Goal: Information Seeking & Learning: Learn about a topic

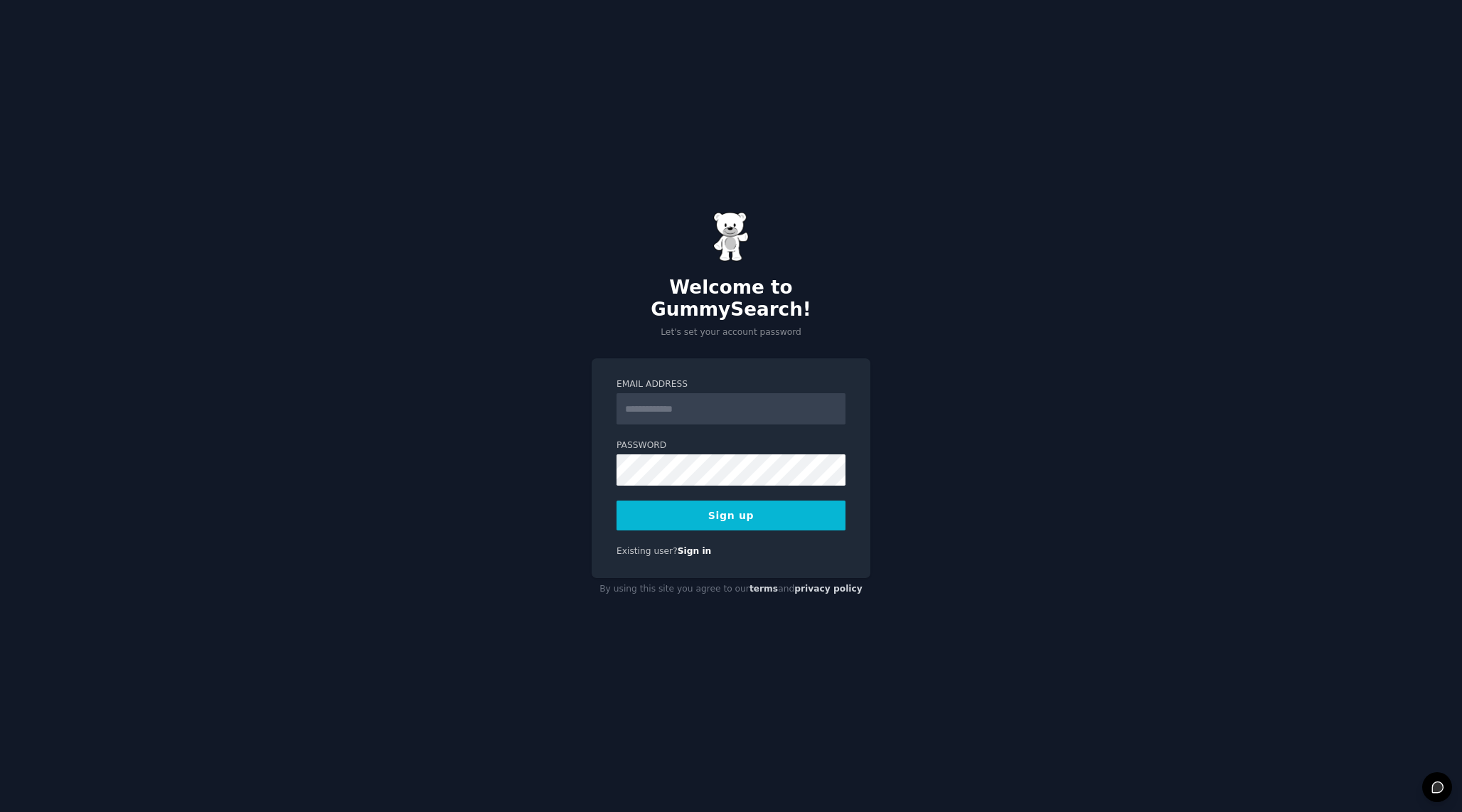
click at [704, 401] on input "Email Address" at bounding box center [731, 408] width 229 height 31
drag, startPoint x: 788, startPoint y: 395, endPoint x: 711, endPoint y: 400, distance: 77.2
click at [711, 400] on input "**********" at bounding box center [731, 408] width 229 height 31
type input "**********"
click at [622, 505] on button "Sign up" at bounding box center [731, 515] width 229 height 30
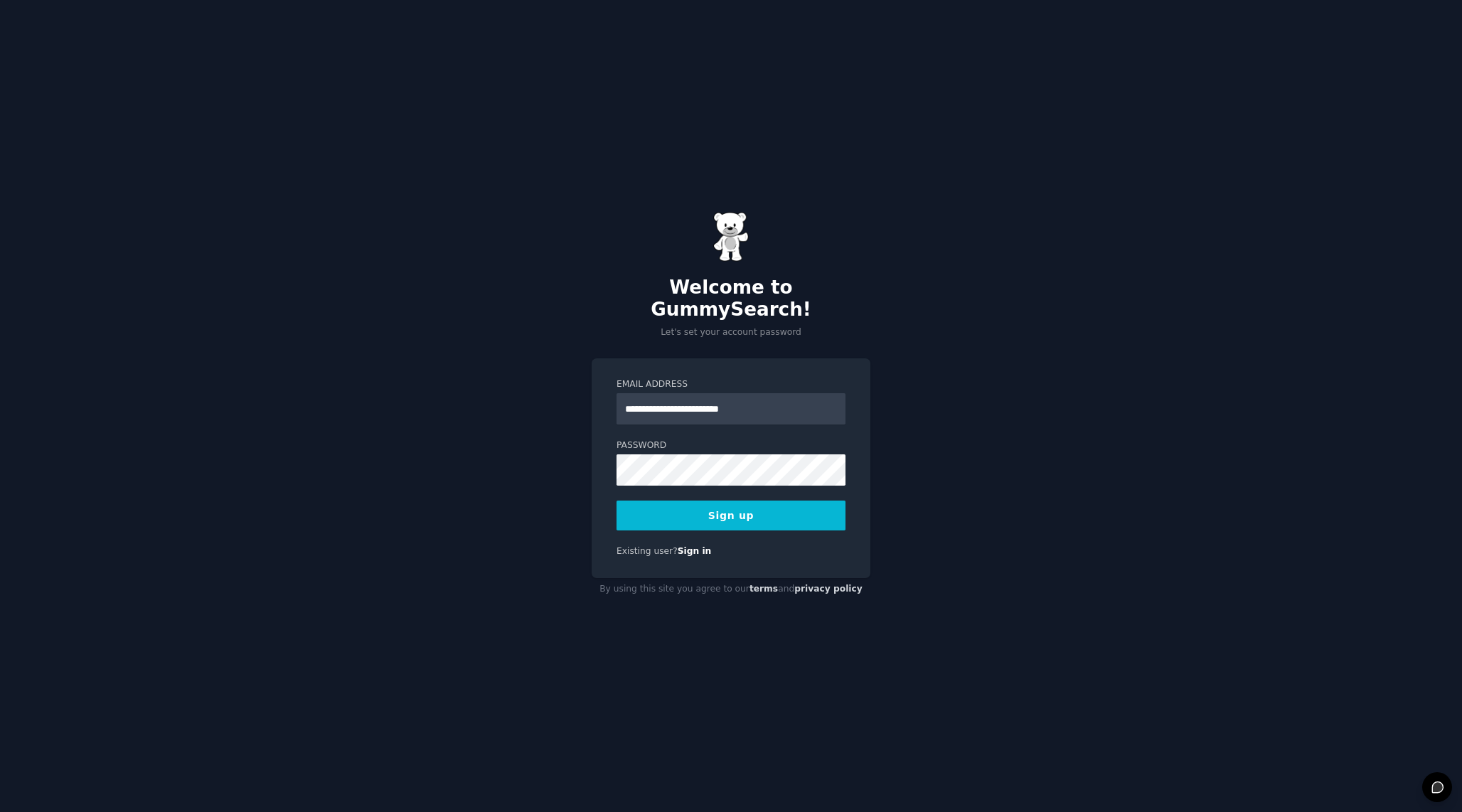
click at [648, 504] on button "Sign up" at bounding box center [731, 515] width 229 height 30
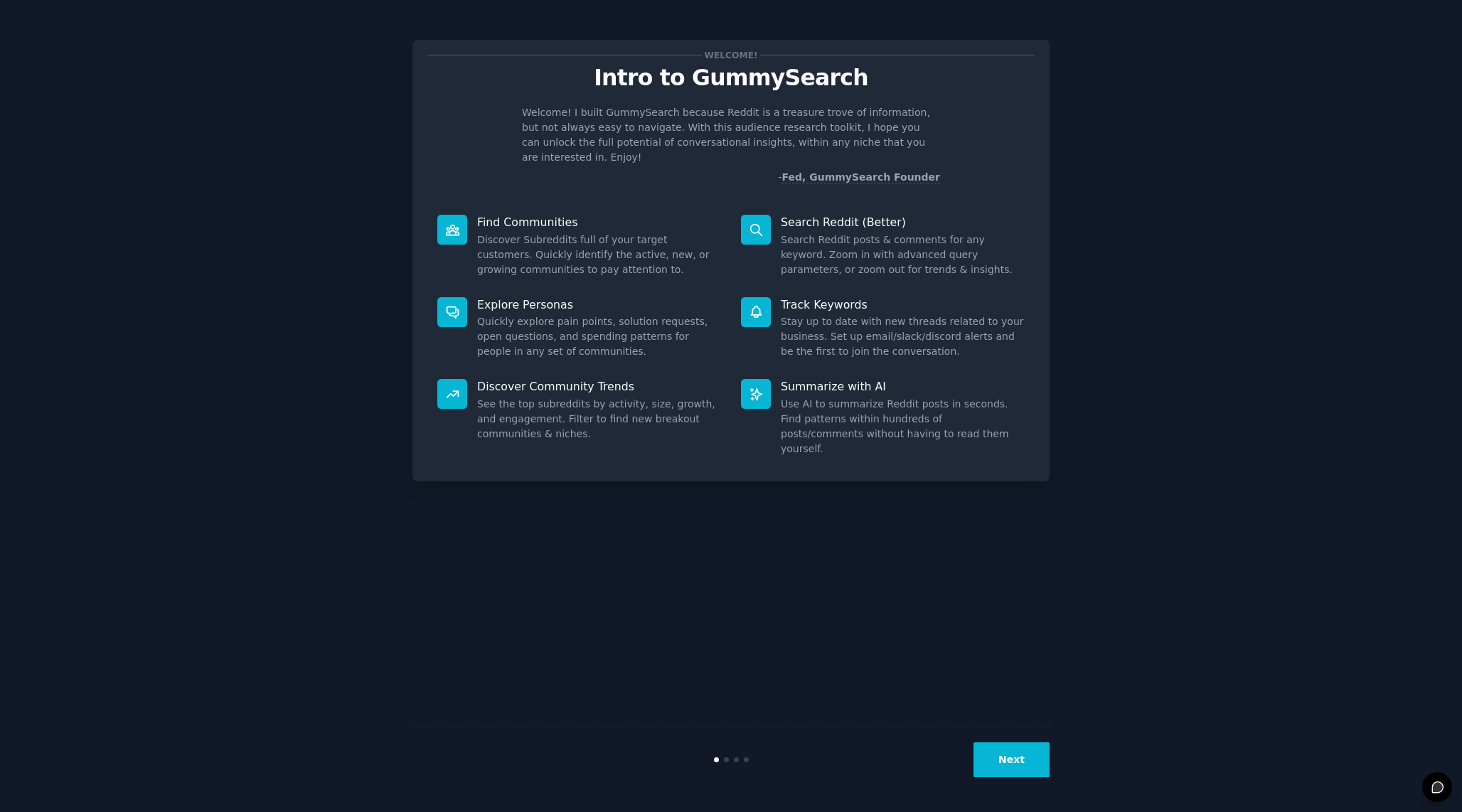
click at [753, 561] on div "Welcome! Intro to GummySearch Welcome! I built GummySearch because Reddit is a …" at bounding box center [731, 406] width 637 height 772
click at [1005, 760] on button "Next" at bounding box center [1011, 760] width 76 height 35
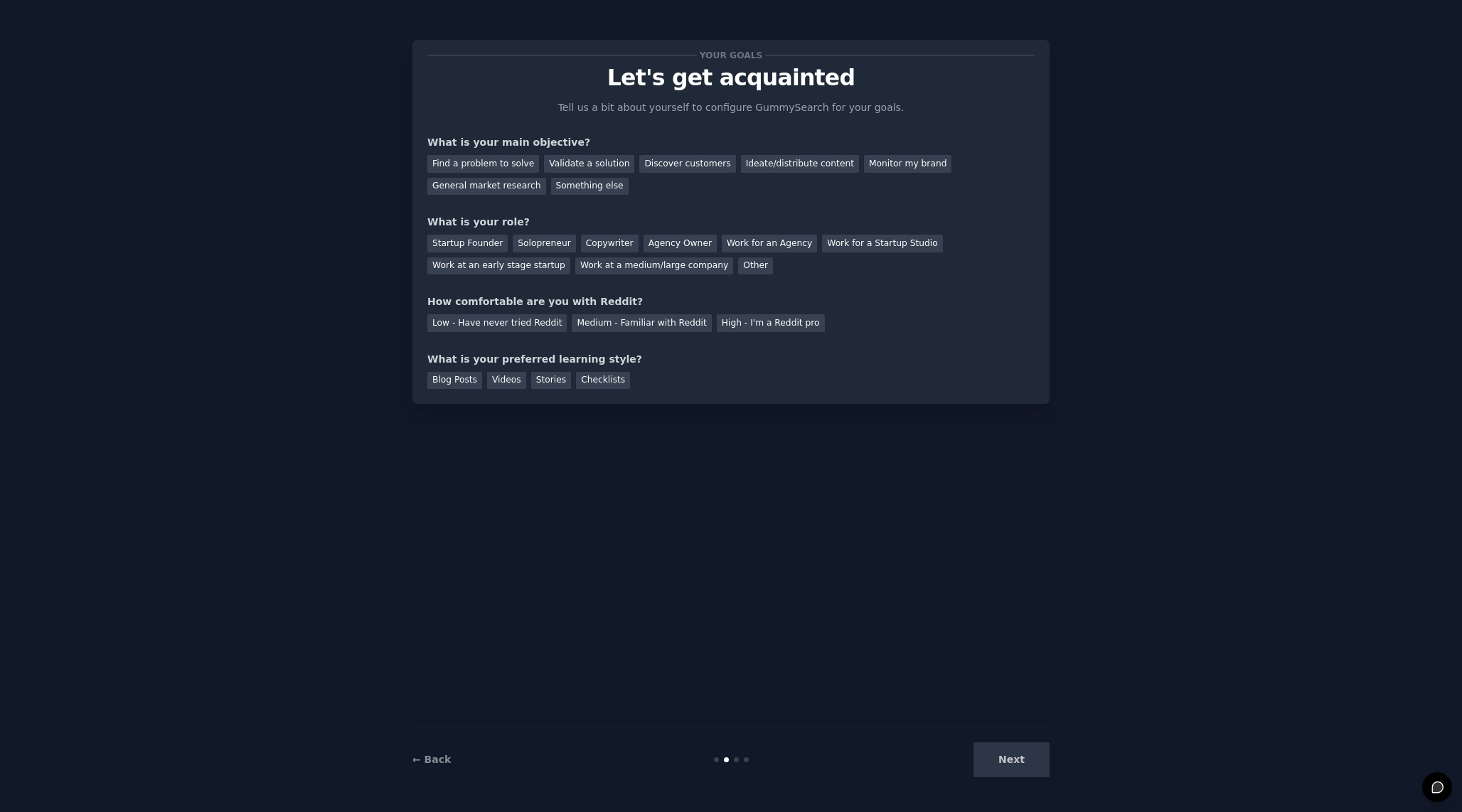
click at [1015, 764] on div "Next" at bounding box center [943, 760] width 213 height 35
click at [493, 163] on div "Find a problem to solve" at bounding box center [483, 163] width 112 height 17
click at [557, 159] on div "Validate a solution" at bounding box center [589, 163] width 90 height 17
click at [516, 161] on div "Find a problem to solve" at bounding box center [483, 163] width 112 height 17
click at [528, 186] on div "General market research" at bounding box center [487, 186] width 119 height 17
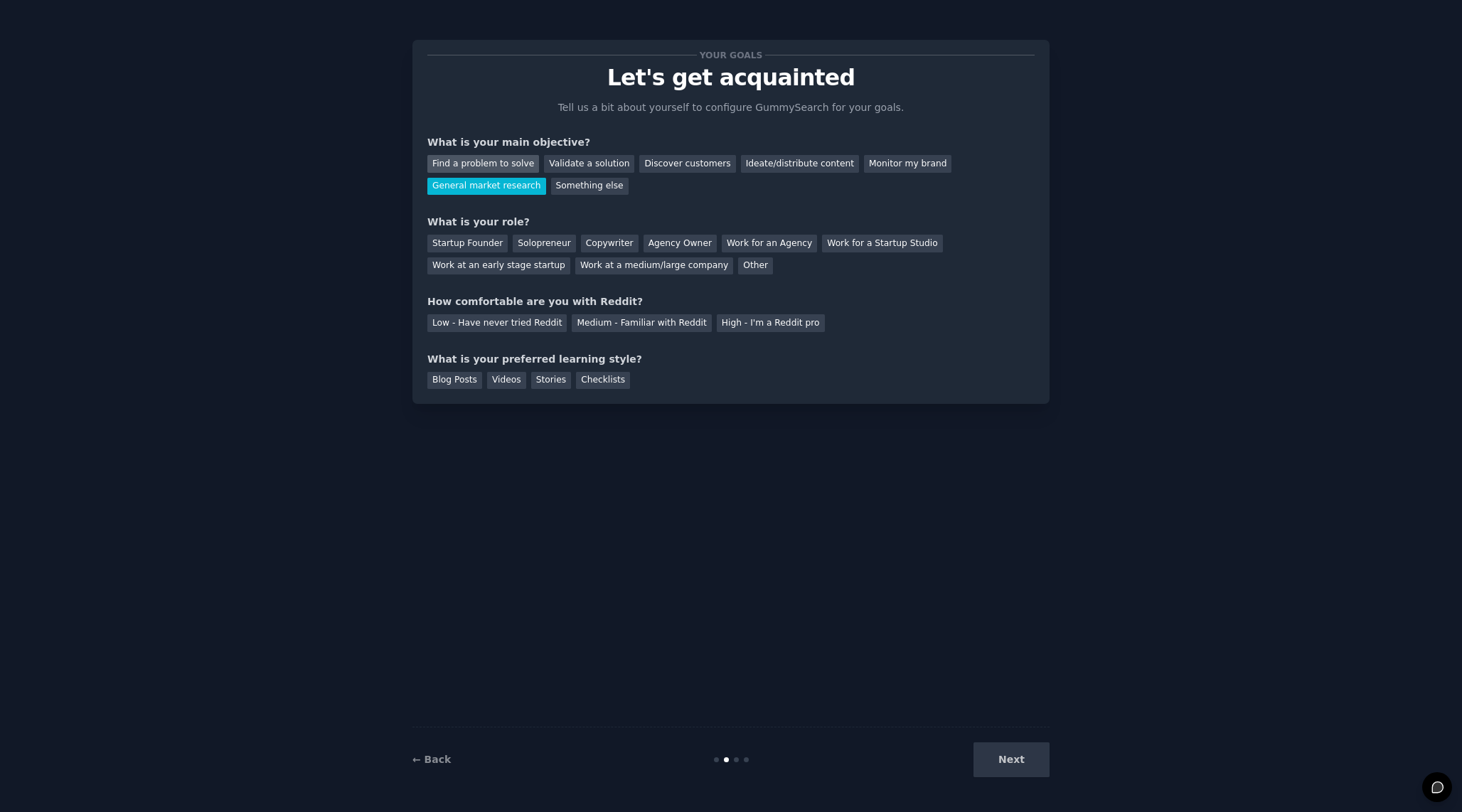
click at [512, 171] on div "Find a problem to solve" at bounding box center [483, 163] width 112 height 17
click at [491, 243] on div "Startup Founder" at bounding box center [467, 243] width 80 height 17
click at [785, 323] on div "High - I'm a Reddit pro" at bounding box center [771, 323] width 108 height 17
click at [463, 374] on div "Blog Posts" at bounding box center [455, 381] width 55 height 17
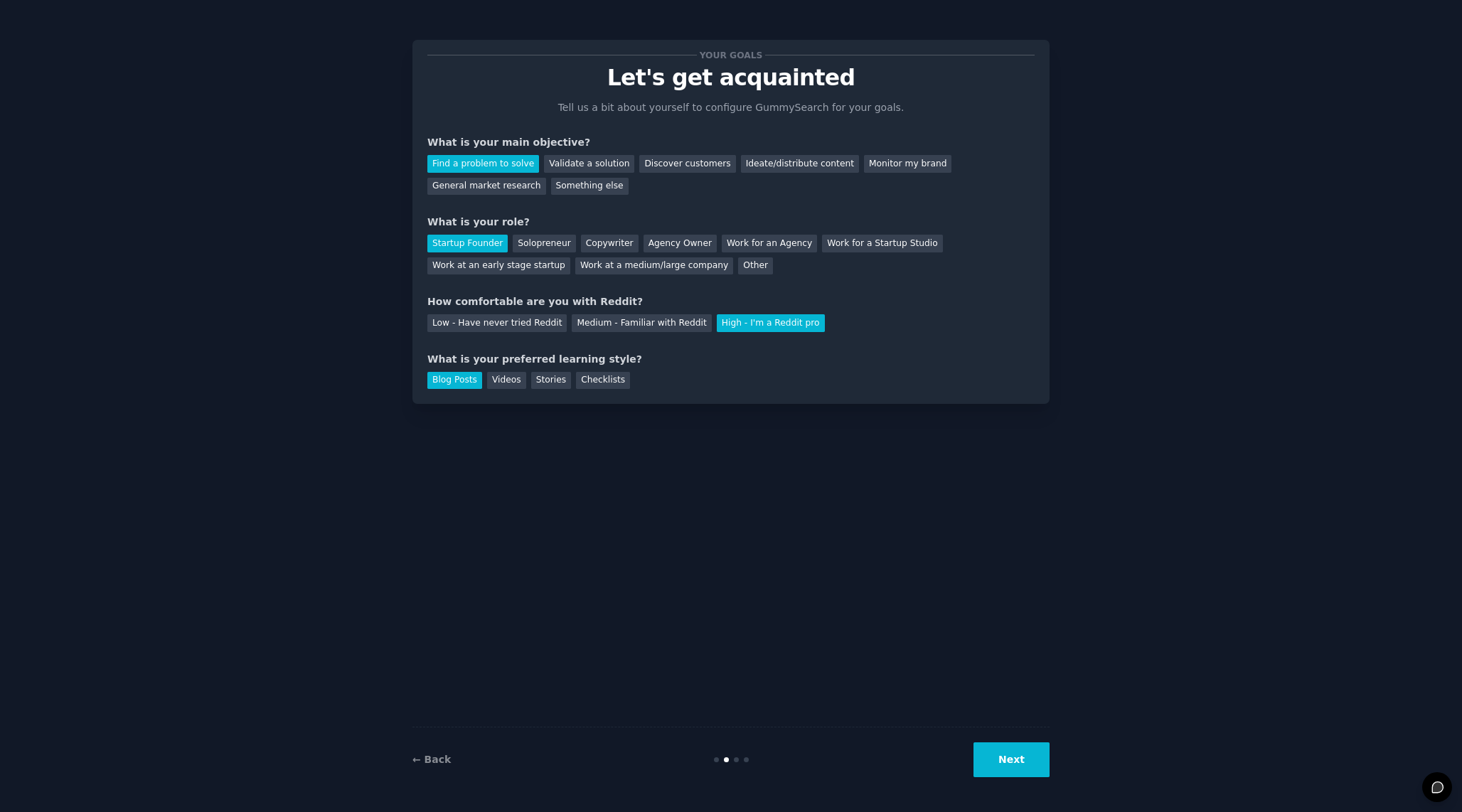
click at [1012, 760] on button "Next" at bounding box center [1011, 760] width 76 height 35
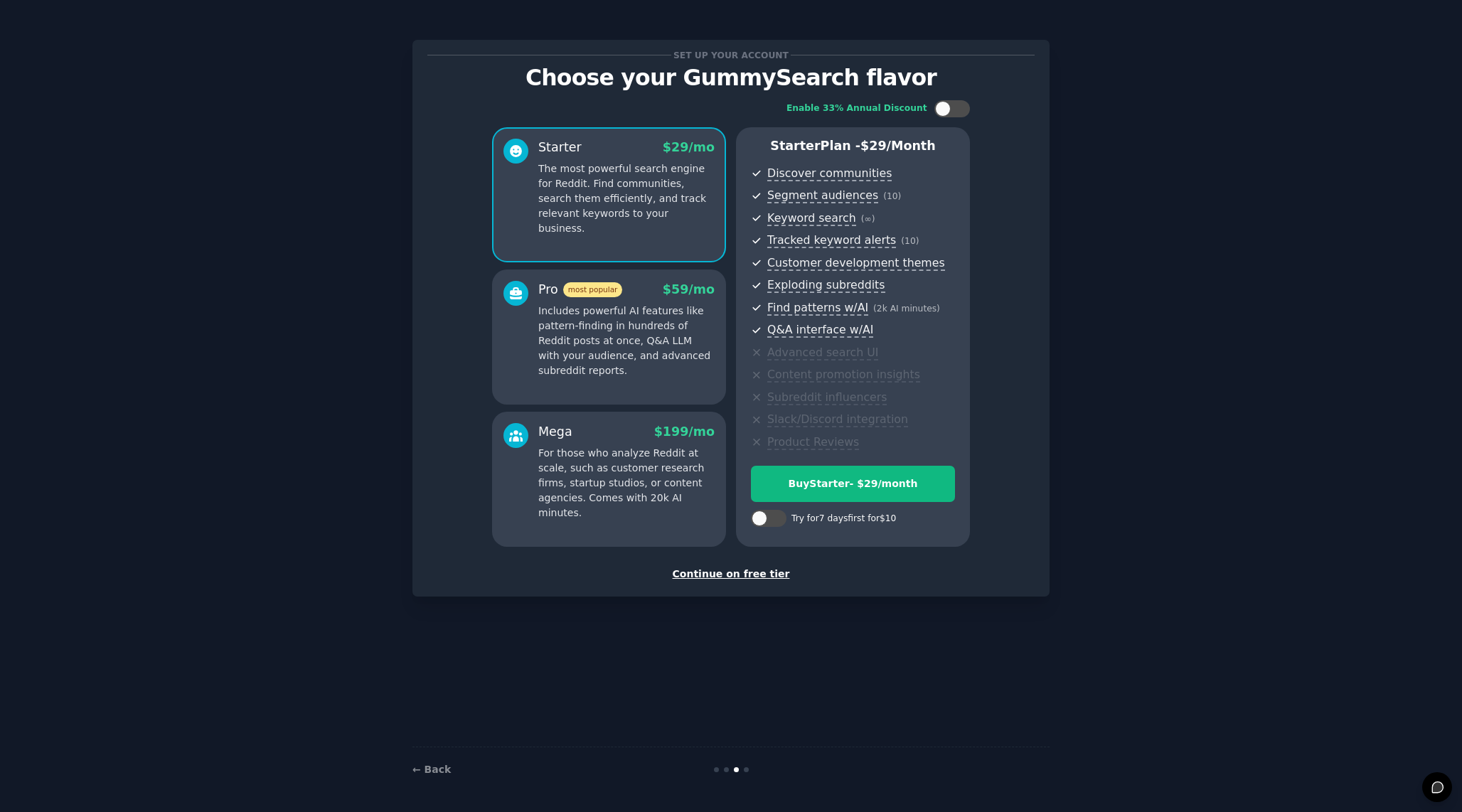
click at [764, 574] on div "Continue on free tier" at bounding box center [731, 573] width 608 height 15
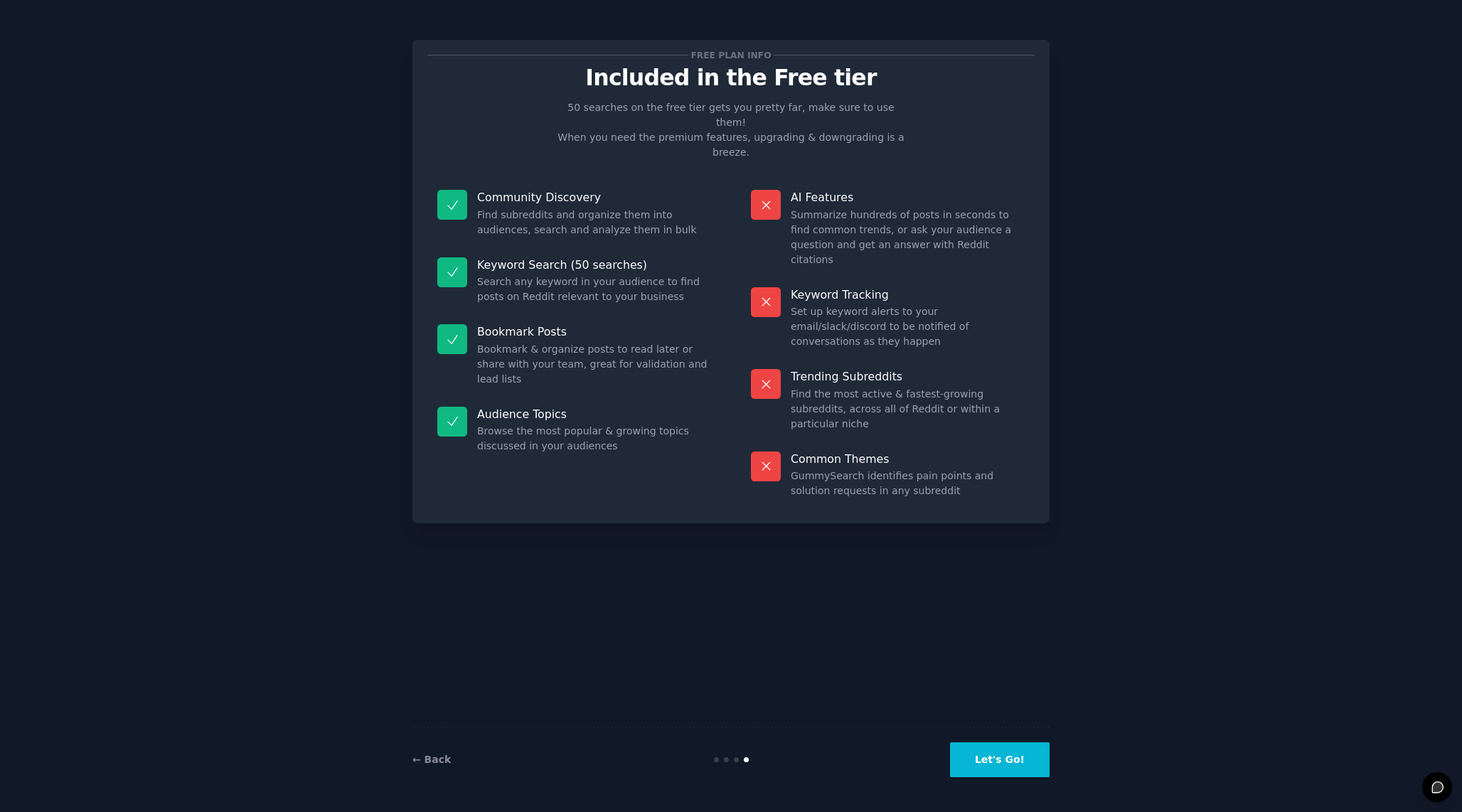
click at [992, 753] on button "Let's Go!" at bounding box center [1000, 760] width 100 height 35
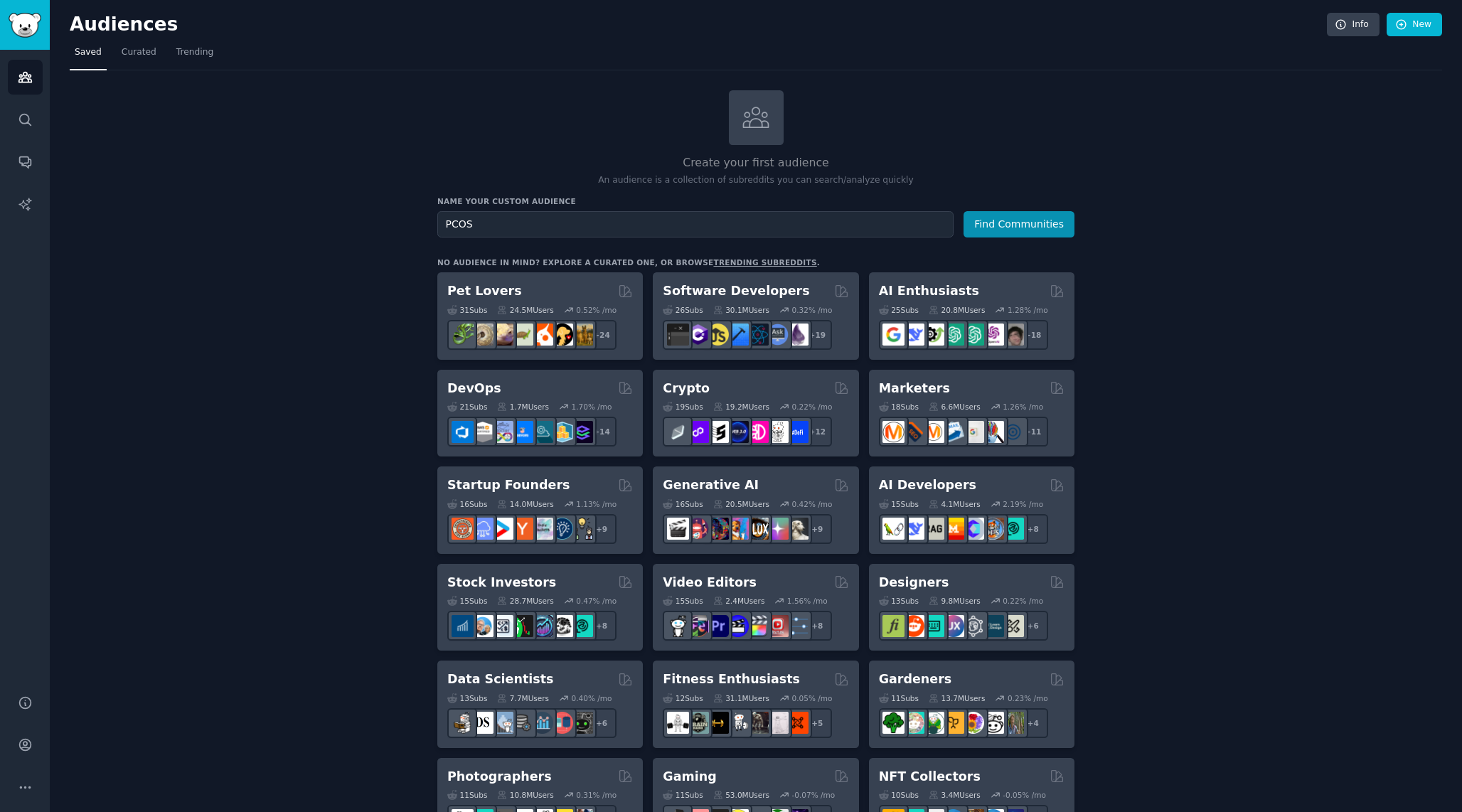
type input "PCOS"
click at [964, 211] on button "Find Communities" at bounding box center [1019, 224] width 111 height 26
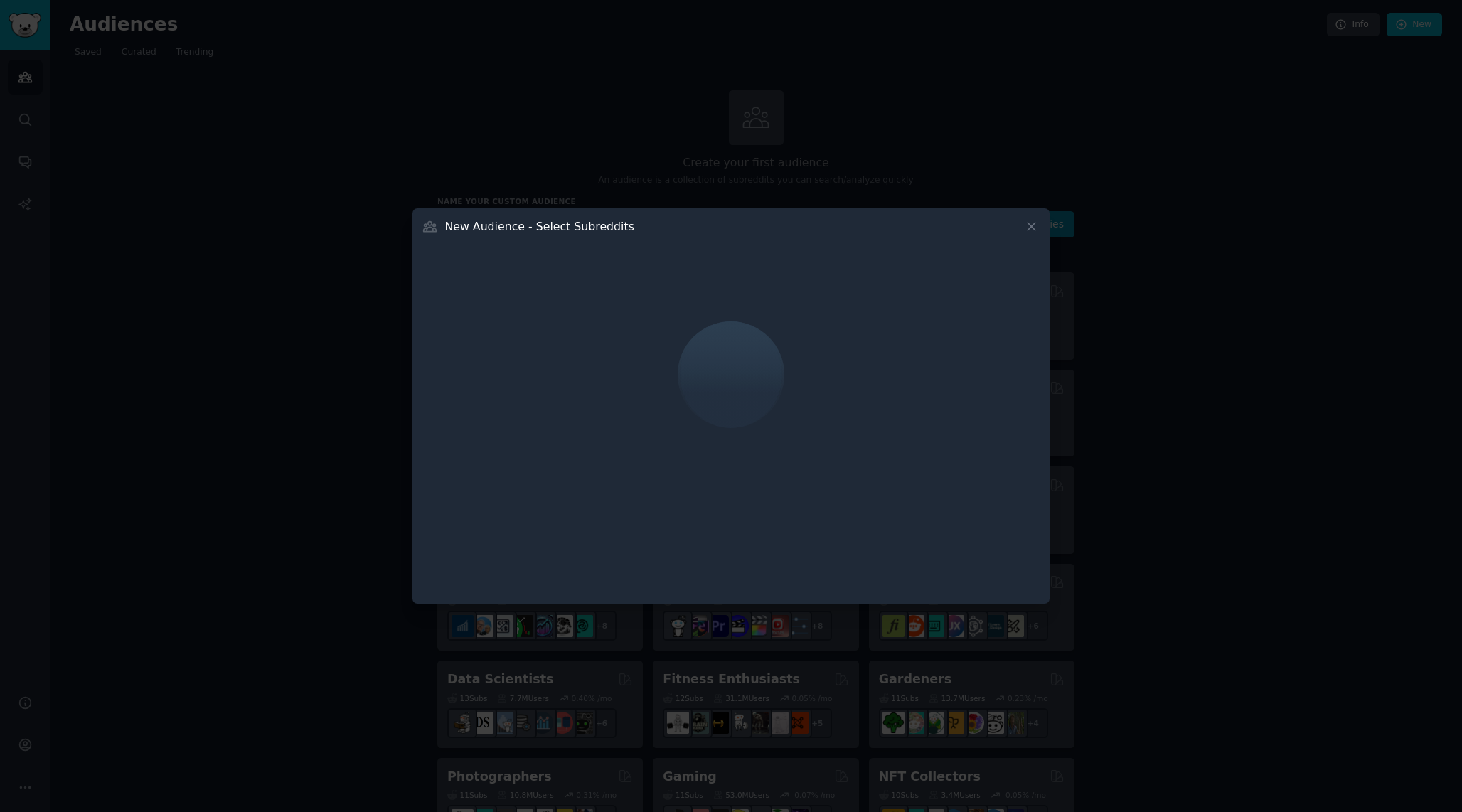
click at [1023, 223] on button at bounding box center [1031, 226] width 17 height 17
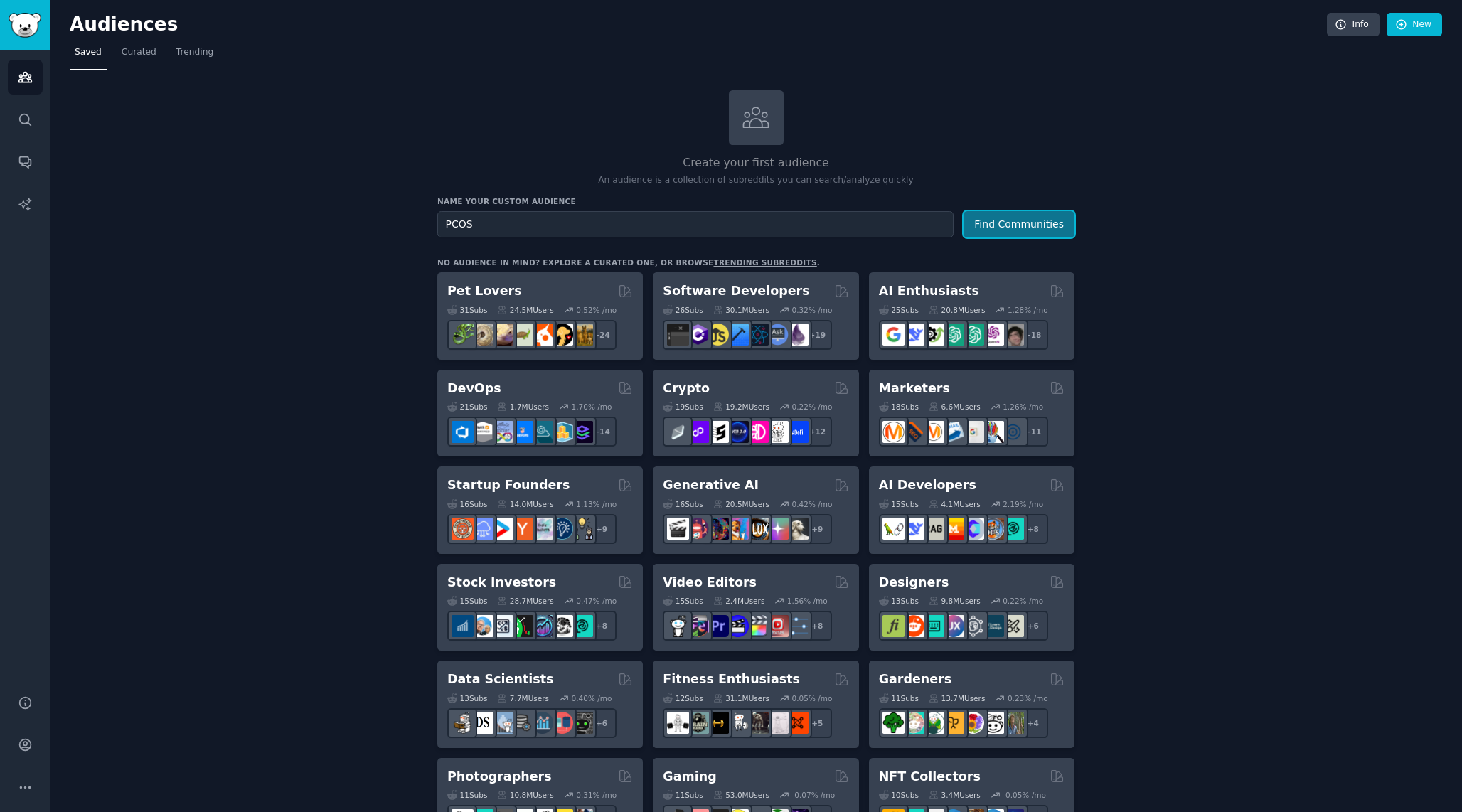
click at [1038, 224] on button "Find Communities" at bounding box center [1019, 224] width 111 height 26
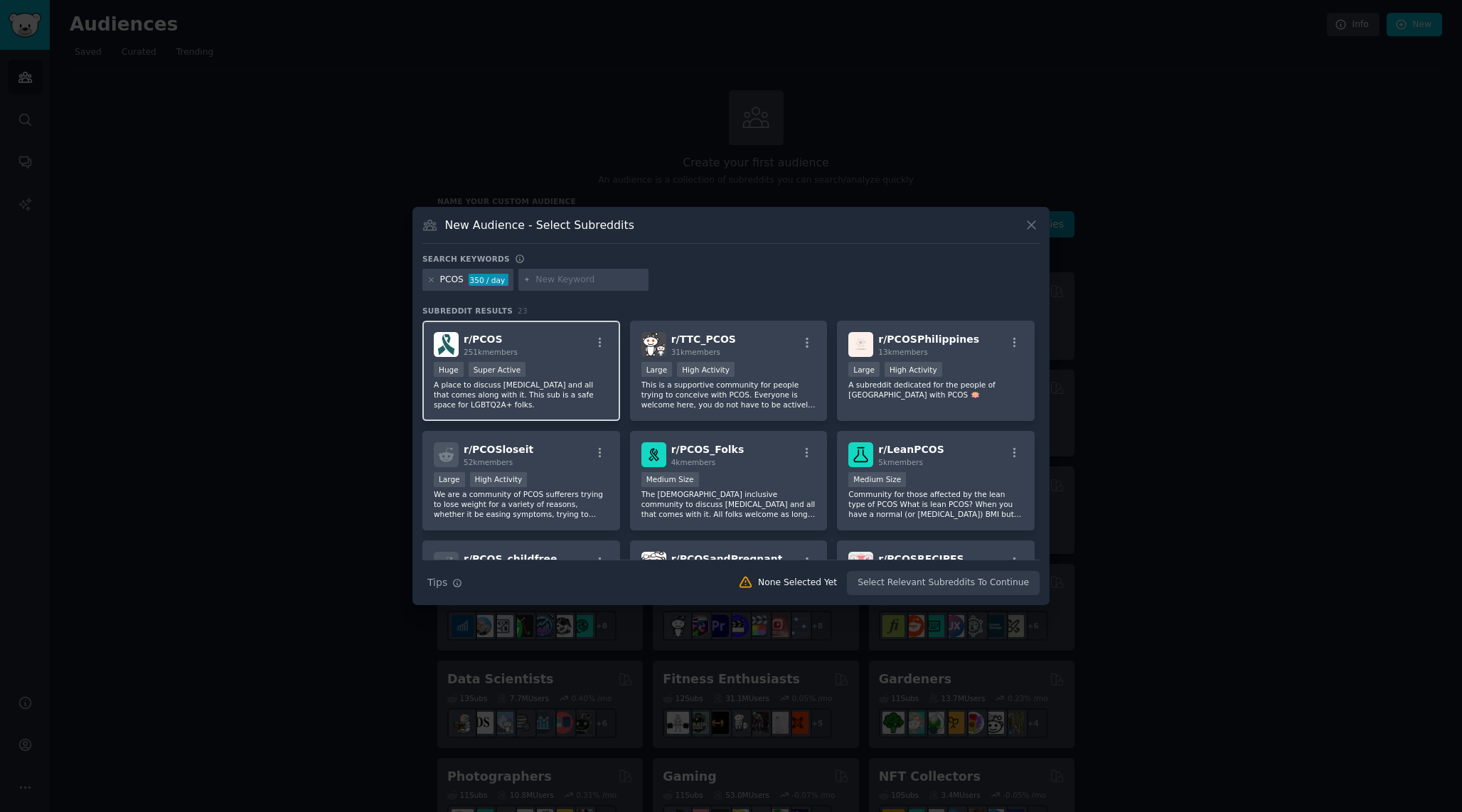
click at [576, 357] on div "r/ PCOS 251k members Huge Super Active A place to discuss Polycystic Ovarian Sy…" at bounding box center [520, 370] width 198 height 100
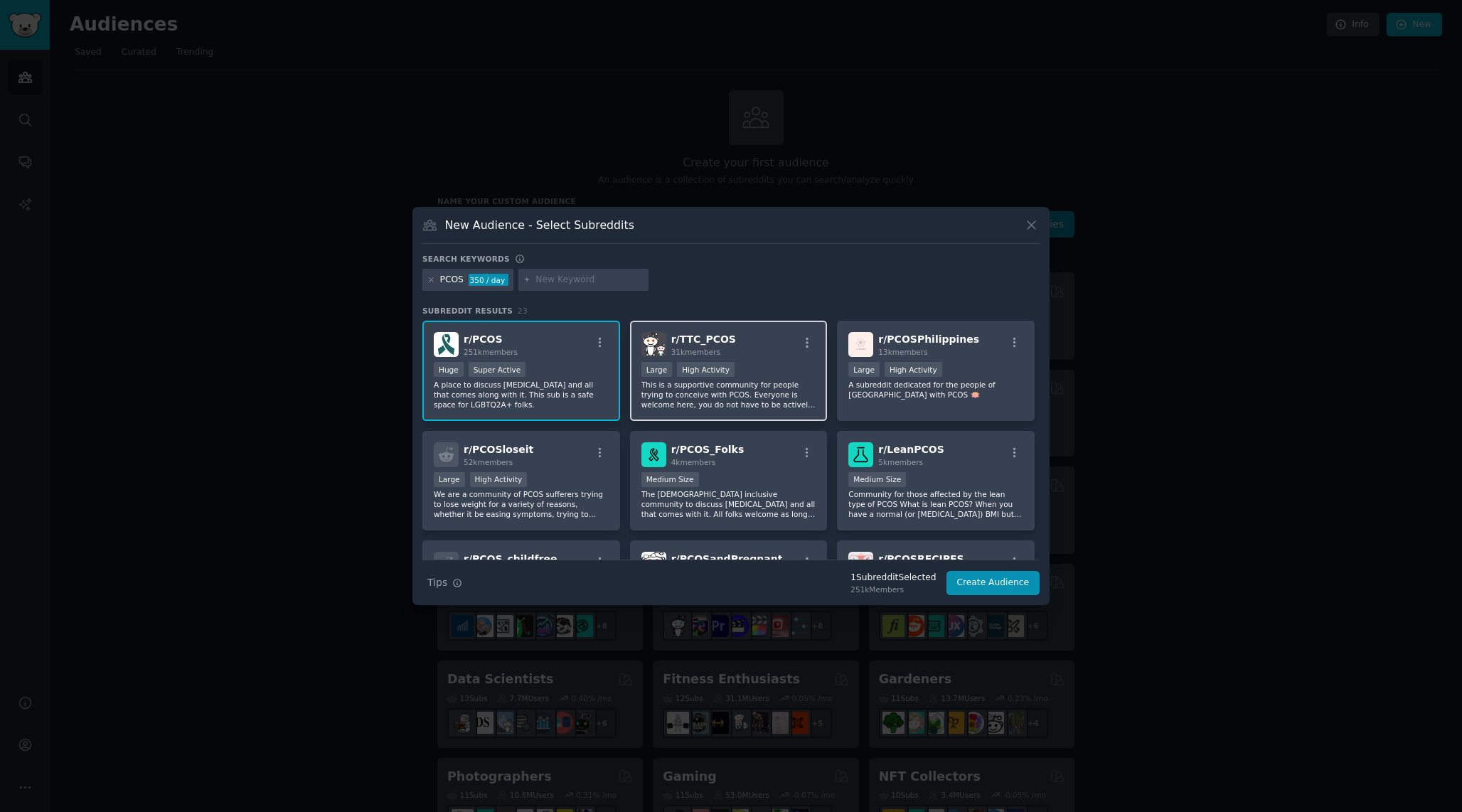
click at [761, 349] on div "r/ TTC_PCOS 31k members" at bounding box center [729, 344] width 175 height 25
click at [942, 373] on div ">= 80th percentile for submissions / day Large High Activity" at bounding box center [935, 370] width 175 height 17
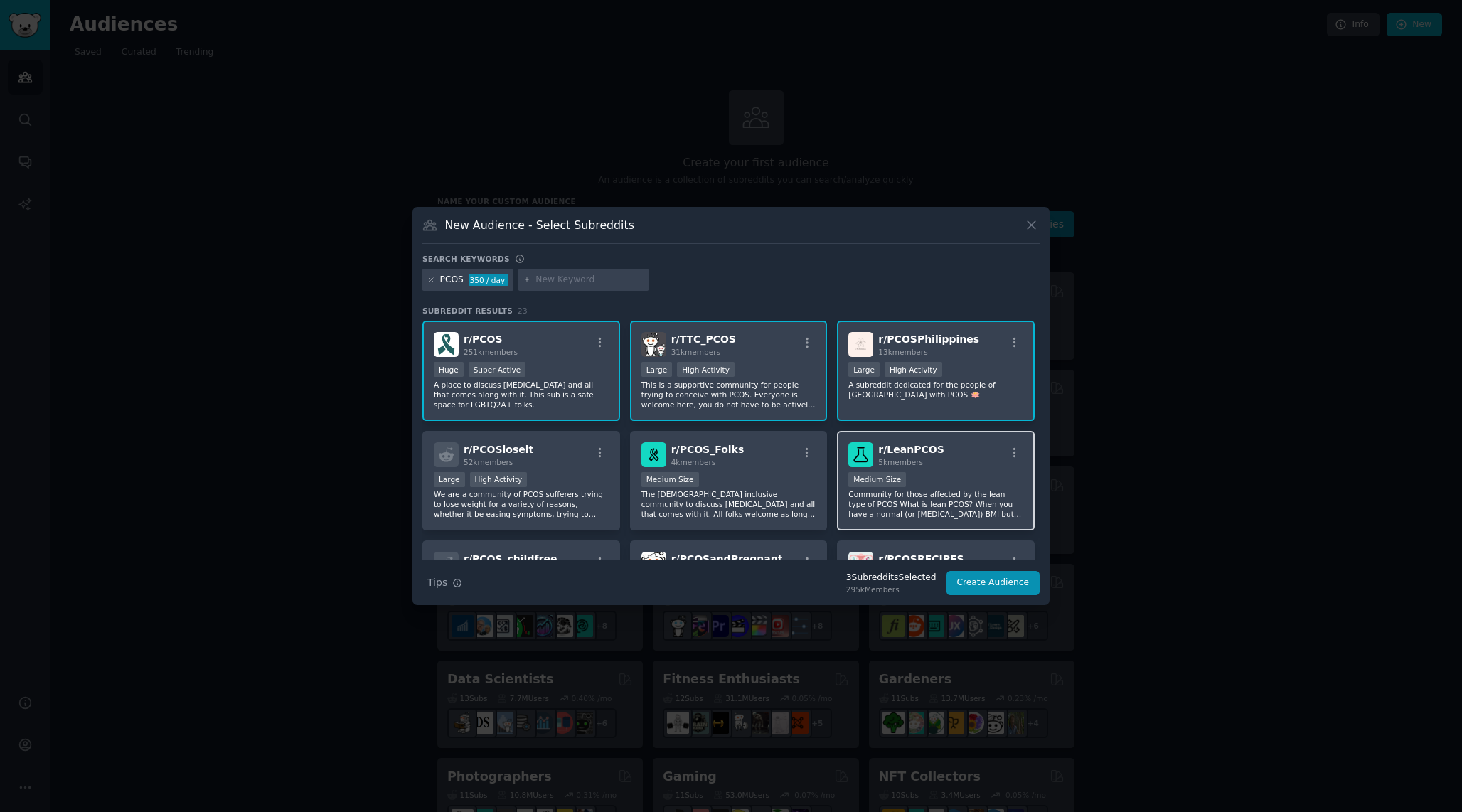
click at [907, 462] on span "5k members" at bounding box center [900, 462] width 44 height 9
click at [708, 492] on p "The LGBTQIA+ inclusive community to discuss Polycystic Ovary Syndrome and all t…" at bounding box center [729, 504] width 175 height 30
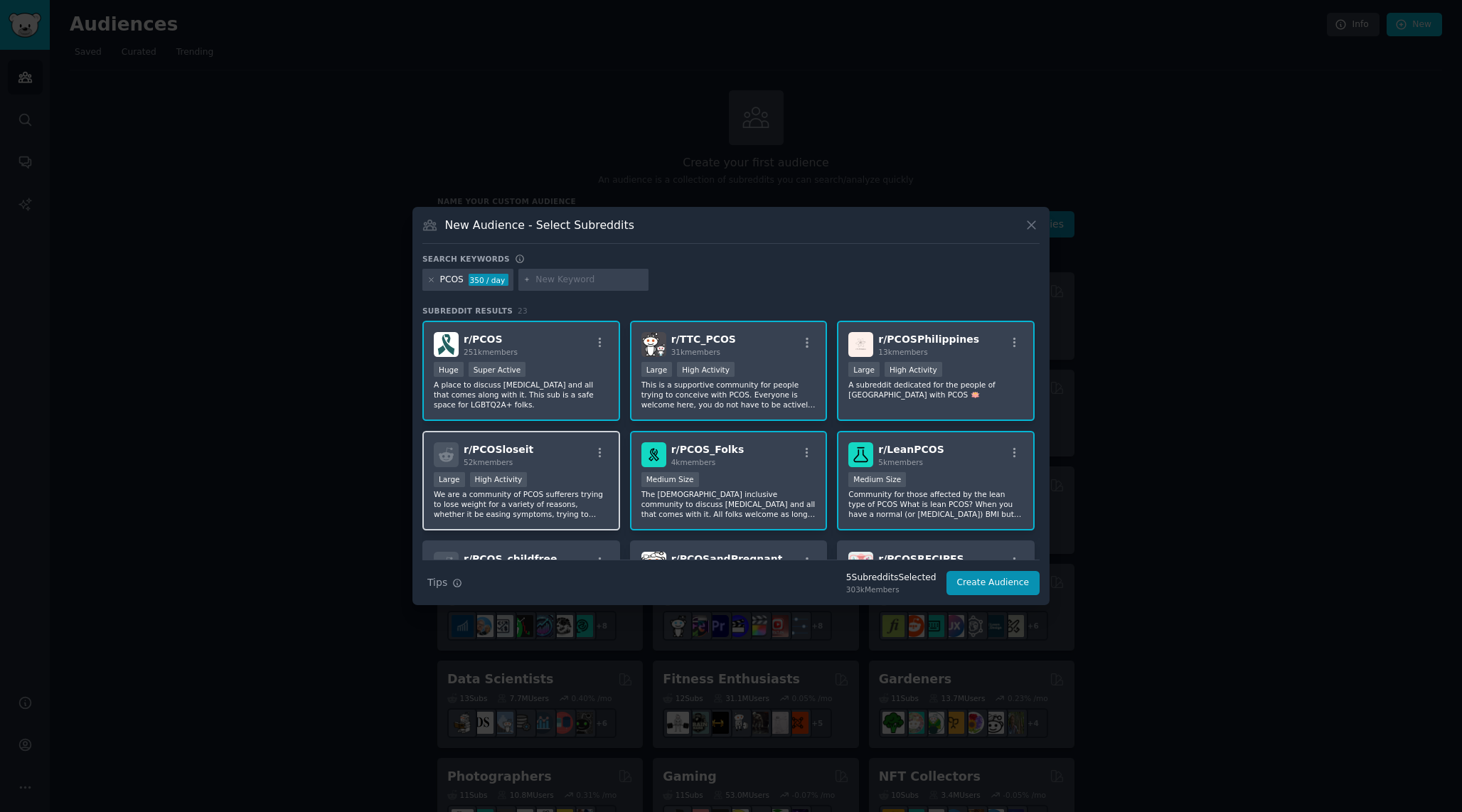
click at [531, 489] on p "We are a community of PCOS sufferers trying to lose weight for a variety of rea…" at bounding box center [521, 504] width 175 height 30
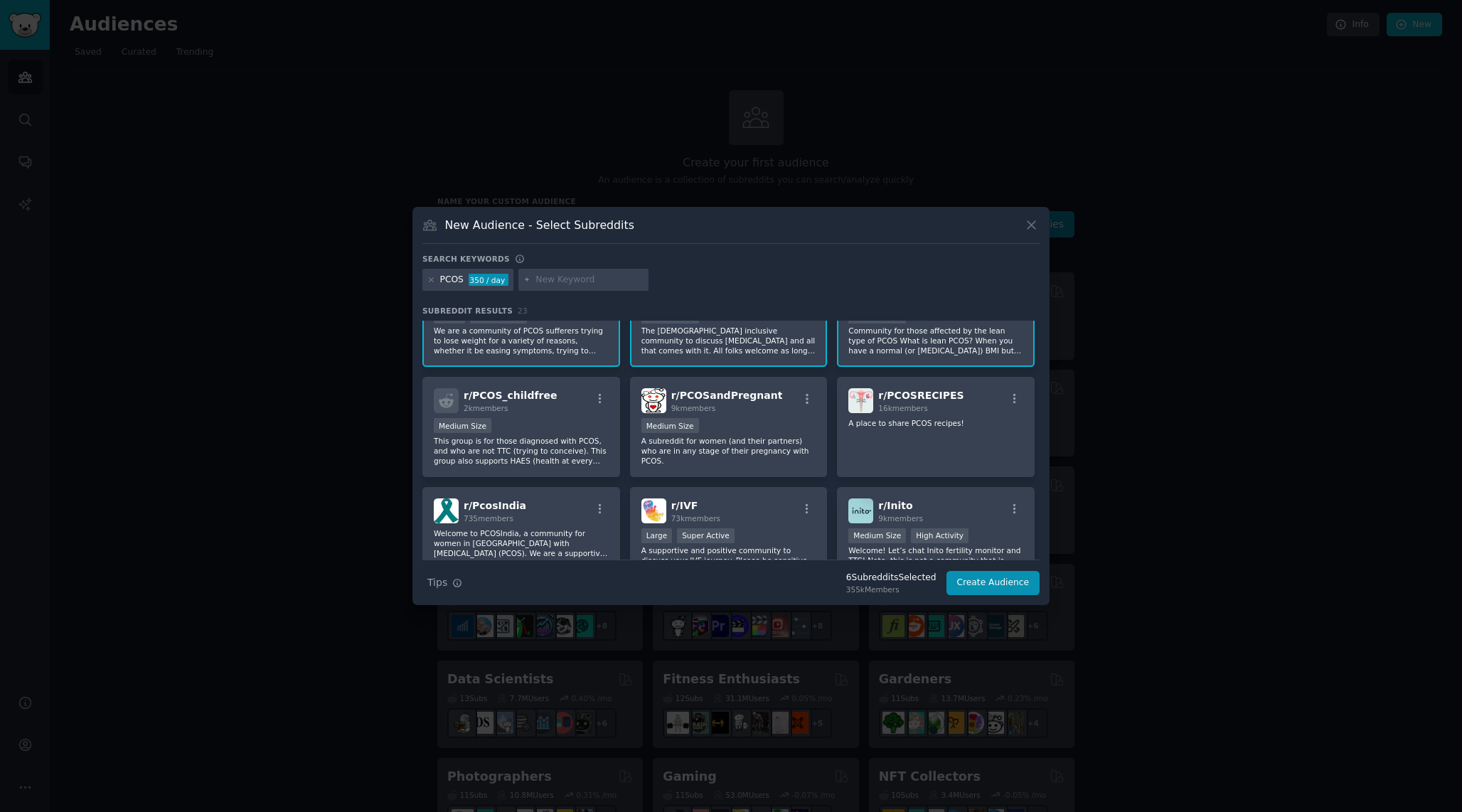
scroll to position [183, 0]
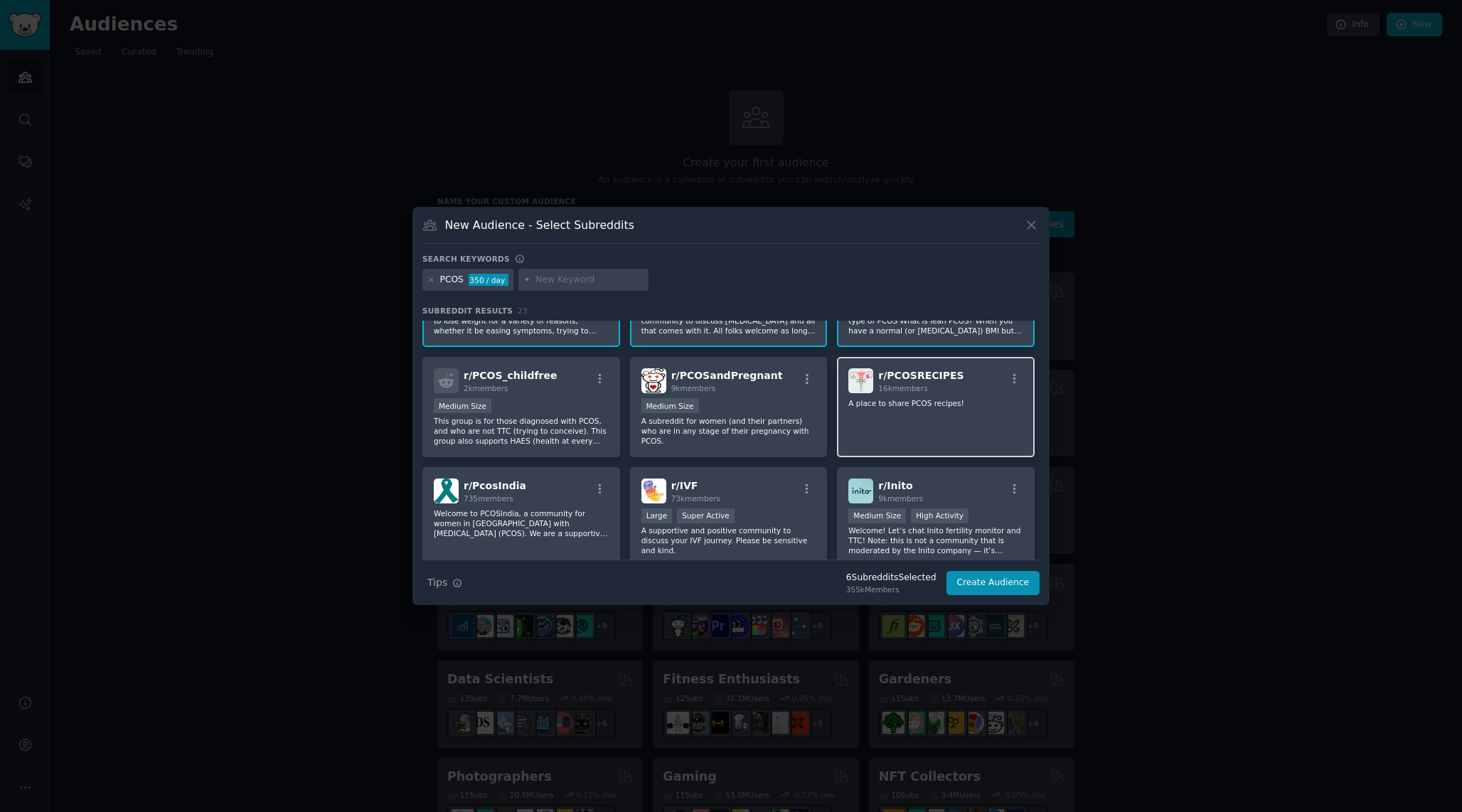
click at [931, 444] on div "r/ PCOSRECIPES 16k members A place to share PCOS recipes!" at bounding box center [935, 407] width 198 height 100
click at [708, 434] on p "A subreddit for women (and their partners) who are in any stage of their pregna…" at bounding box center [729, 431] width 175 height 30
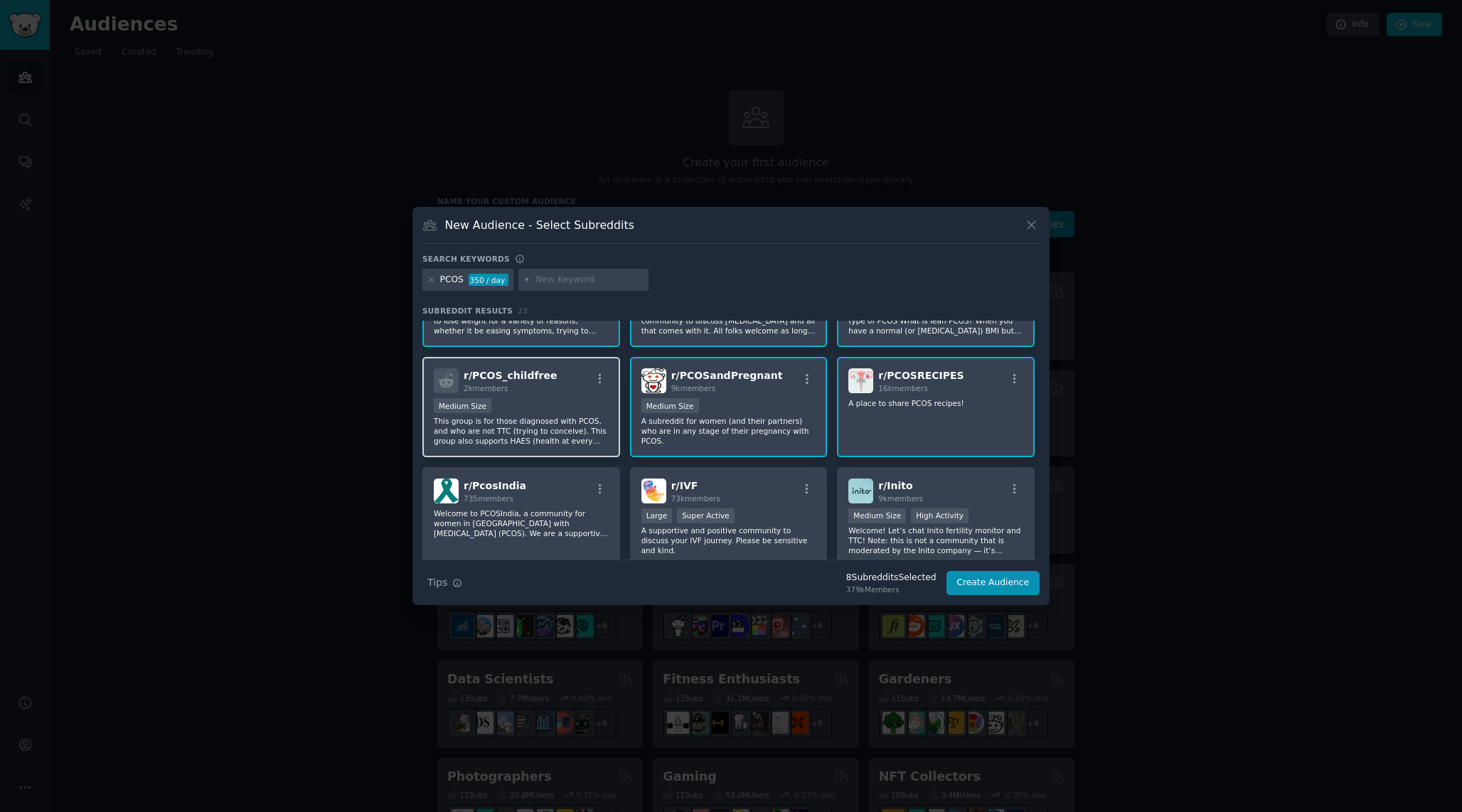
click at [545, 434] on p "This group is for those diagnosed with PCOS, and who are not TTC (trying to con…" at bounding box center [521, 431] width 175 height 30
click at [554, 515] on p "Welcome to PCOSIndia, a community for women in India with polycystic ovary synd…" at bounding box center [521, 523] width 175 height 30
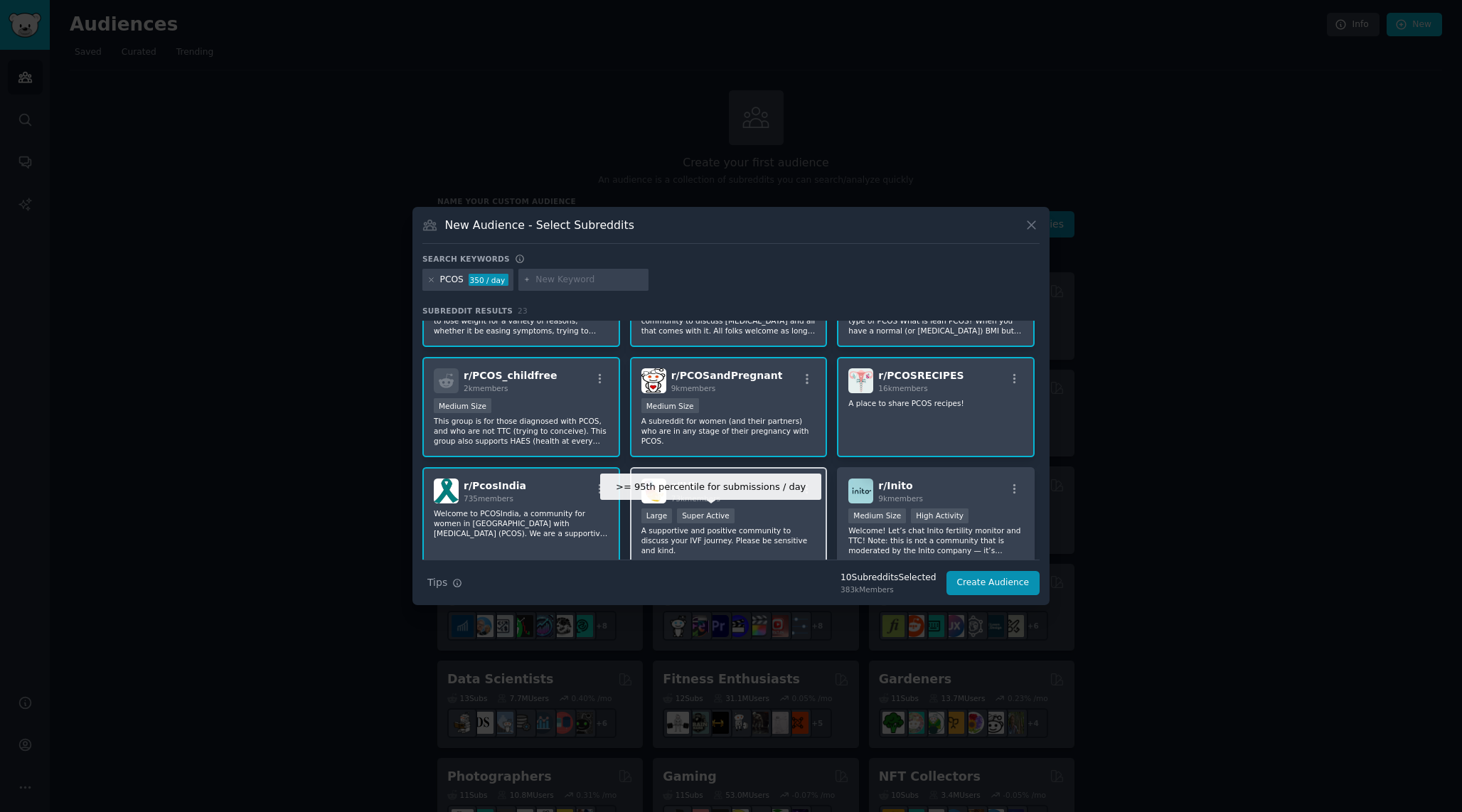
click at [758, 525] on p "A supportive and positive community to discuss your IVF journey. Please be sens…" at bounding box center [729, 540] width 175 height 30
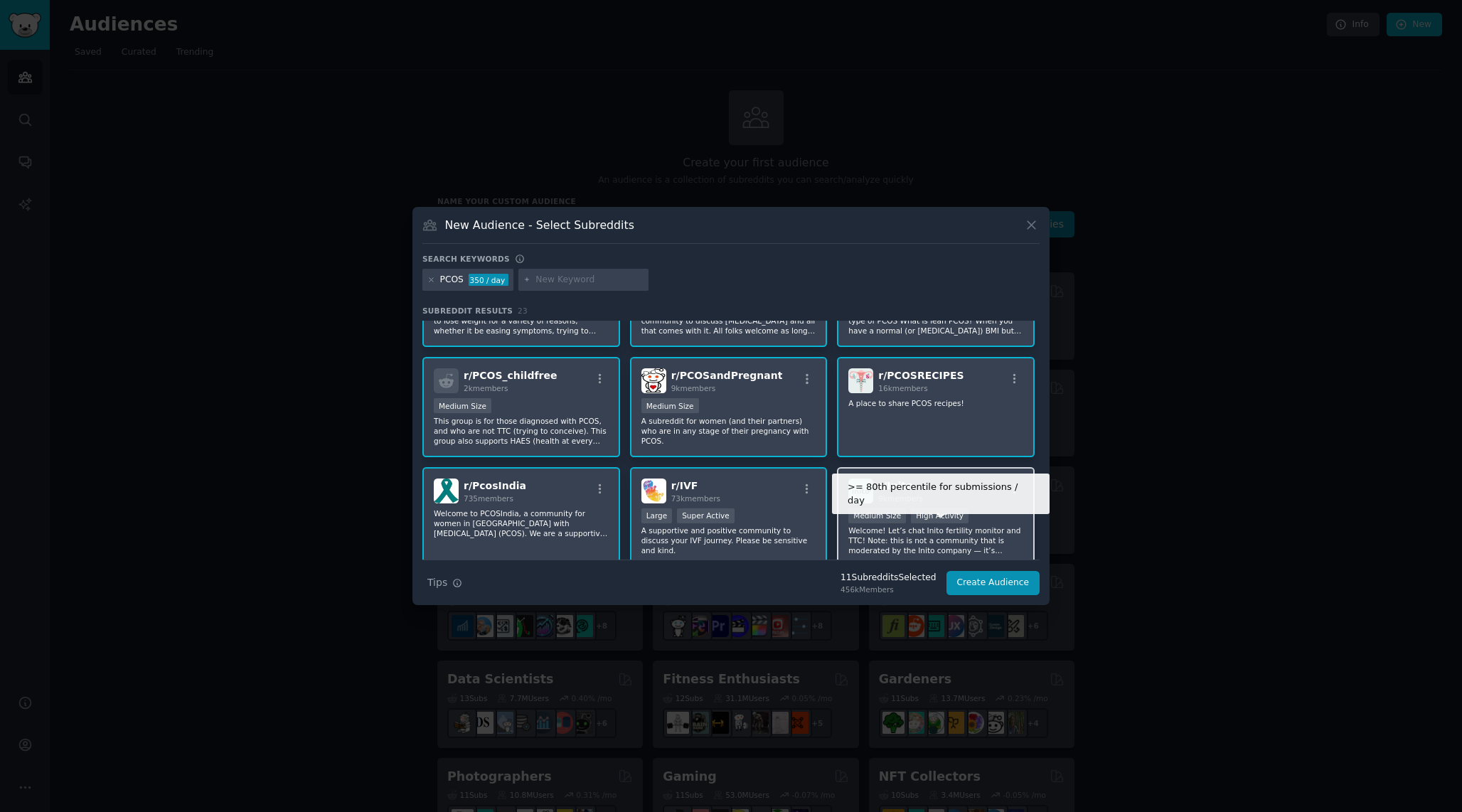
click at [911, 517] on div "High Activity" at bounding box center [939, 515] width 58 height 15
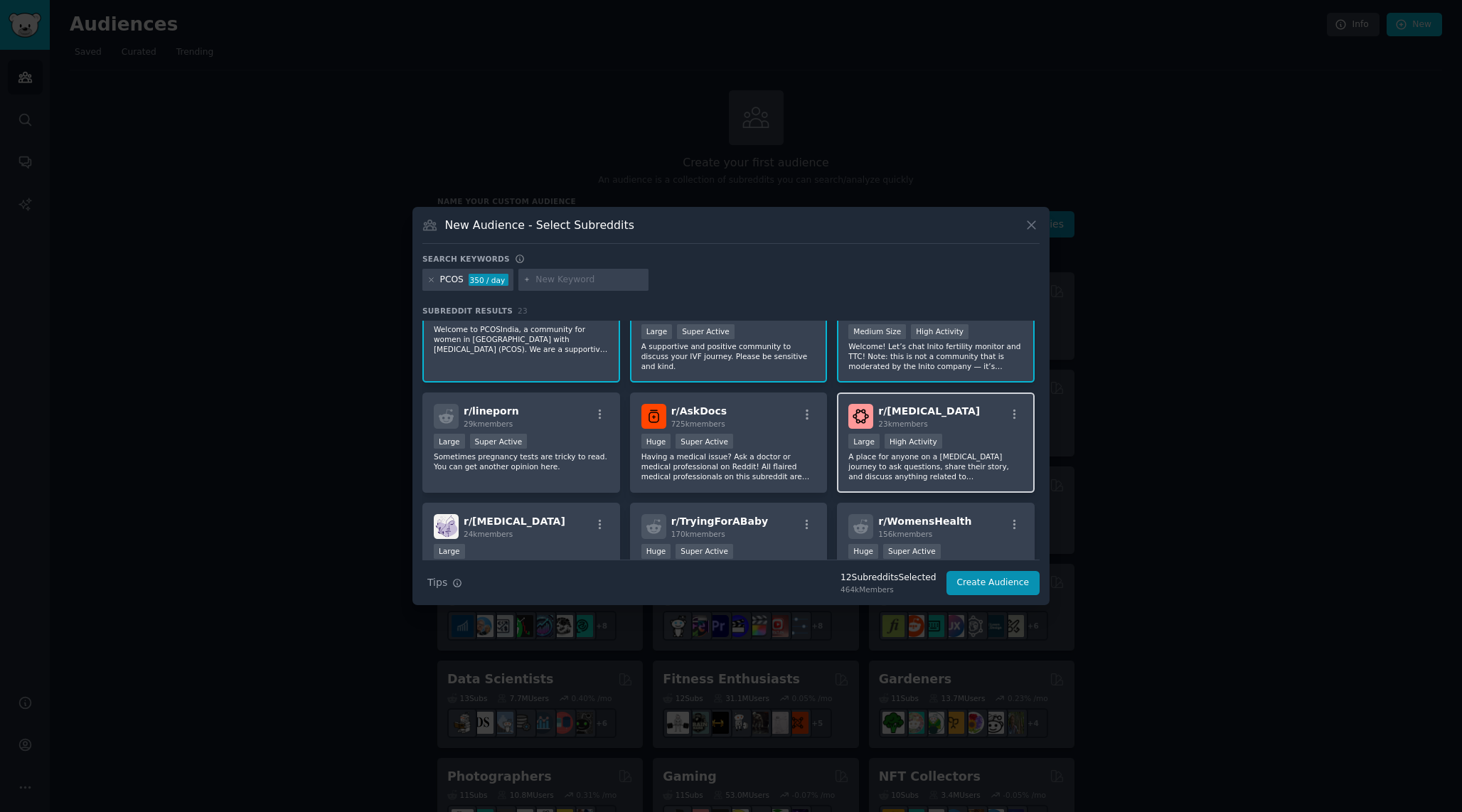
scroll to position [399, 0]
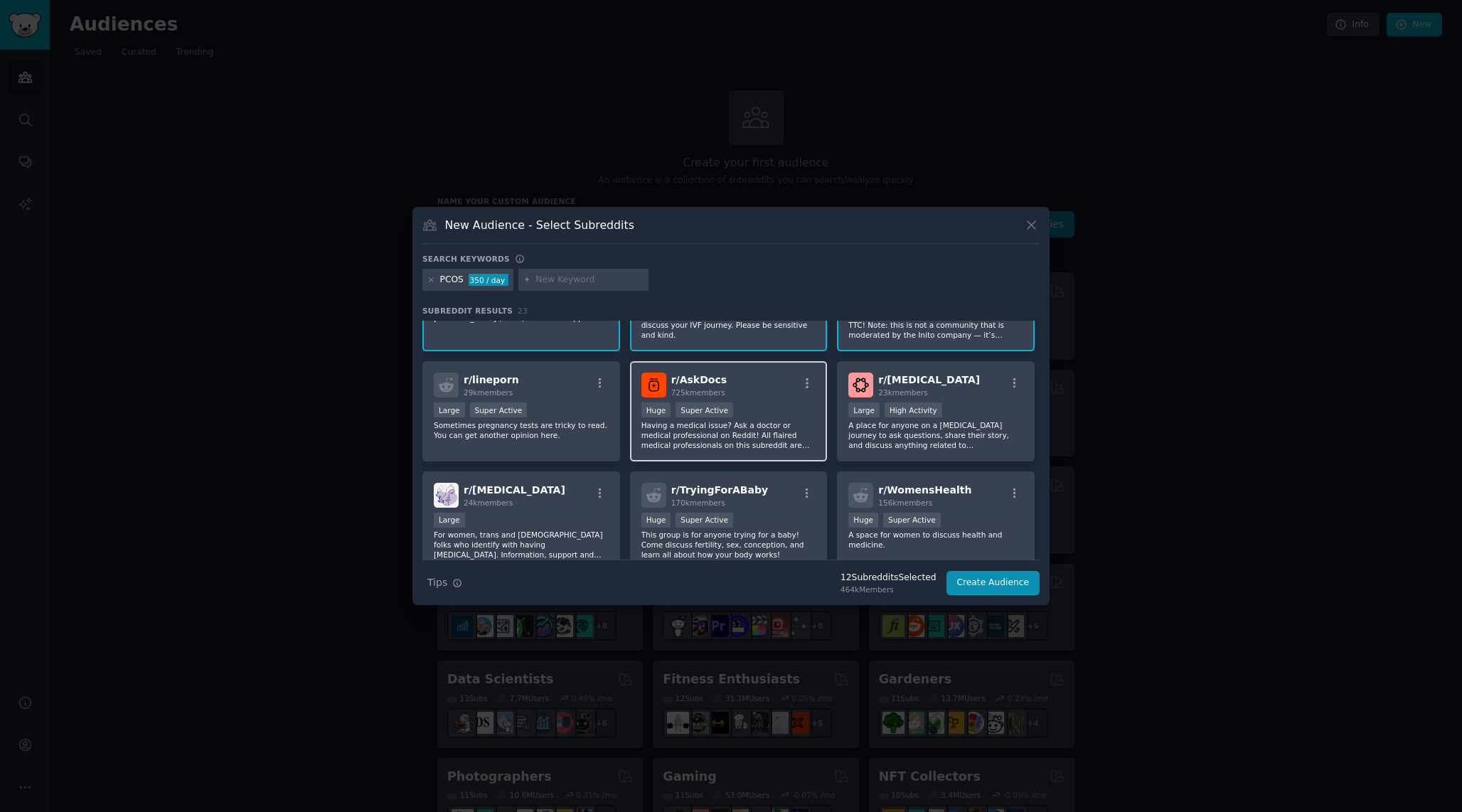
click at [786, 428] on p "Having a medical issue? Ask a doctor or medical professional on Reddit! All fla…" at bounding box center [729, 435] width 175 height 30
click at [573, 439] on div "r/ lineporn 29k members Large Super Active Sometimes pregnancy tests are tricky…" at bounding box center [520, 411] width 198 height 100
click at [918, 450] on div "r/ Spironolactone 23k members Large High Activity A place for anyone on a spiro…" at bounding box center [935, 411] width 198 height 100
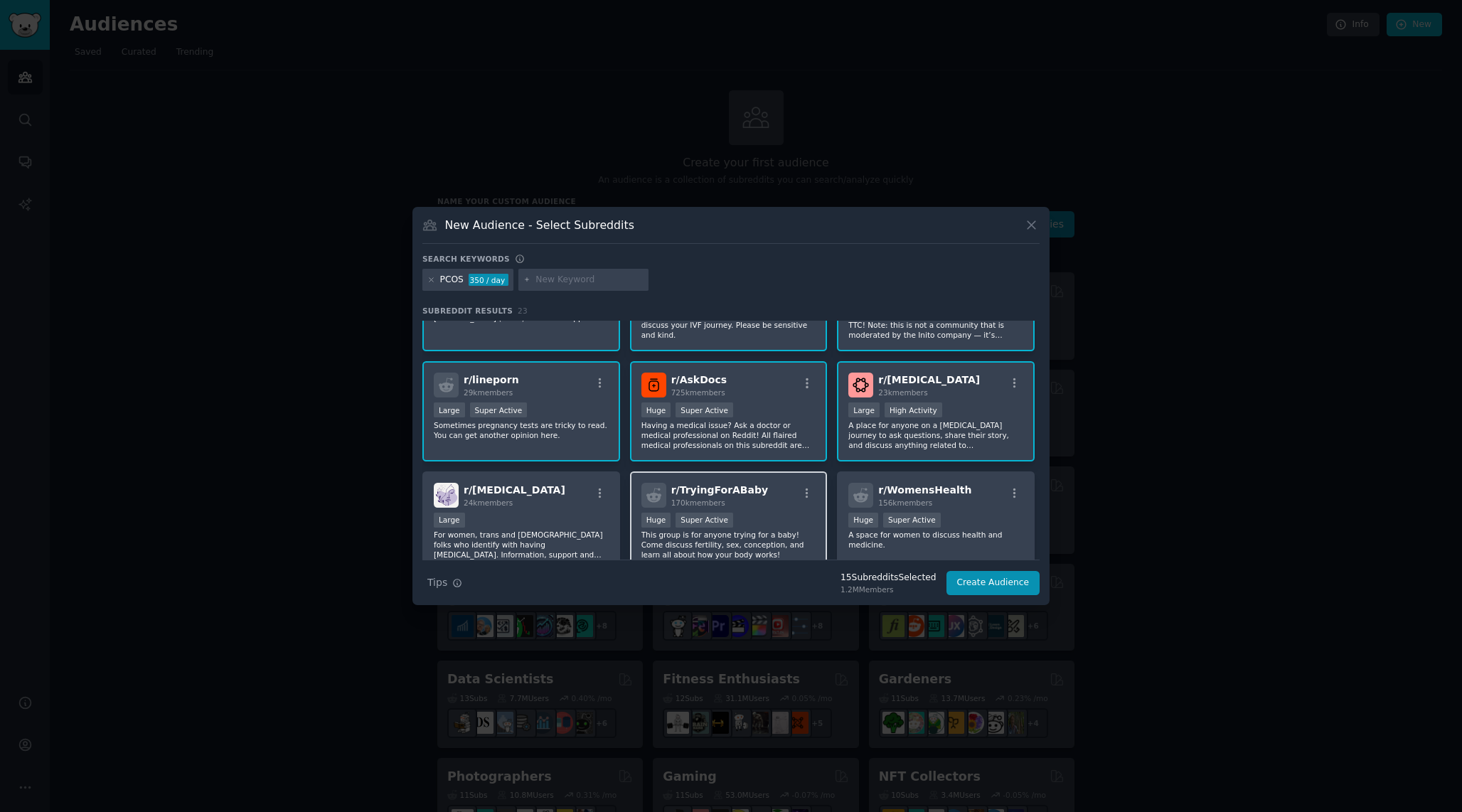
scroll to position [568, 0]
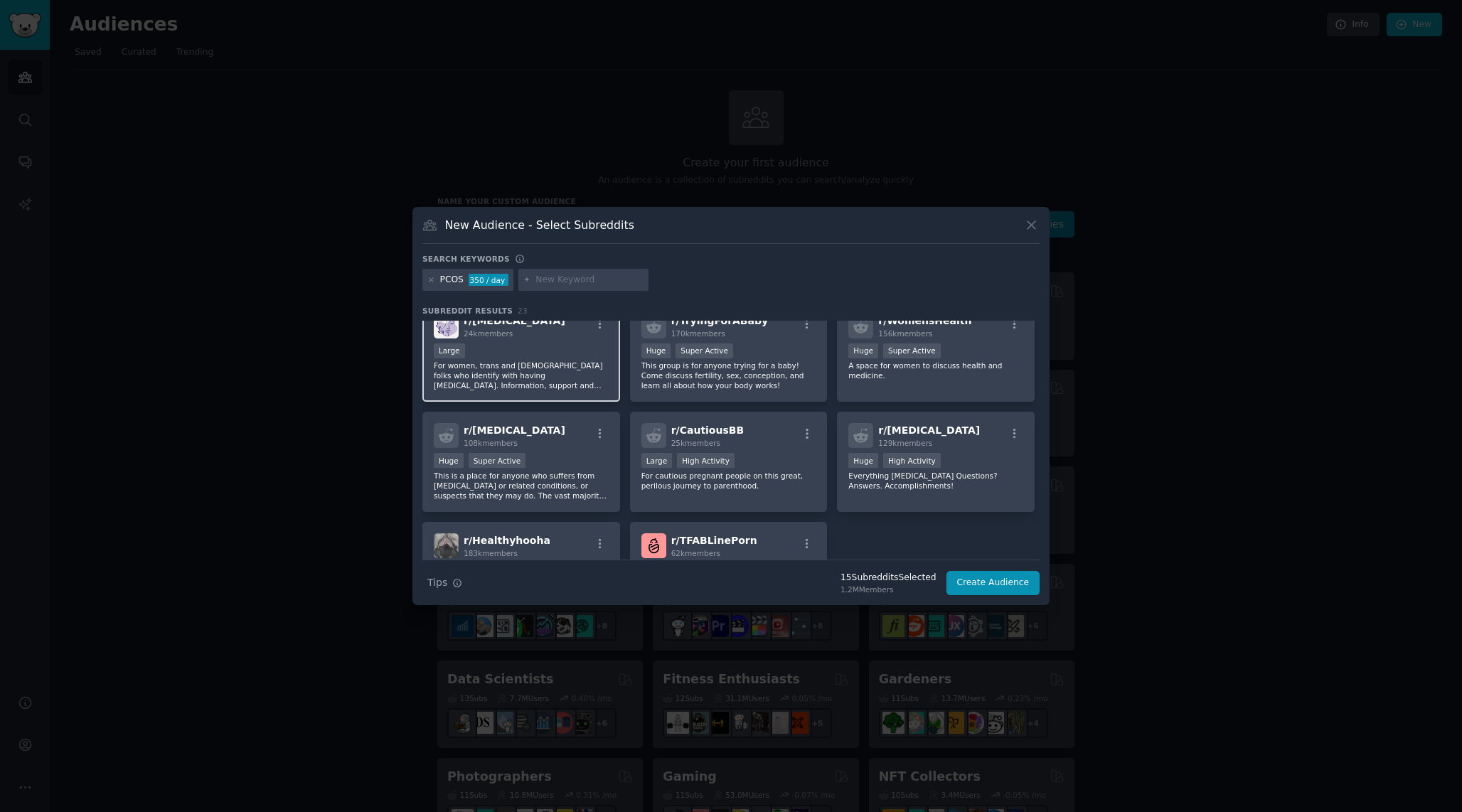
click at [560, 359] on div "Large" at bounding box center [521, 352] width 175 height 17
click at [752, 385] on p "This group is for anyone trying for a baby! Come discuss fertility, sex, concep…" at bounding box center [729, 376] width 175 height 30
click at [913, 389] on div "r/ WomensHealth 156k members >= 95th percentile for submissions / day Huge Supe…" at bounding box center [935, 352] width 198 height 100
click at [749, 508] on div "r/ CautiousBB 25k members >= 80th percentile for submissions / day Large High A…" at bounding box center [728, 462] width 198 height 100
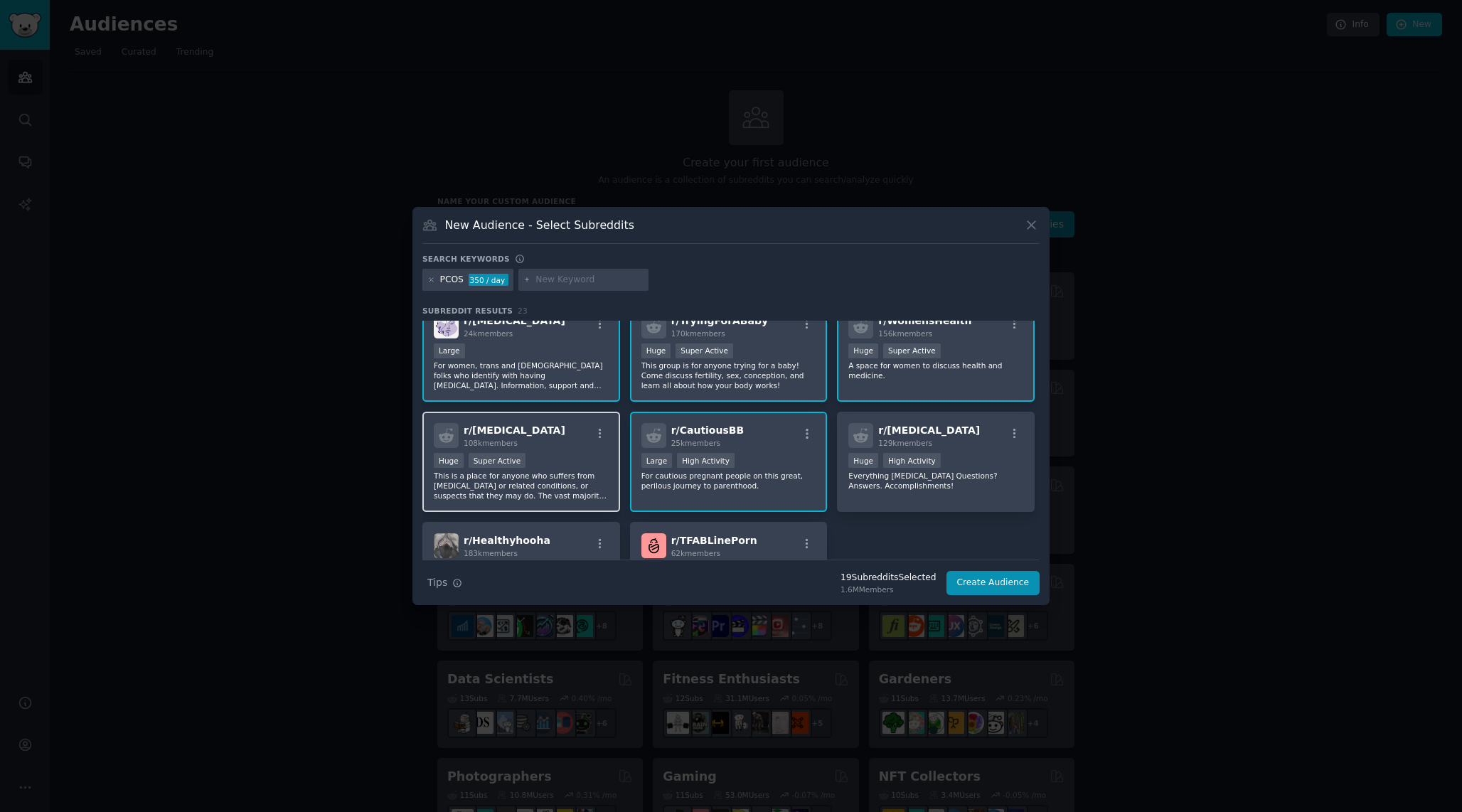
click at [608, 481] on div "r/ endometriosis 108k members Huge Super Active This is a place for anyone who …" at bounding box center [520, 462] width 198 height 100
click at [898, 498] on div "r/ Ozempic 129k members Huge High Activity Everything Ozempic Questions? Answer…" at bounding box center [935, 462] width 198 height 100
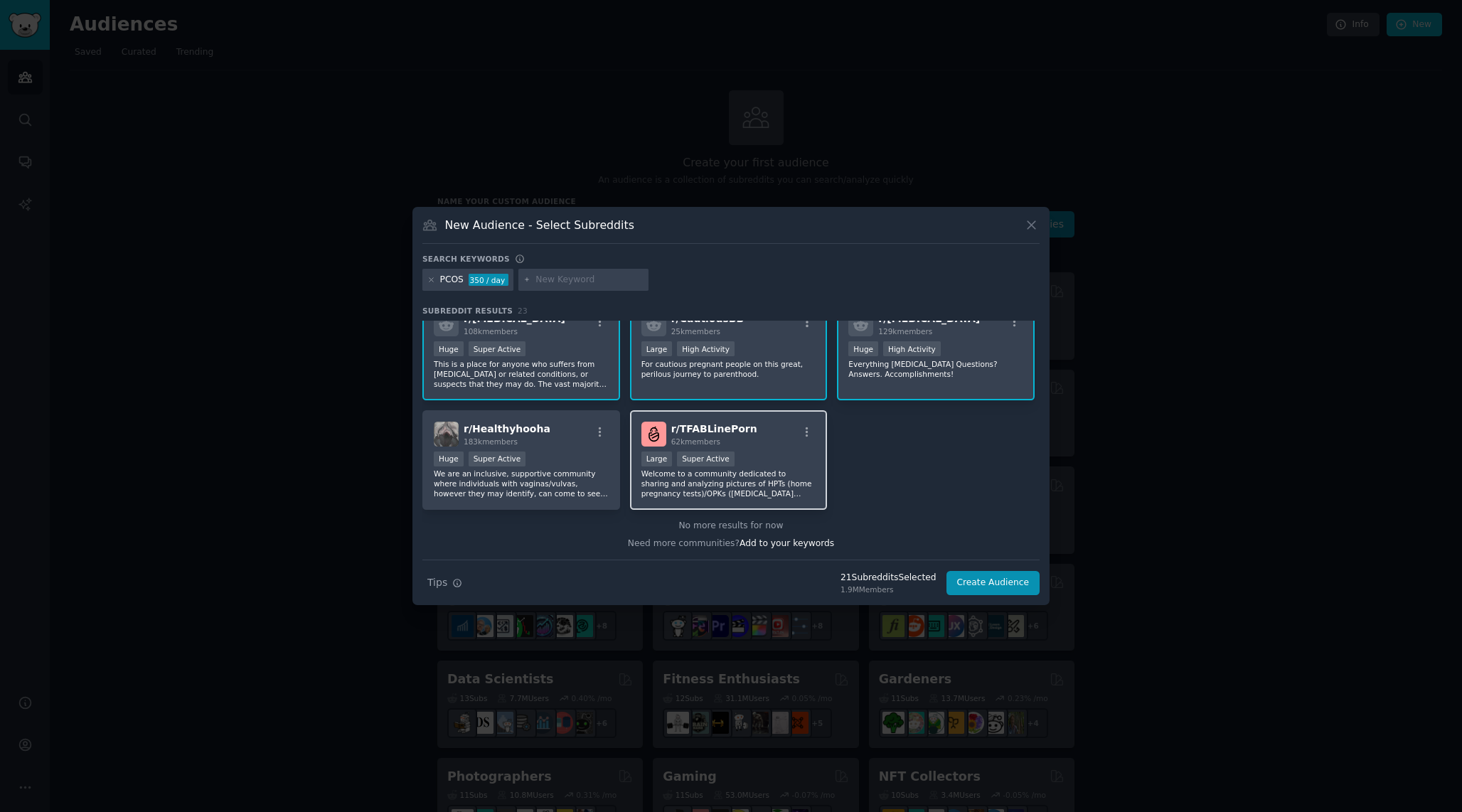
click at [745, 473] on p "Welcome to a community dedicated to sharing and analyzing pictures of HPTs (hom…" at bounding box center [729, 484] width 175 height 30
click at [566, 502] on div "r/ Healthyhooha 183k members Huge Super Active We are an inclusive, supportive …" at bounding box center [520, 460] width 198 height 100
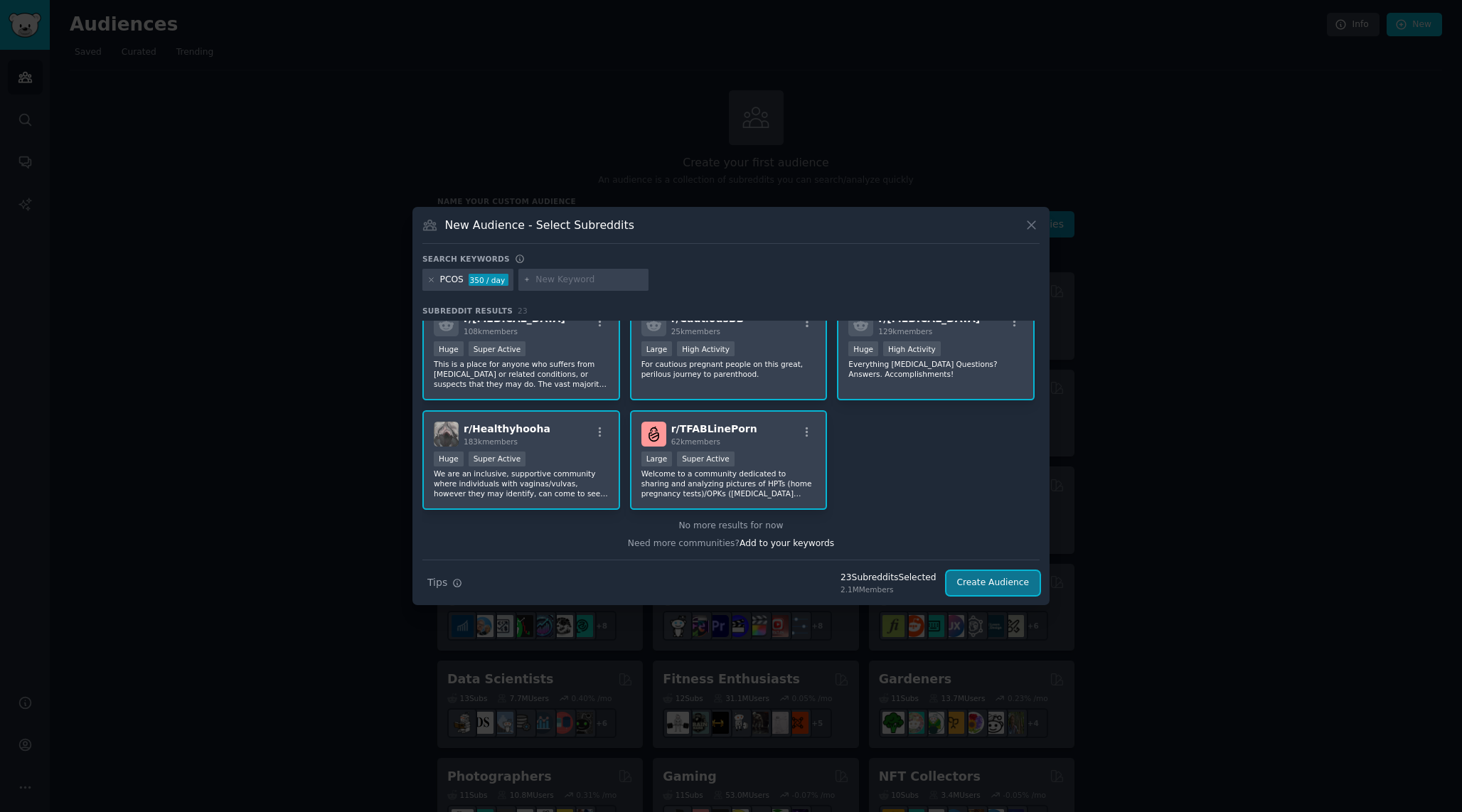
click at [1010, 581] on button "Create Audience" at bounding box center [993, 583] width 94 height 24
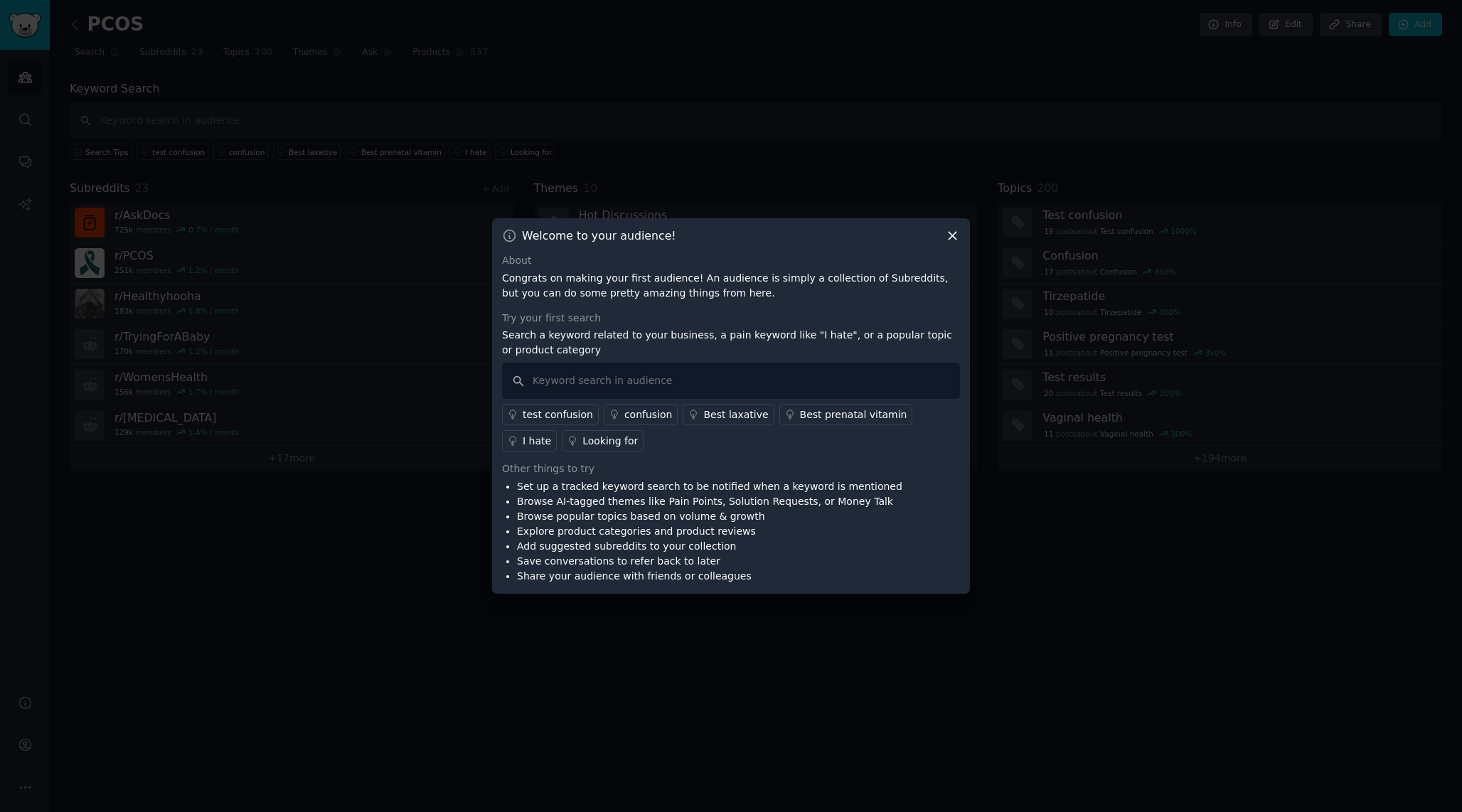
click at [958, 239] on icon at bounding box center [952, 236] width 15 height 15
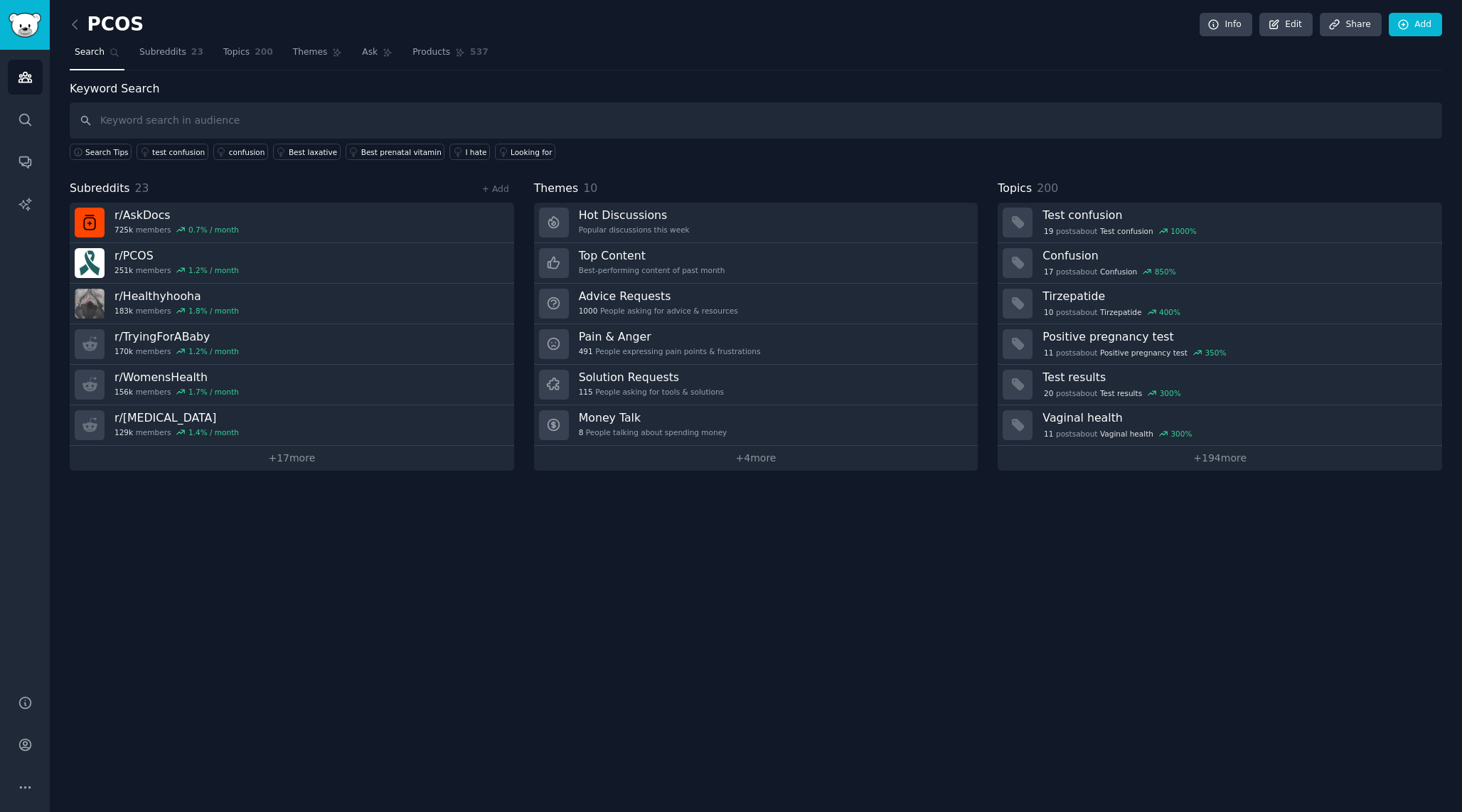
click at [1207, 65] on nav "Search Subreddits 23 Topics 200 Themes Ask Products 537" at bounding box center [756, 56] width 1372 height 29
click at [793, 463] on link "+ 4 more" at bounding box center [756, 458] width 444 height 25
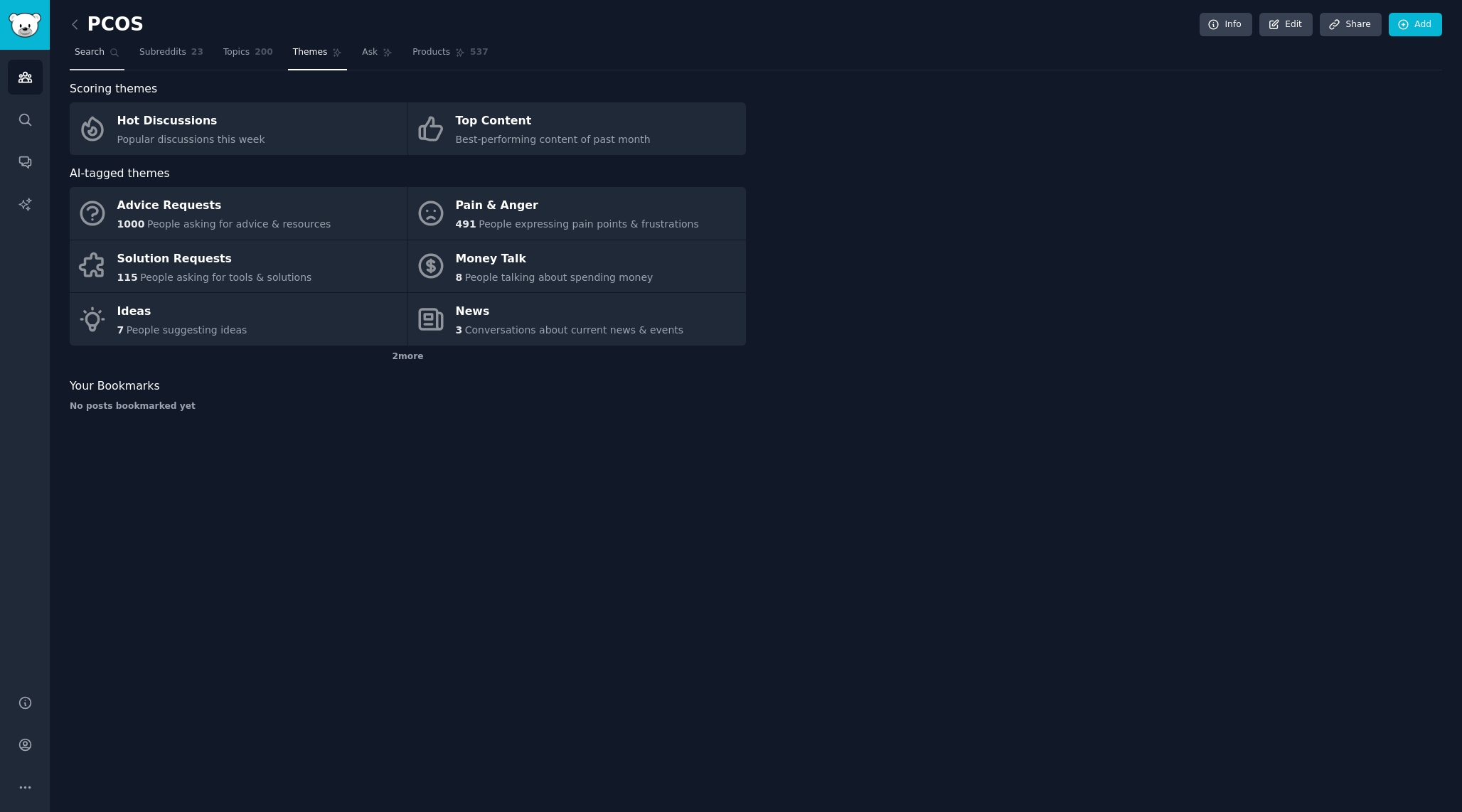
click at [106, 48] on link "Search" at bounding box center [97, 56] width 55 height 29
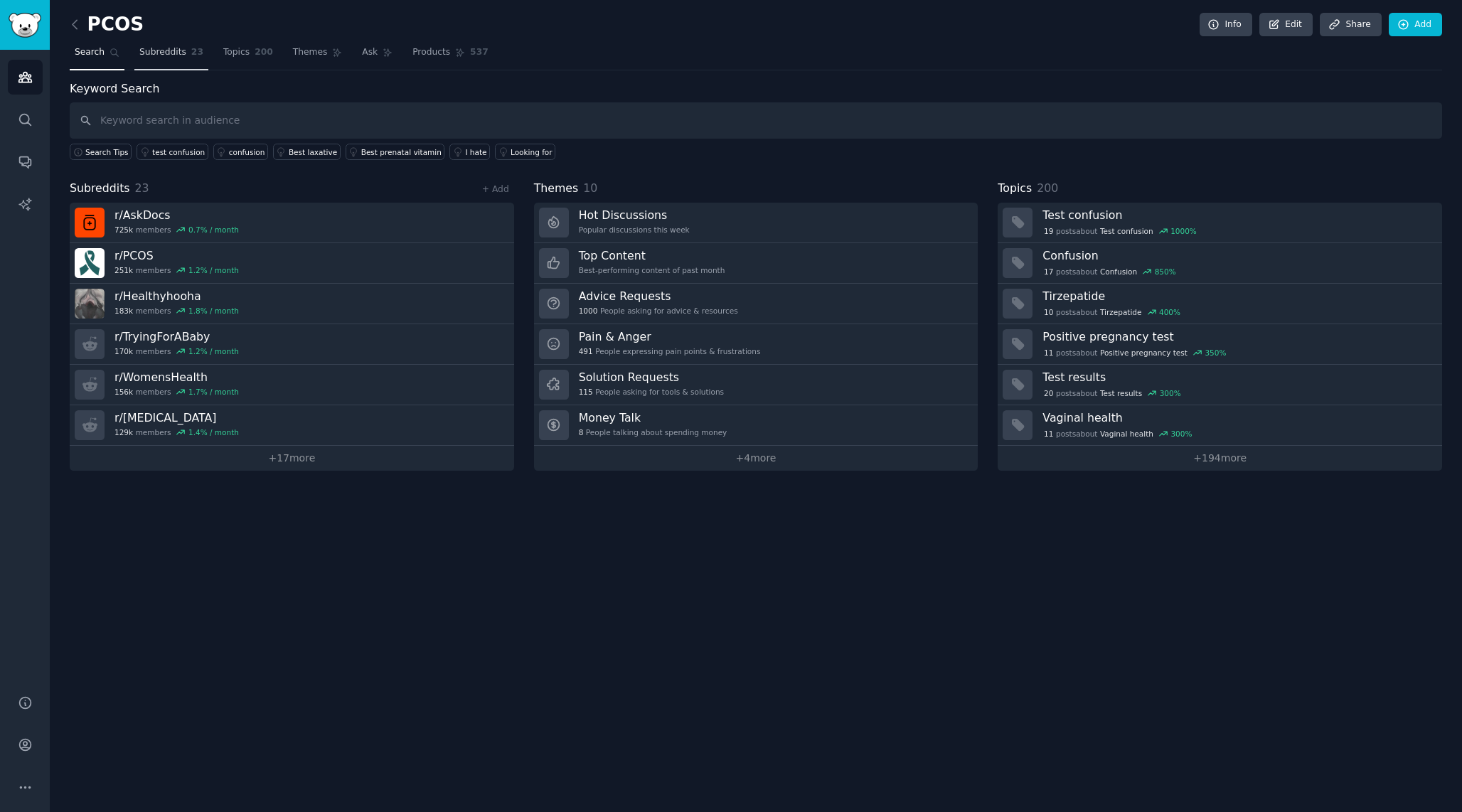
click at [175, 66] on link "Subreddits 23" at bounding box center [171, 56] width 74 height 29
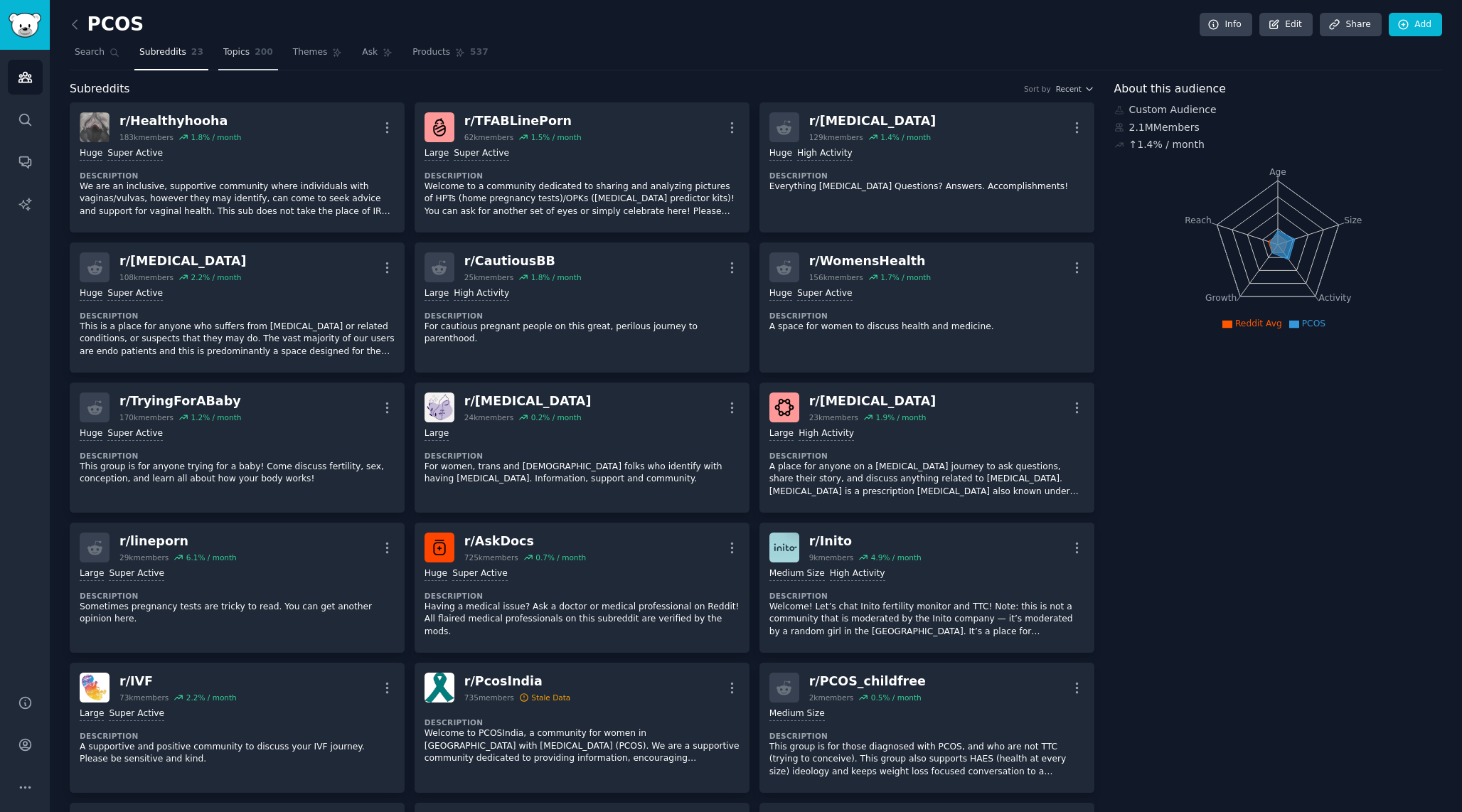
click at [234, 61] on link "Topics 200" at bounding box center [248, 56] width 59 height 29
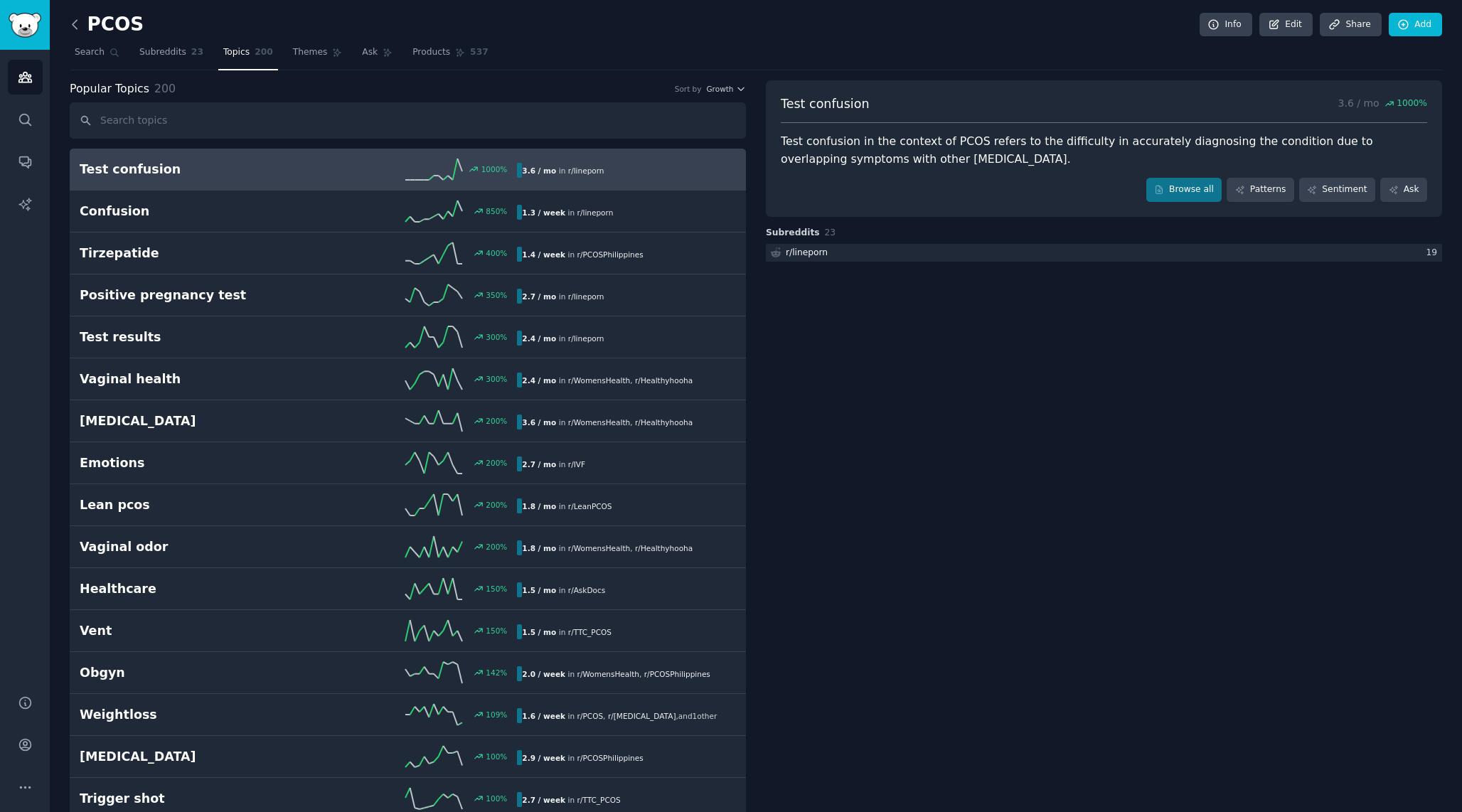
click at [79, 19] on icon at bounding box center [75, 25] width 15 height 15
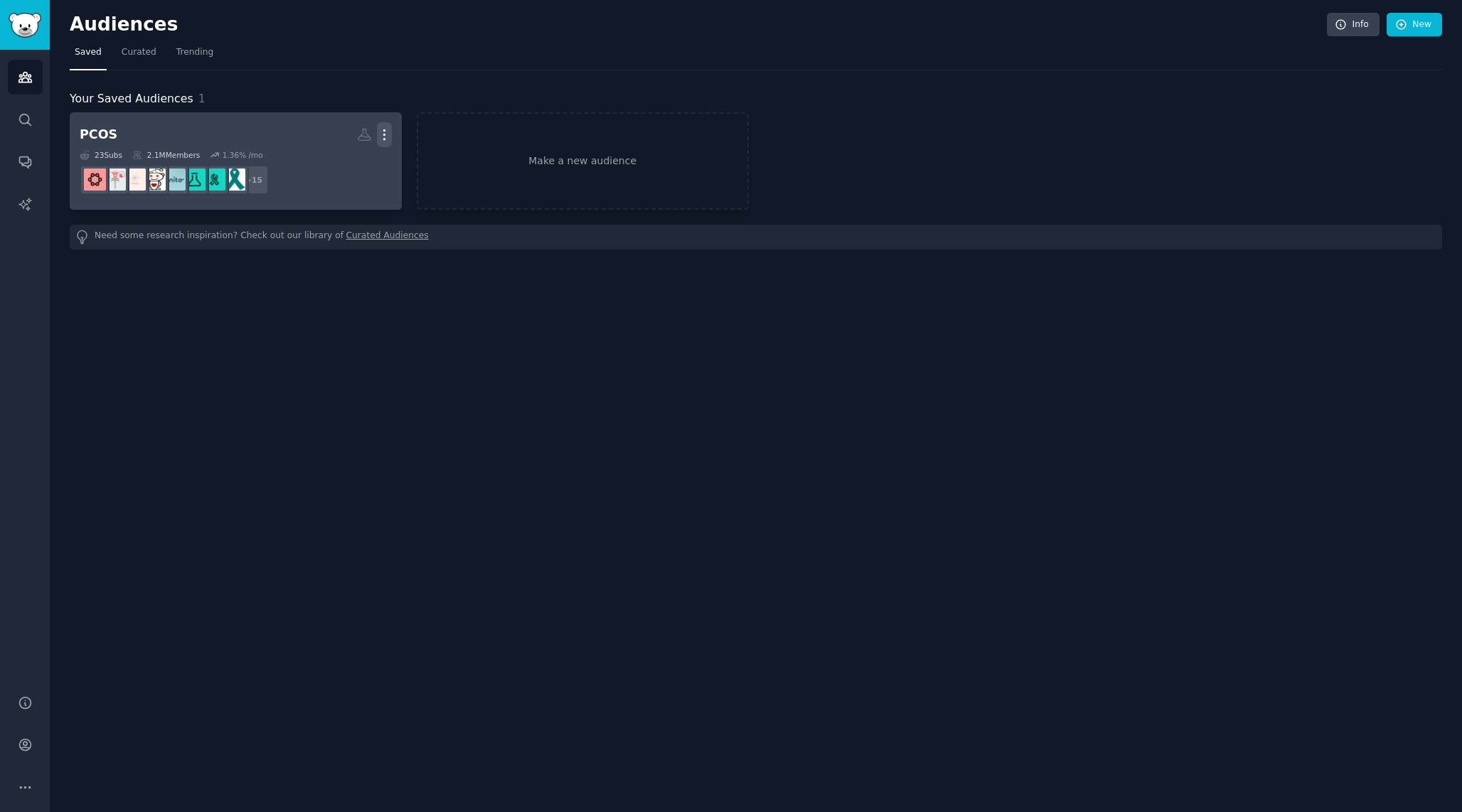
click at [383, 132] on icon "button" at bounding box center [384, 134] width 15 height 15
click at [343, 134] on p "View" at bounding box center [341, 140] width 24 height 15
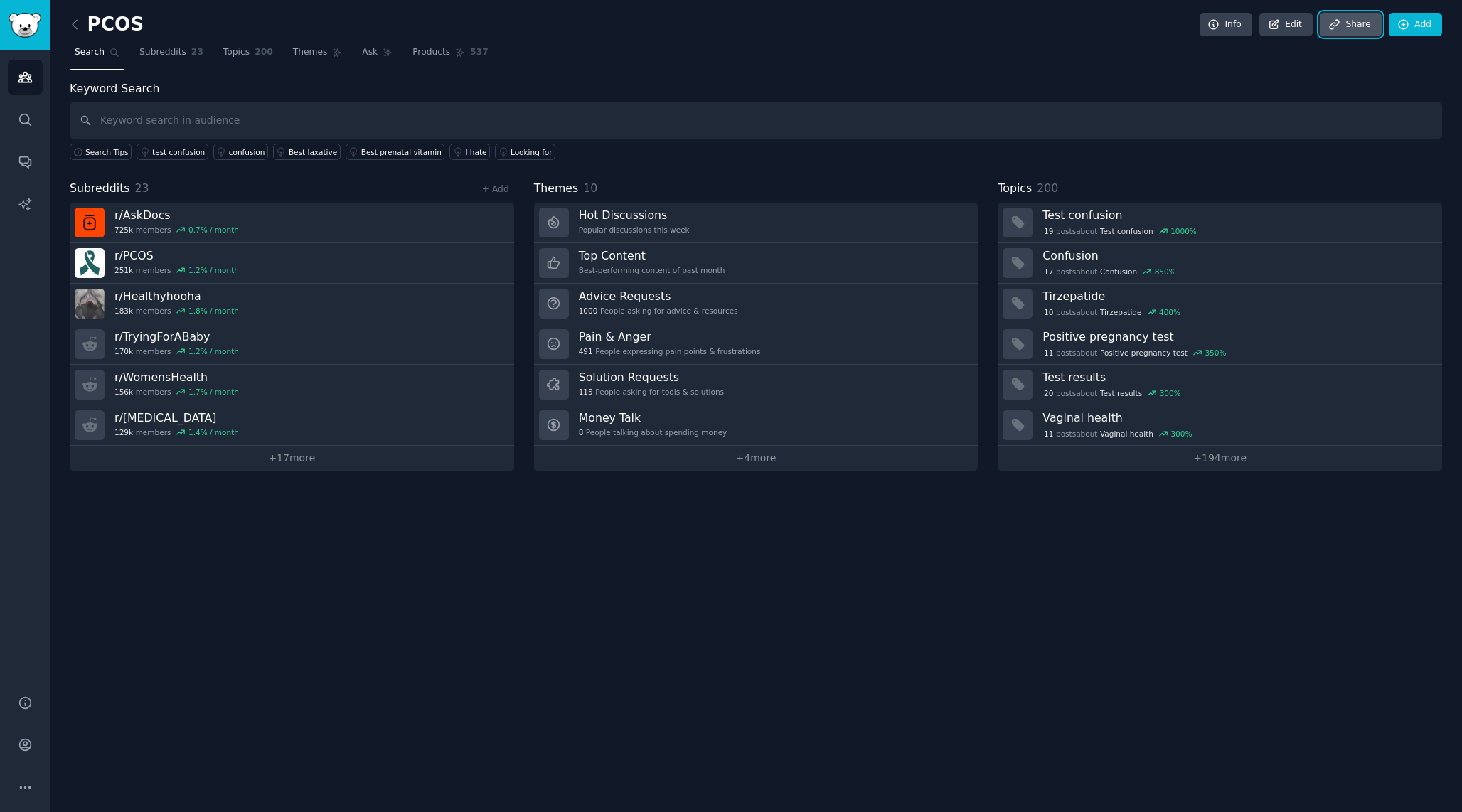
click at [1353, 17] on link "Share" at bounding box center [1350, 25] width 61 height 24
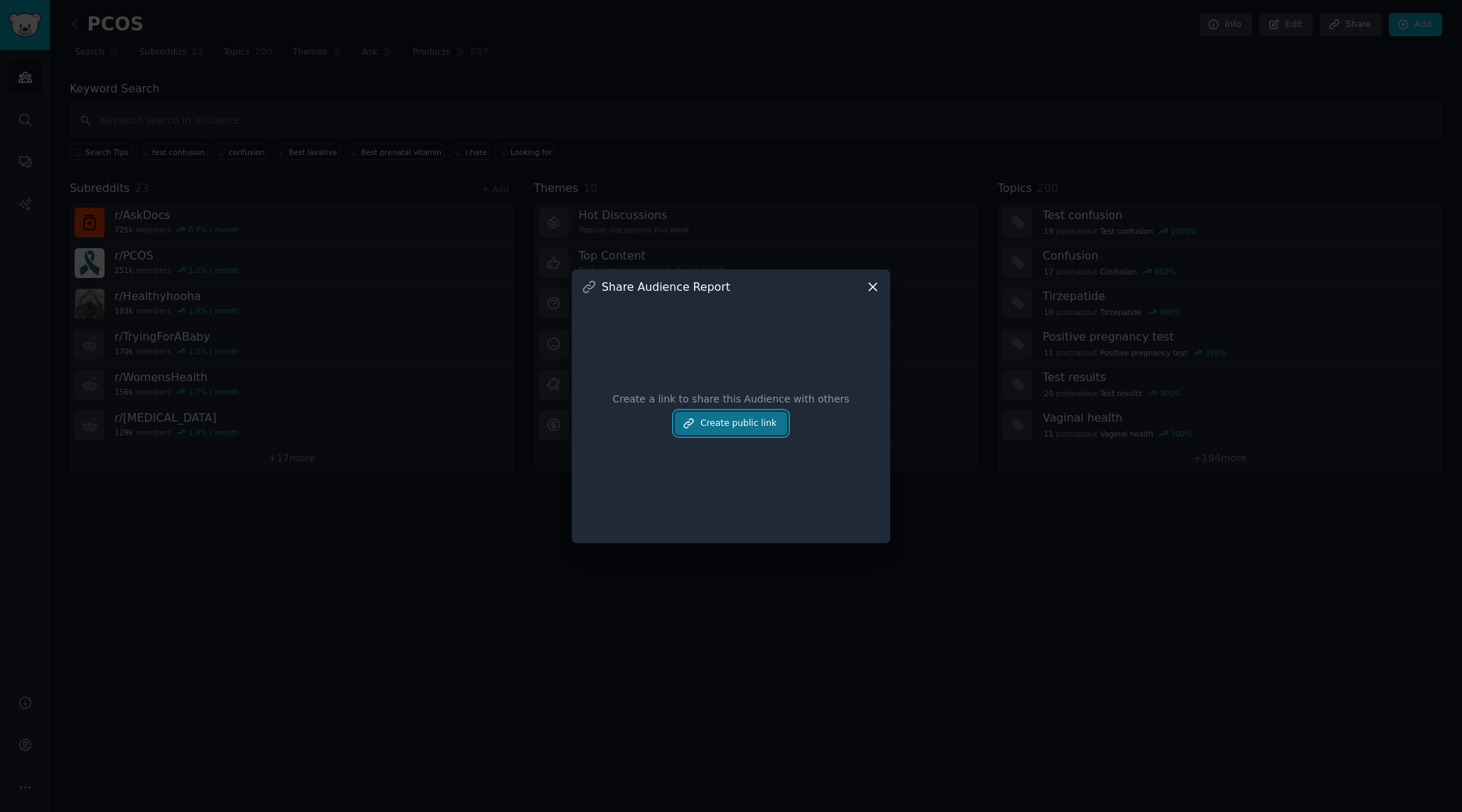
click at [766, 428] on button "Create public link" at bounding box center [731, 423] width 113 height 24
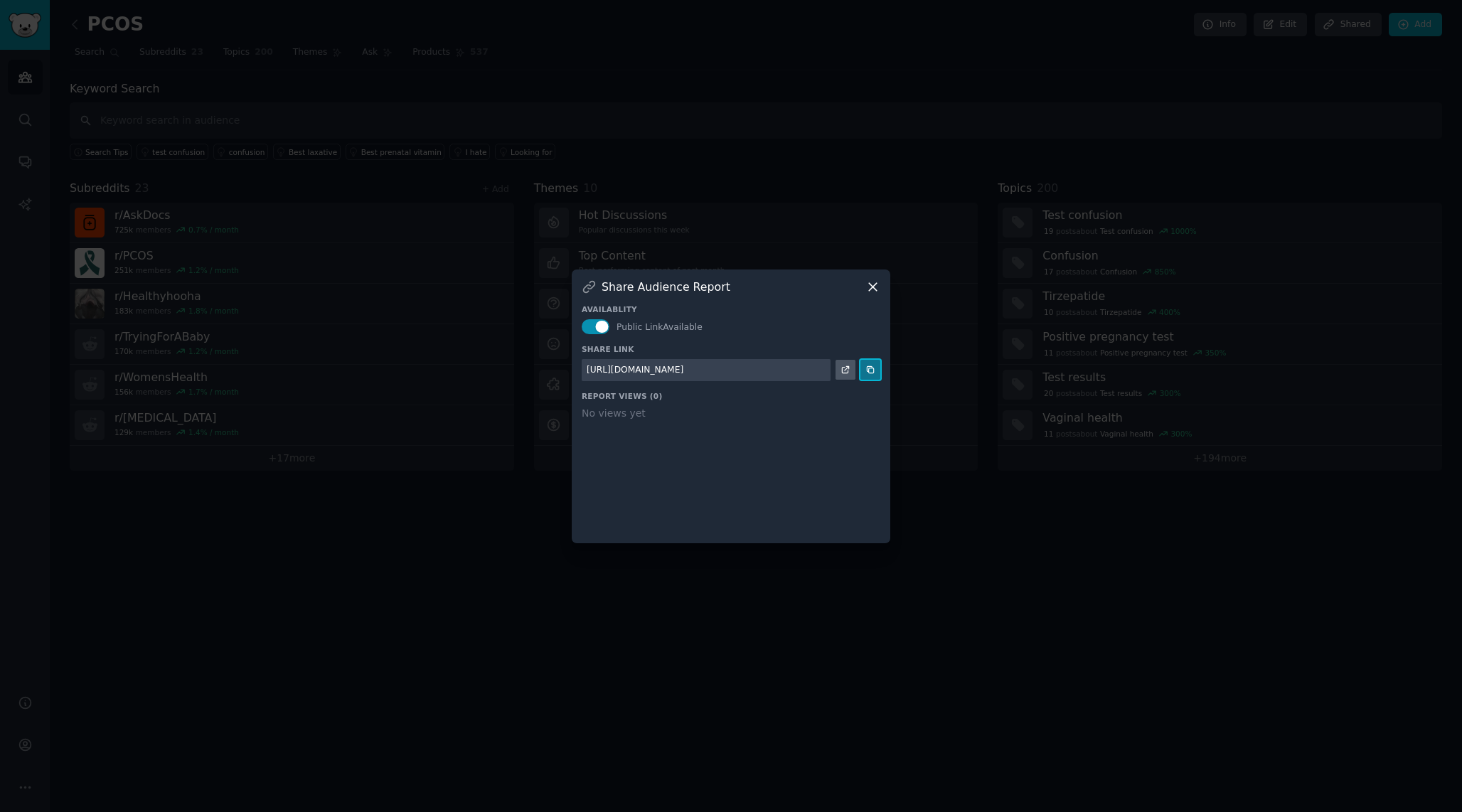
click at [861, 372] on button at bounding box center [870, 370] width 20 height 20
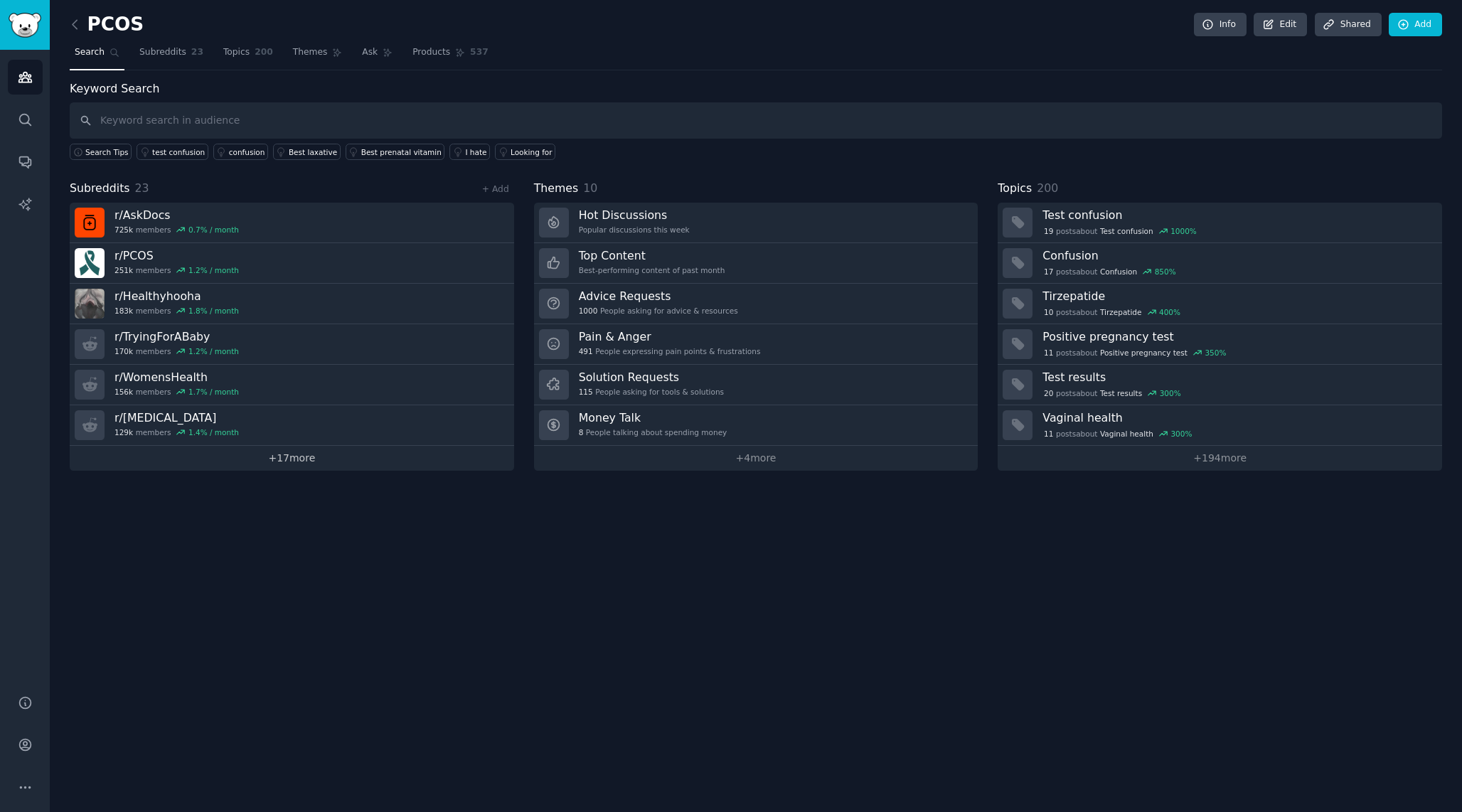
click at [297, 449] on link "+ 17 more" at bounding box center [292, 458] width 444 height 25
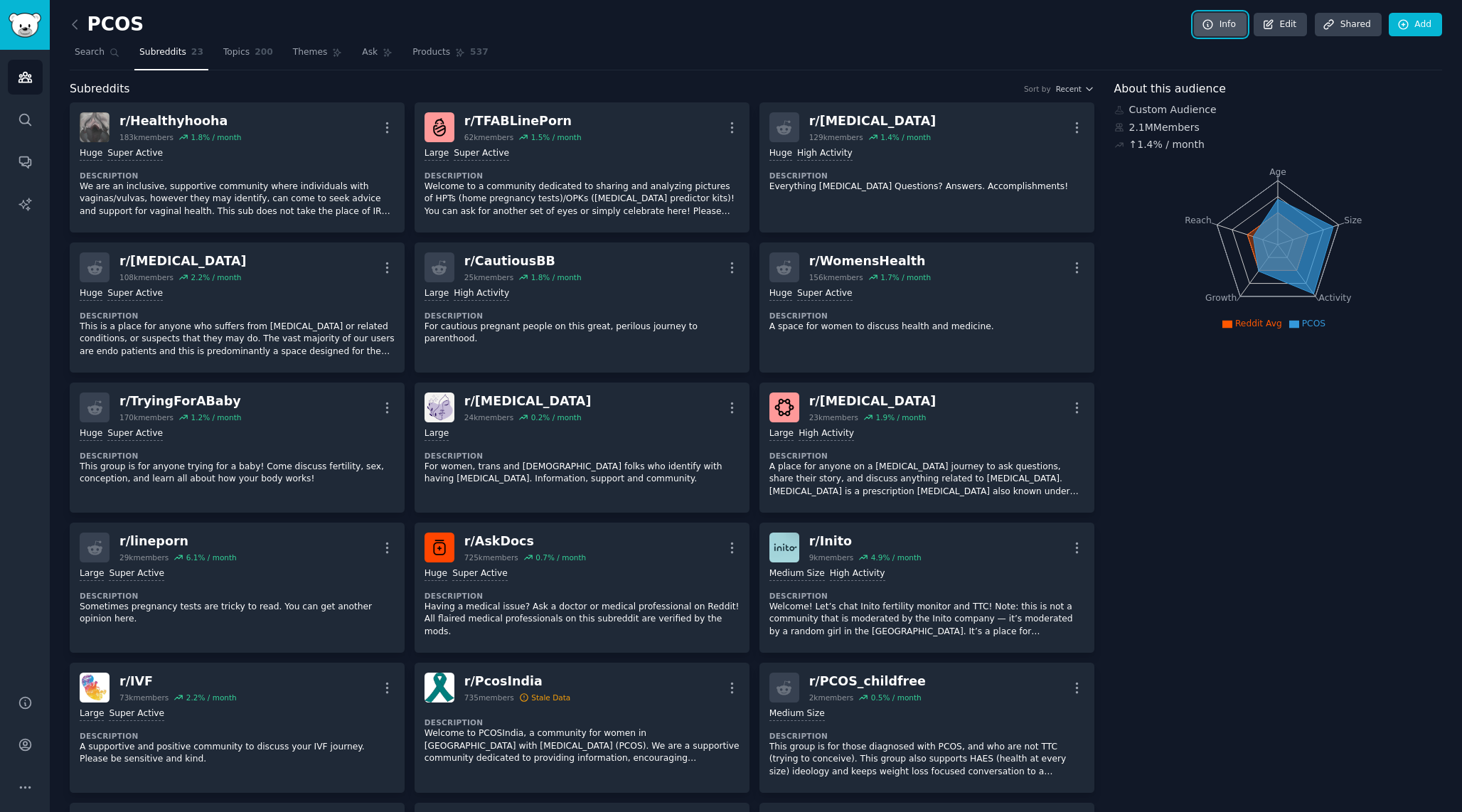
click at [1234, 23] on link "Info" at bounding box center [1220, 25] width 52 height 24
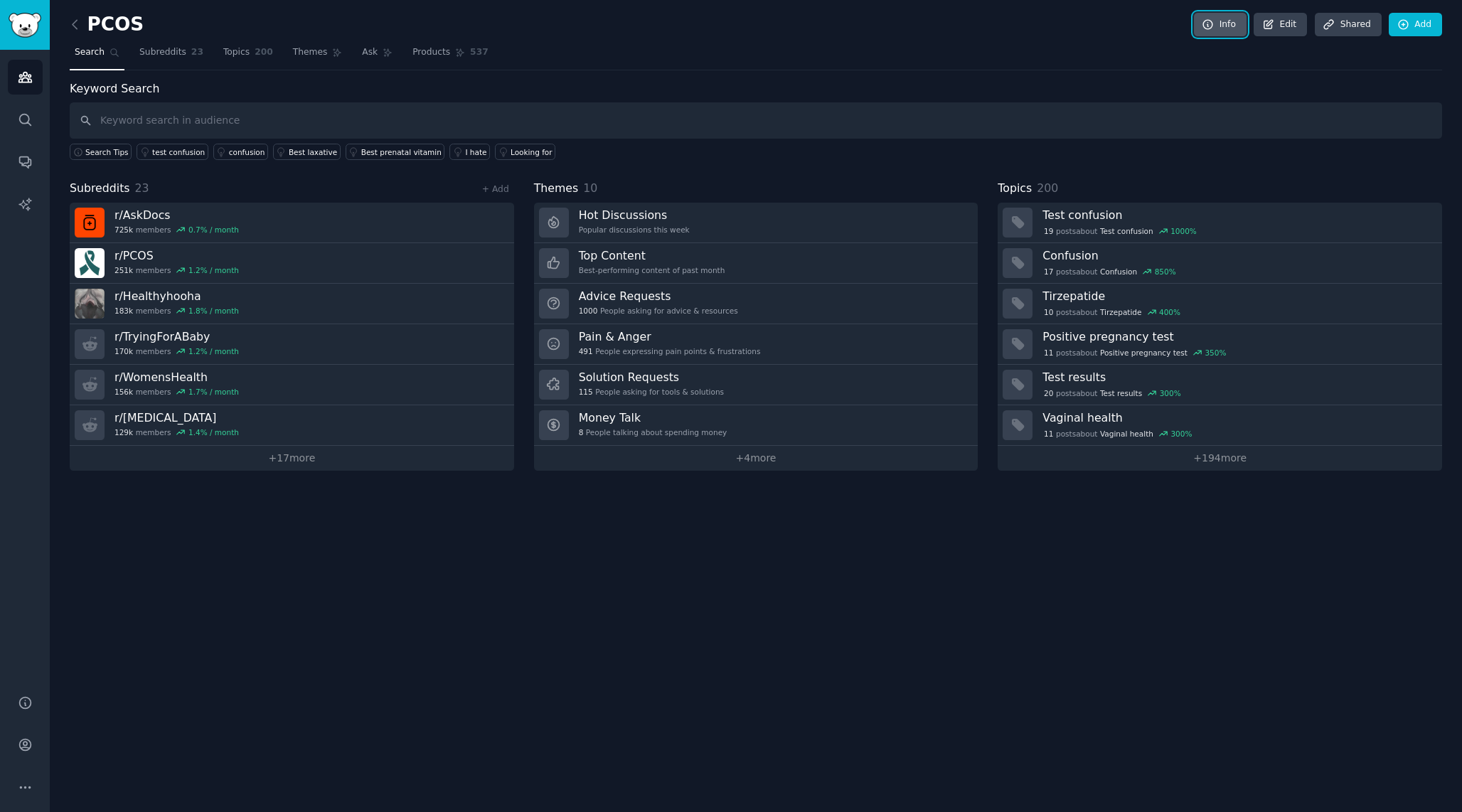
click at [1227, 31] on link "Info" at bounding box center [1220, 25] width 52 height 24
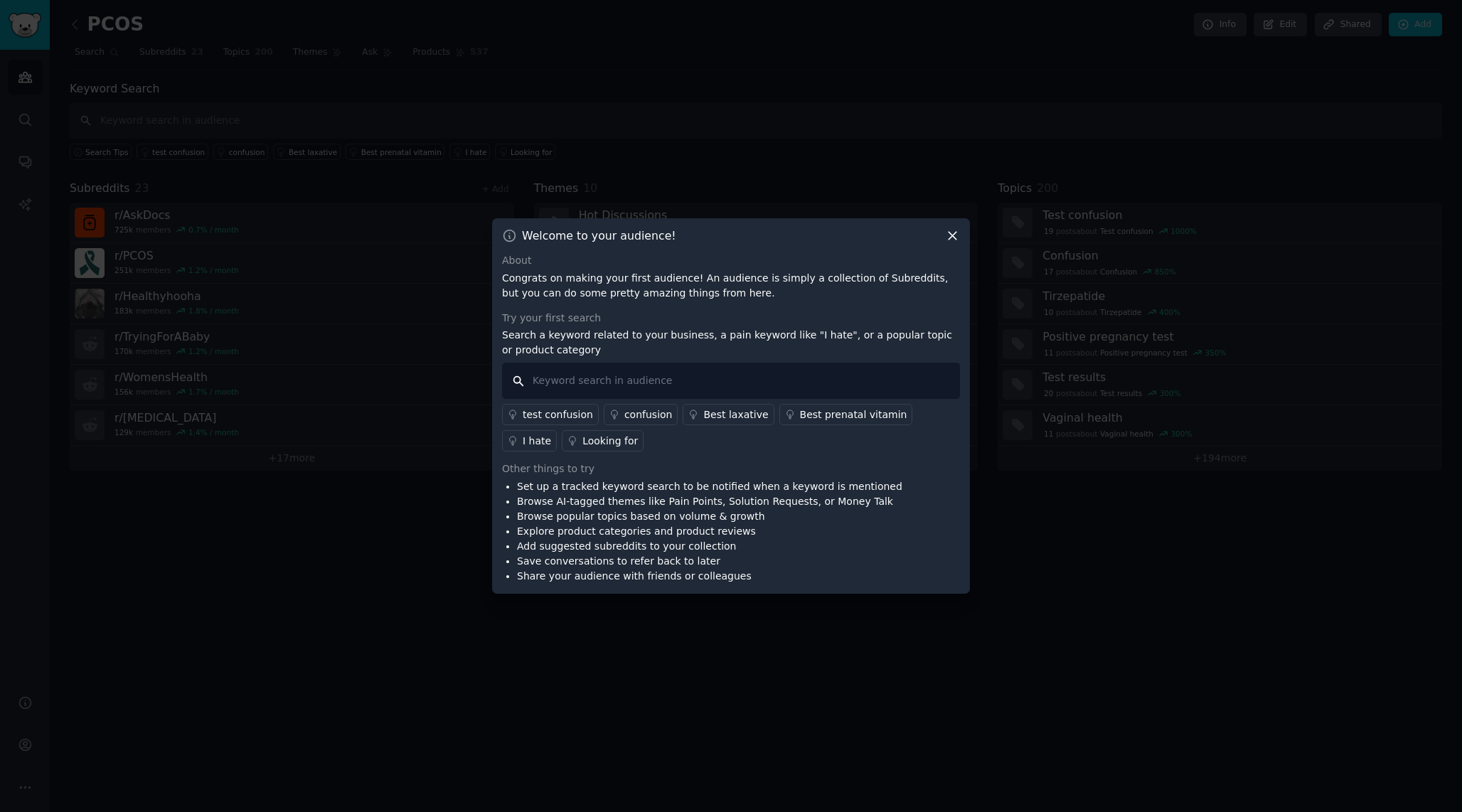
click at [676, 383] on input "text" at bounding box center [731, 381] width 458 height 36
type input "pcos"
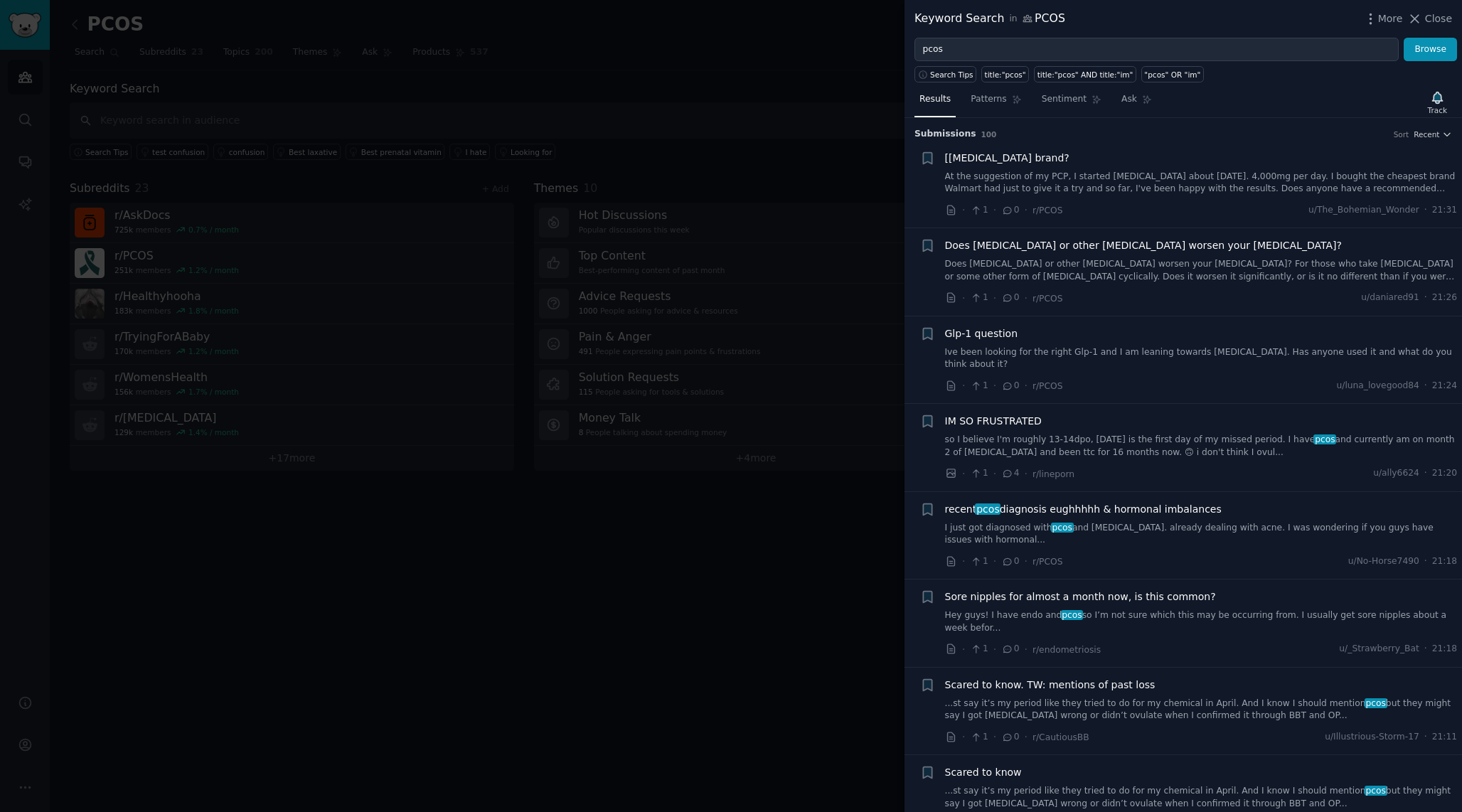
click at [1387, 28] on div "Keyword Search in PCOS More Close" at bounding box center [1183, 19] width 558 height 38
click at [1391, 20] on span "More" at bounding box center [1390, 18] width 25 height 15
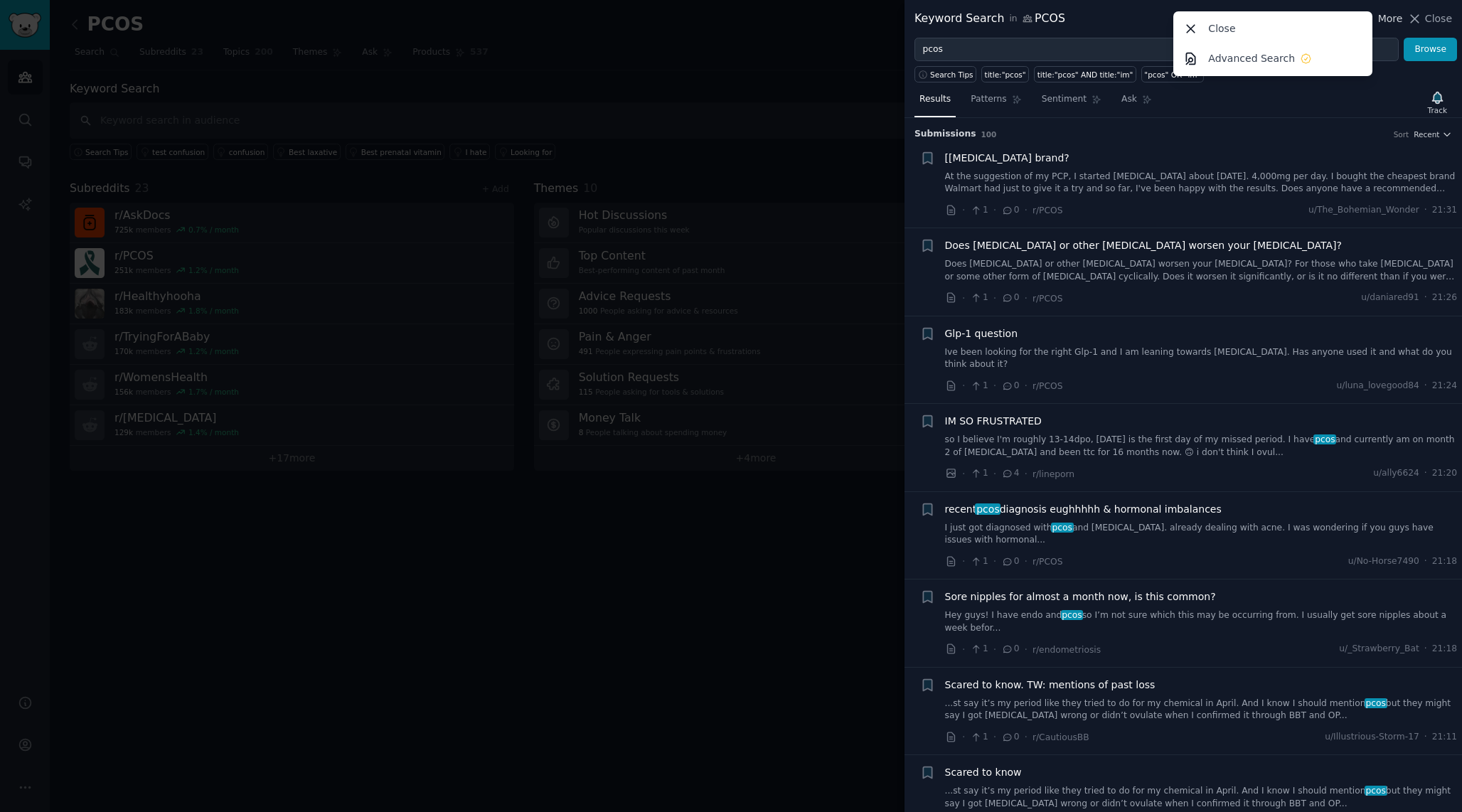
click at [1391, 20] on span "More" at bounding box center [1390, 18] width 25 height 15
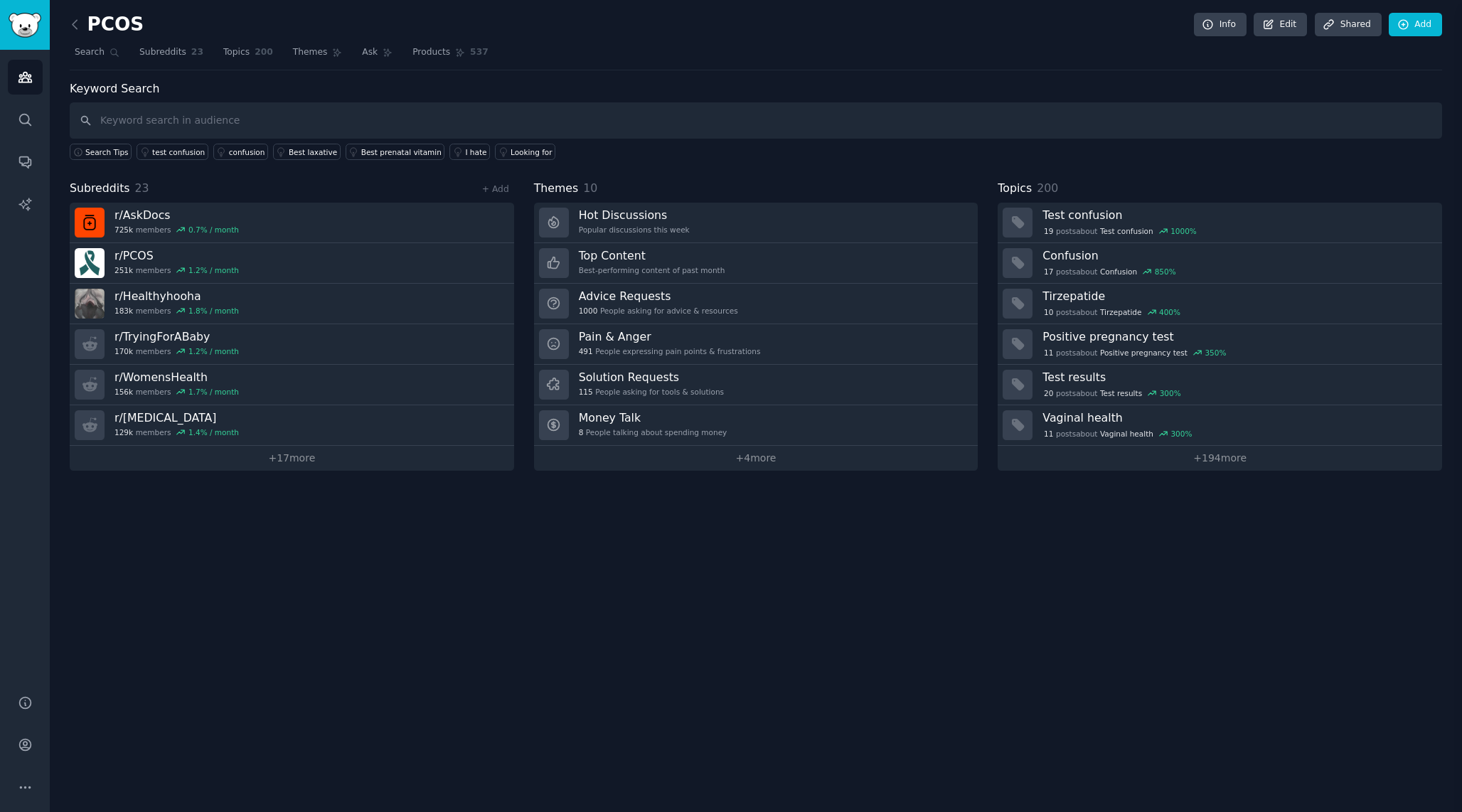
scroll to position [3786, 0]
click at [182, 65] on link "Subreddits 23" at bounding box center [171, 56] width 74 height 29
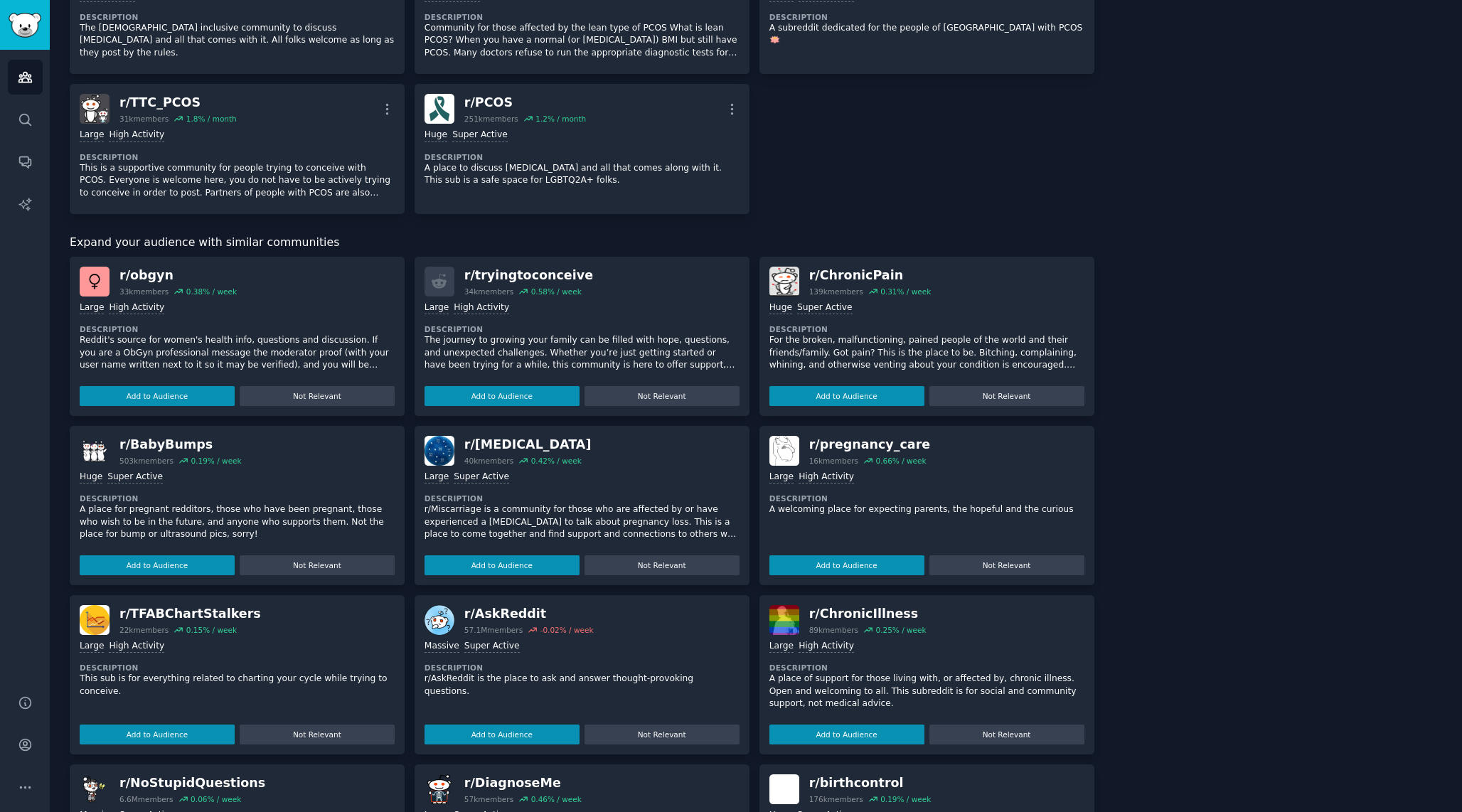
scroll to position [1026, 0]
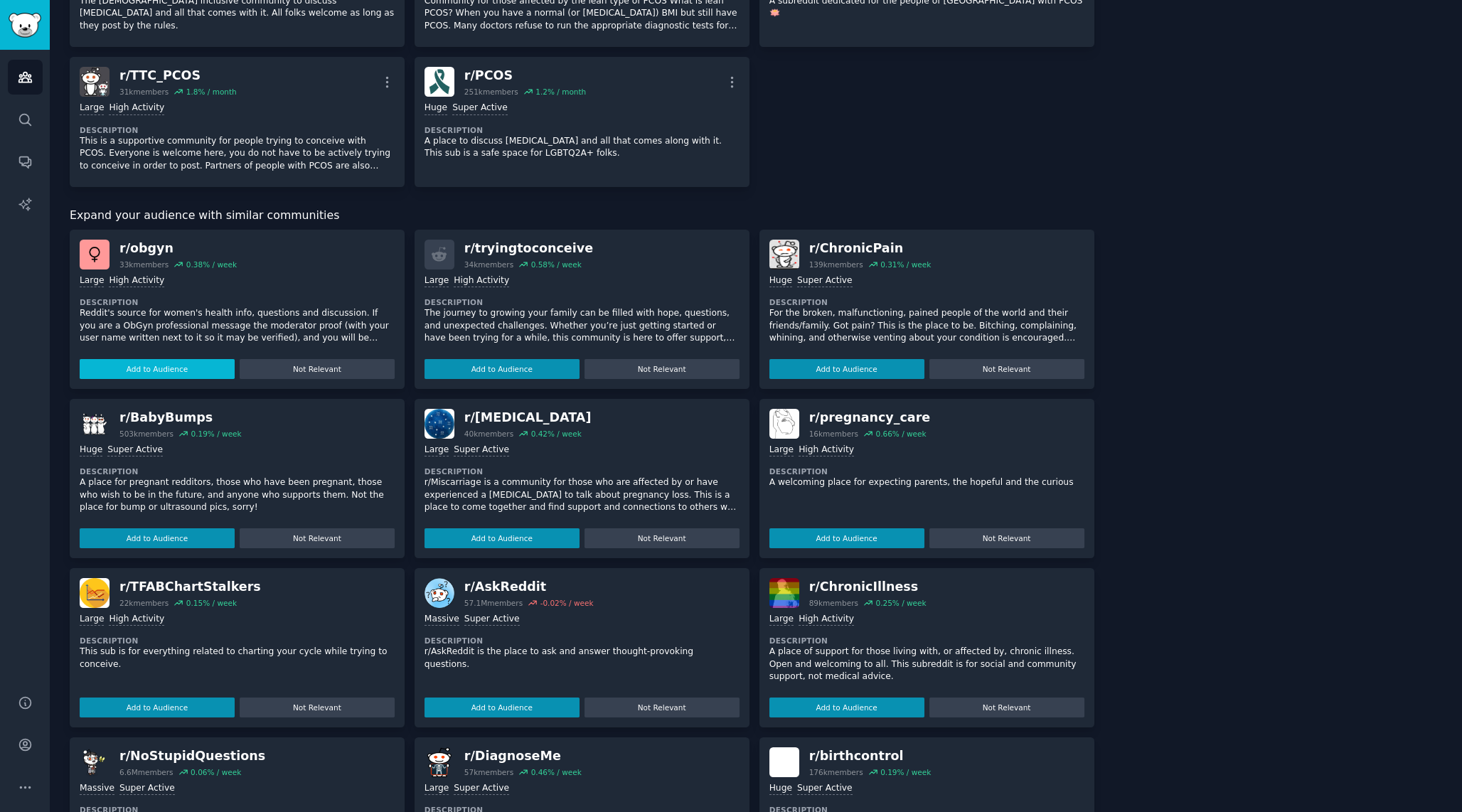
click at [186, 365] on button "Add to Audience" at bounding box center [156, 369] width 155 height 20
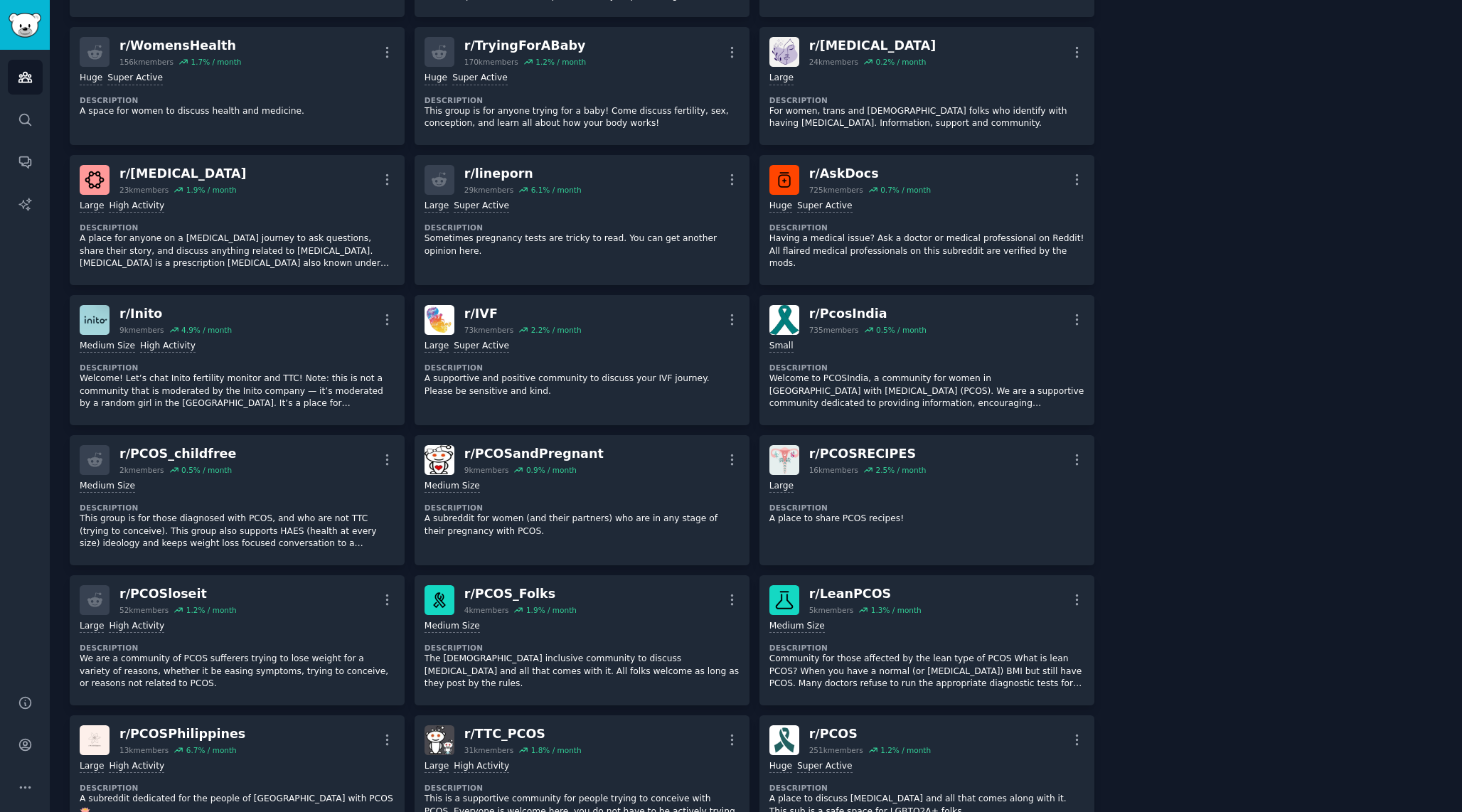
scroll to position [0, 0]
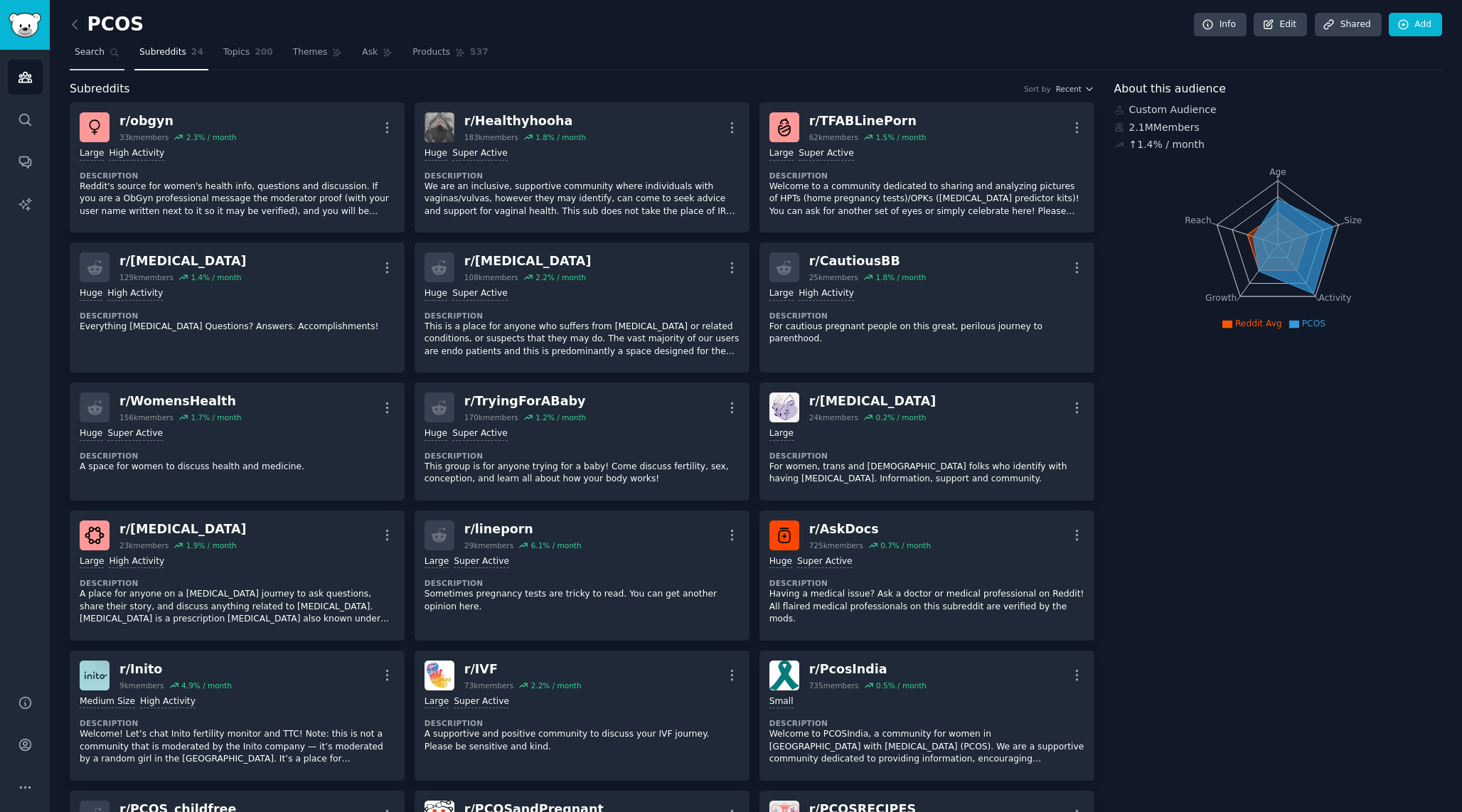
click at [90, 60] on link "Search" at bounding box center [97, 56] width 55 height 29
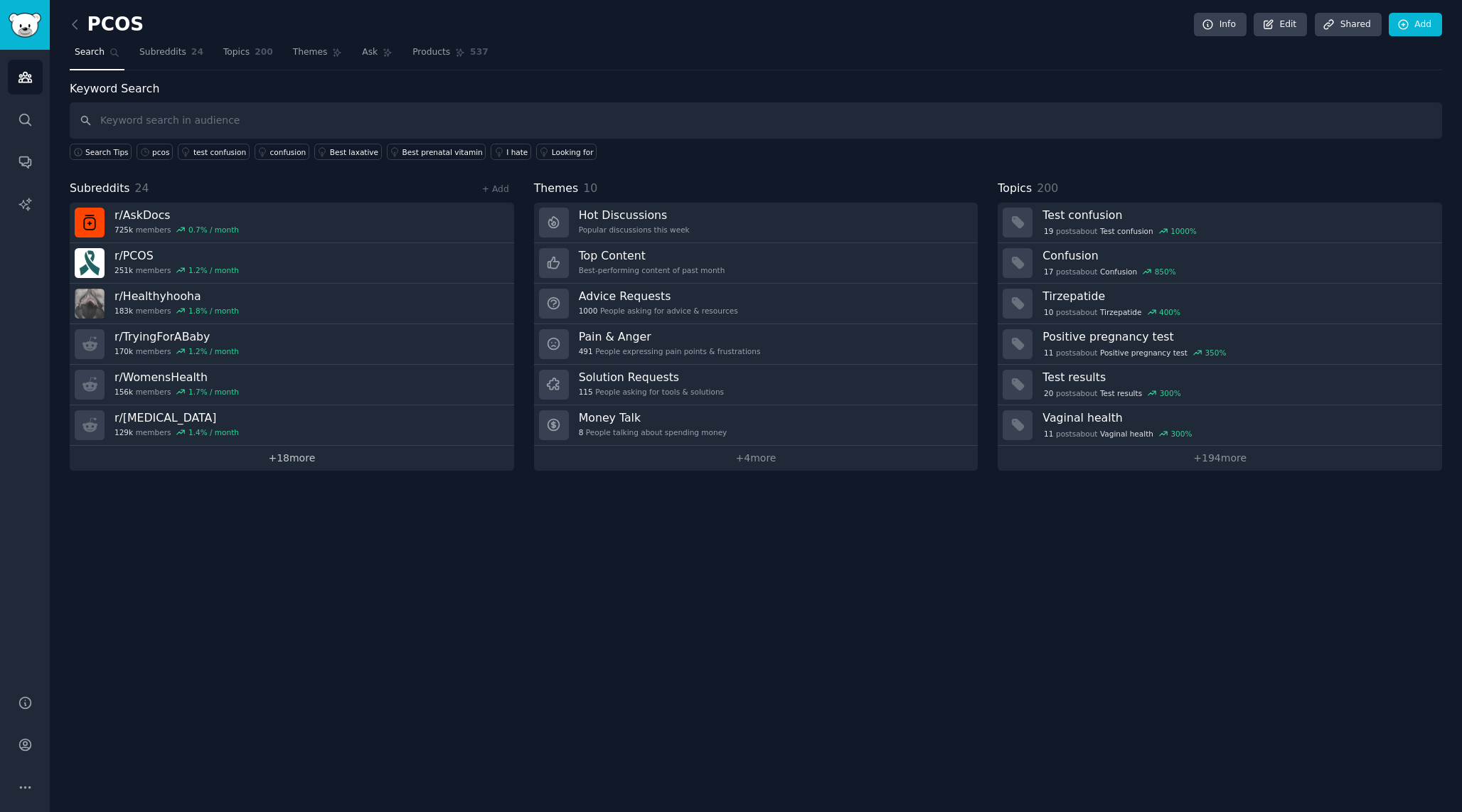
click at [313, 458] on link "+ 18 more" at bounding box center [292, 458] width 444 height 25
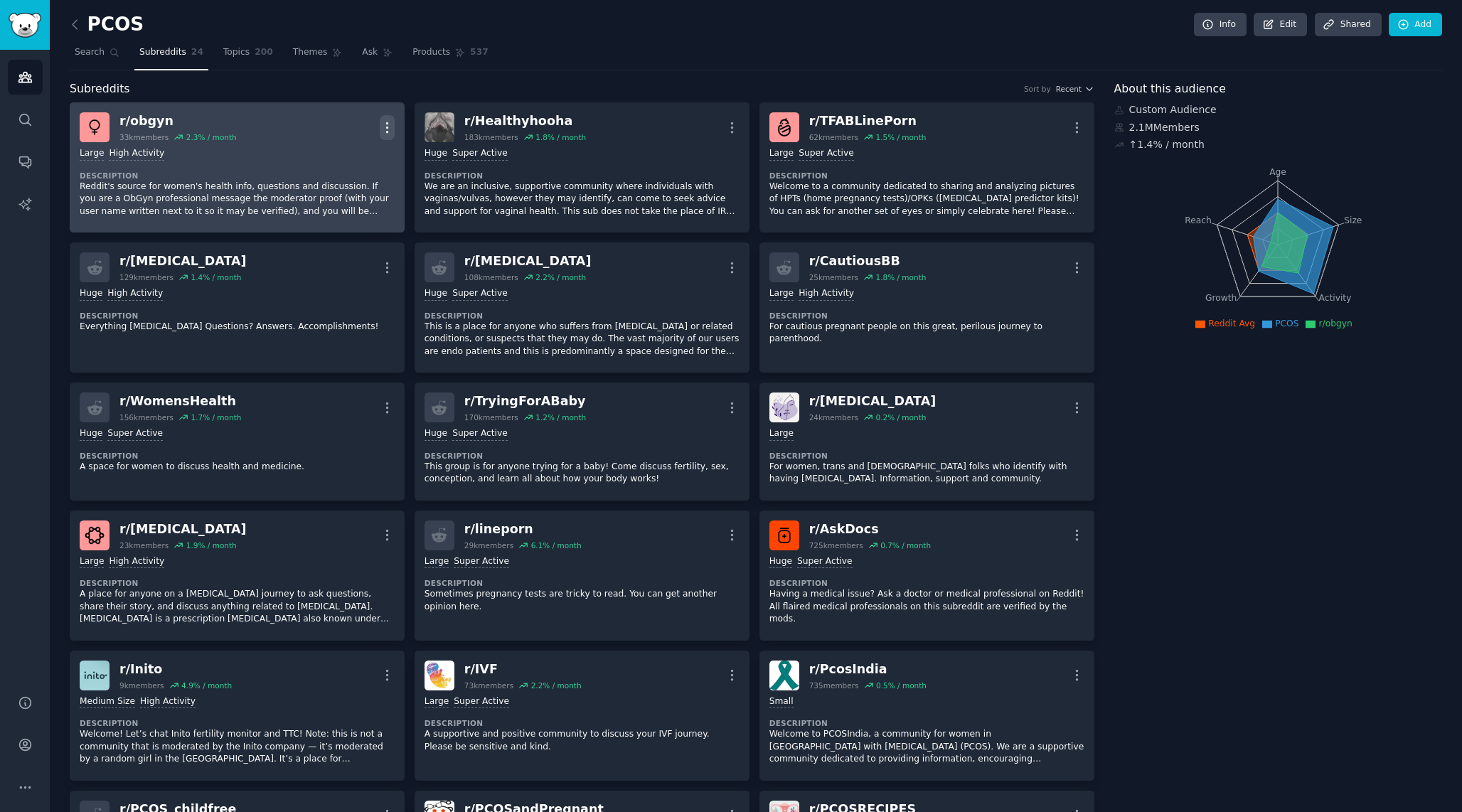
click at [388, 126] on icon "button" at bounding box center [387, 128] width 15 height 15
click at [272, 185] on p "Reddit's source for women's health info, questions and discussion. If you are a…" at bounding box center [236, 200] width 315 height 38
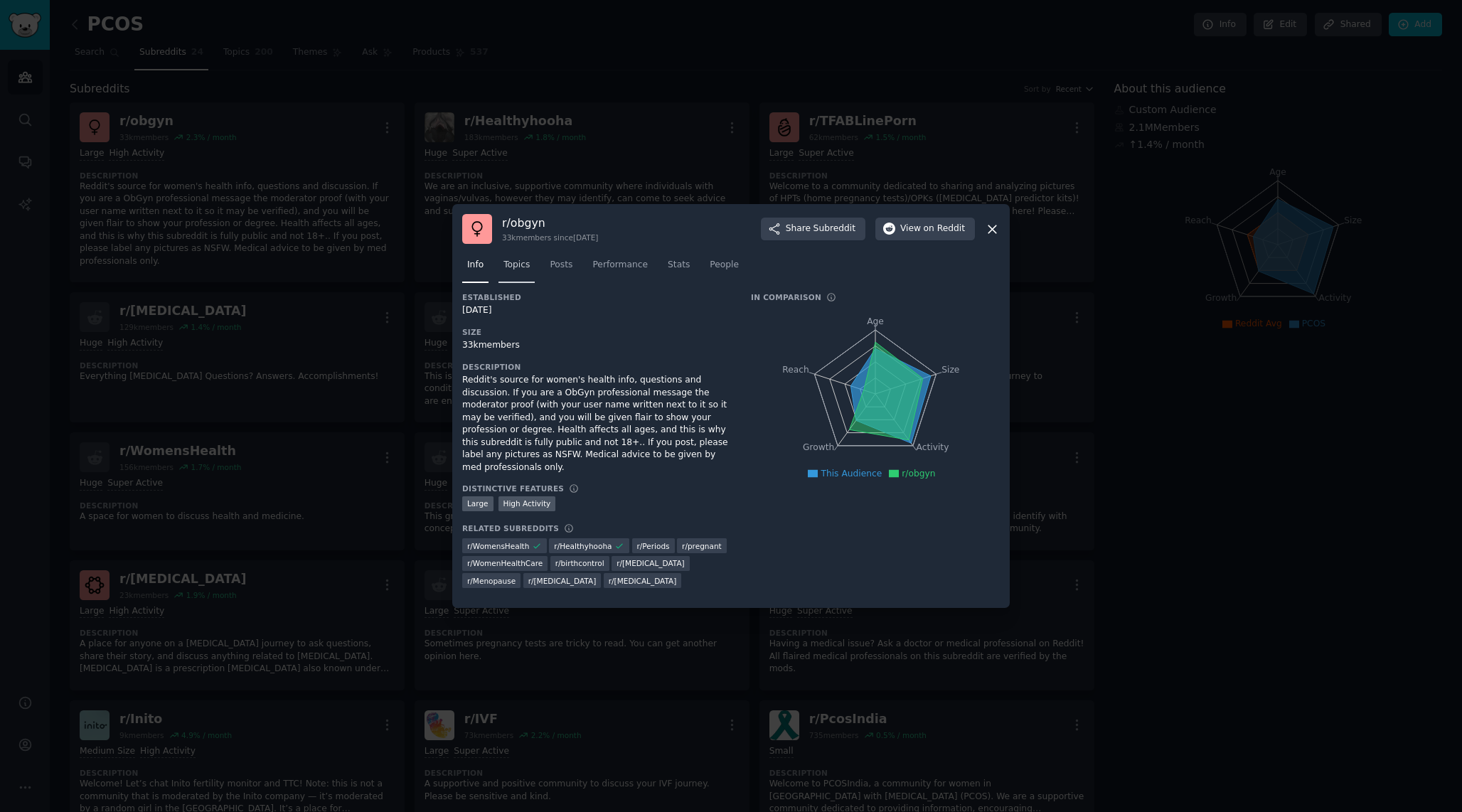
click at [522, 281] on link "Topics" at bounding box center [516, 268] width 36 height 29
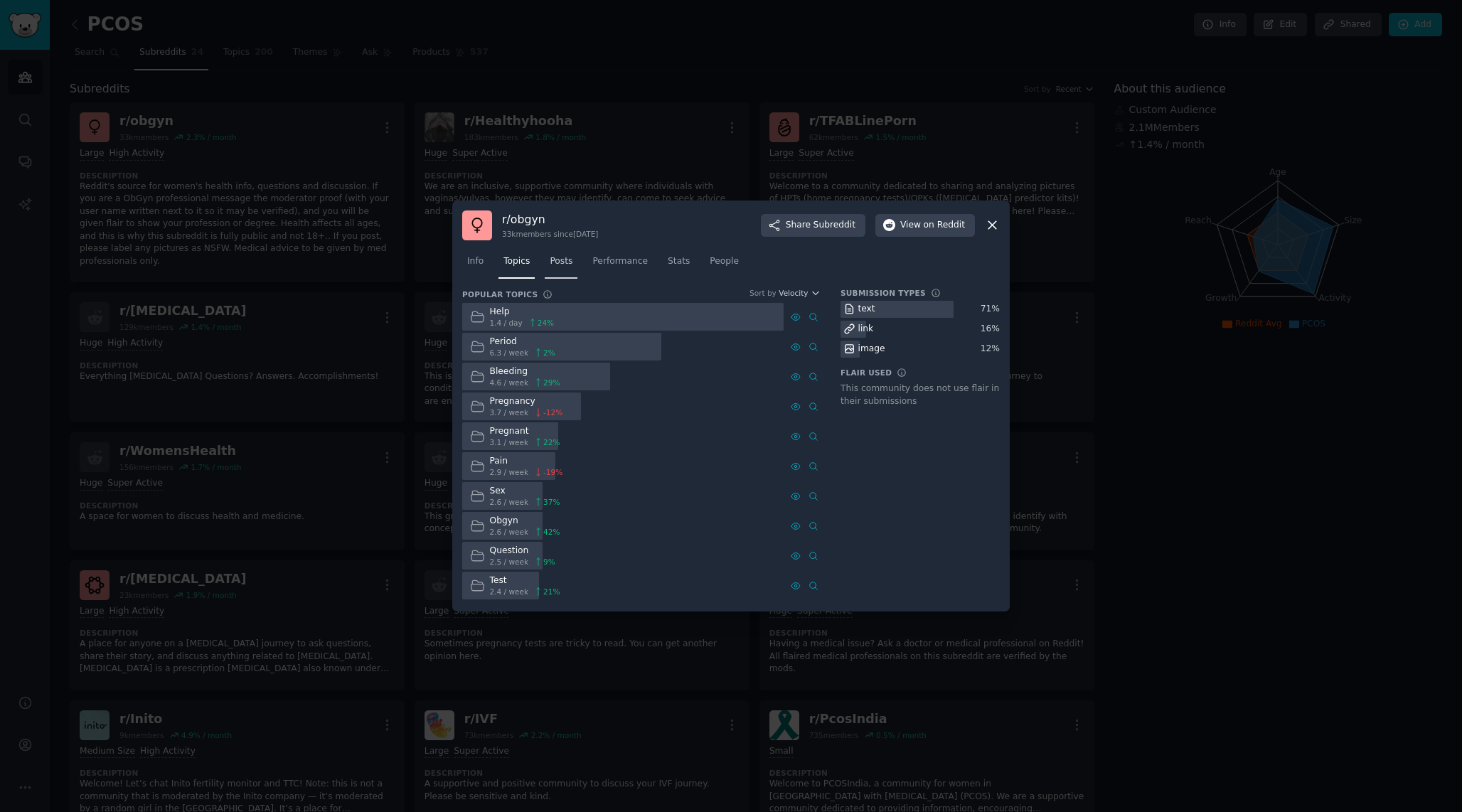
click at [555, 259] on span "Posts" at bounding box center [561, 262] width 23 height 13
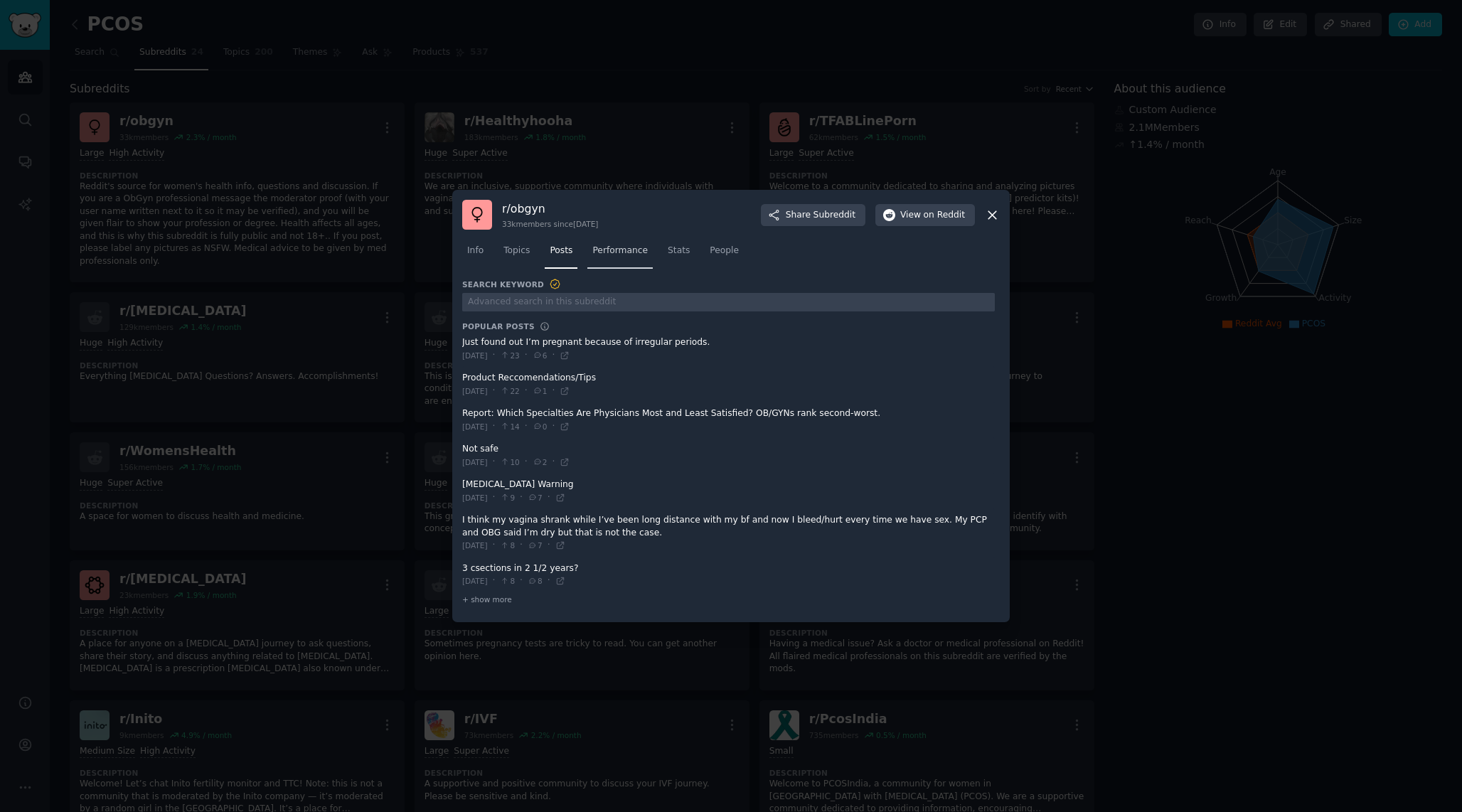
click at [648, 263] on link "Performance" at bounding box center [620, 254] width 65 height 29
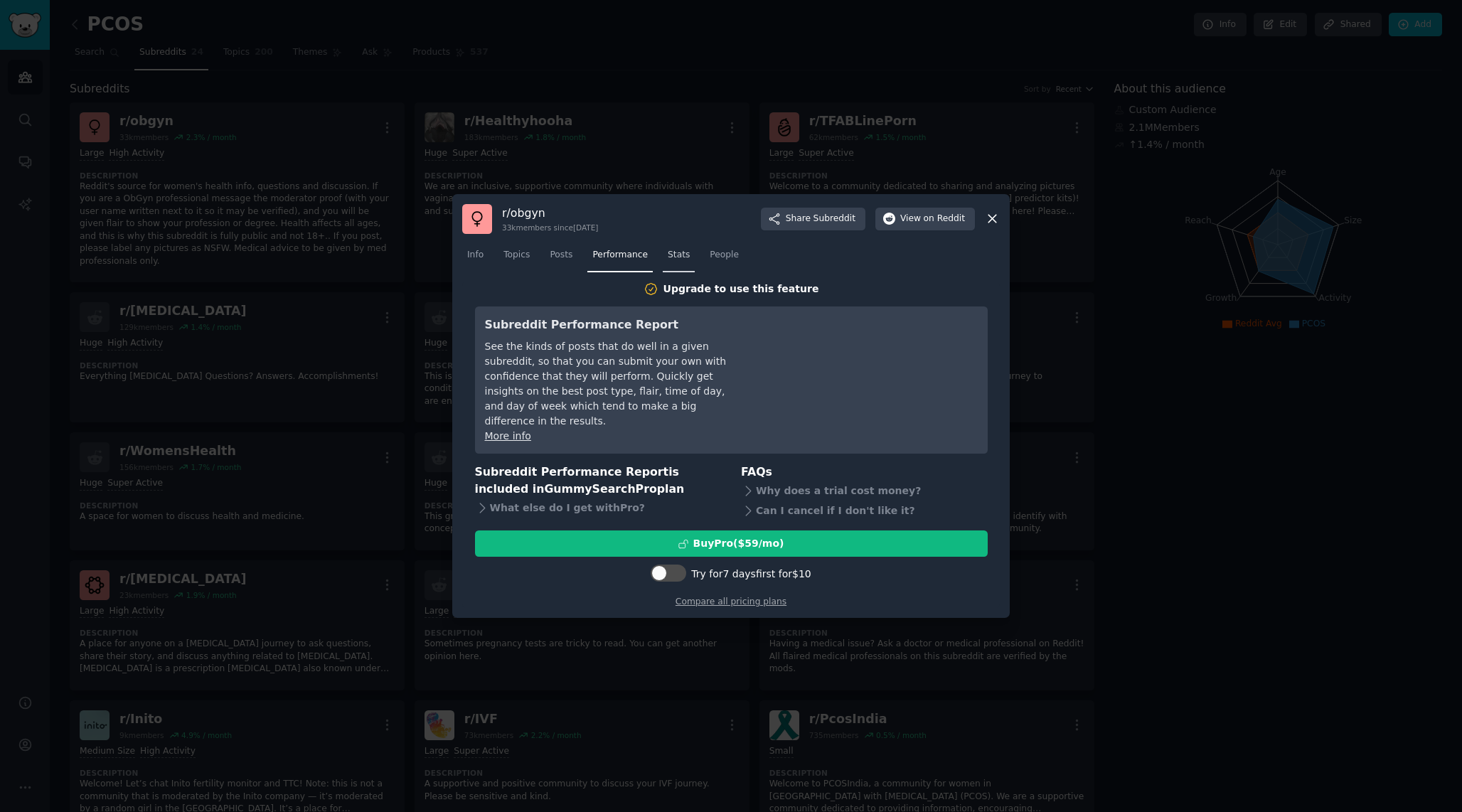
click at [679, 262] on span "Stats" at bounding box center [679, 255] width 22 height 13
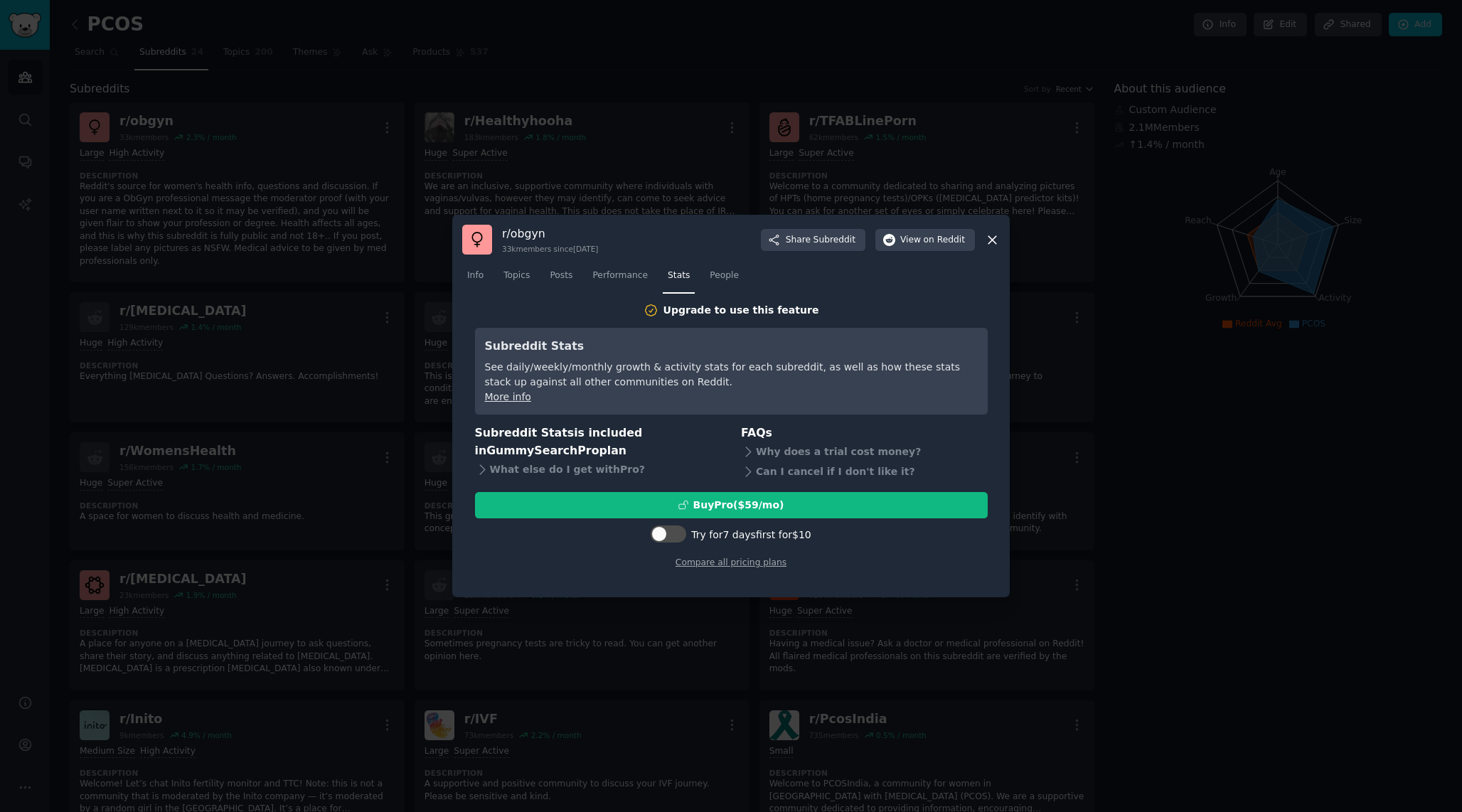
click at [747, 279] on nav "Info Topics Posts Performance Stats People" at bounding box center [731, 278] width 538 height 29
click at [737, 279] on span "People" at bounding box center [724, 276] width 29 height 13
click at [497, 278] on nav "Info Topics Posts Performance Stats People" at bounding box center [731, 278] width 538 height 29
click at [514, 278] on span "Topics" at bounding box center [516, 276] width 26 height 13
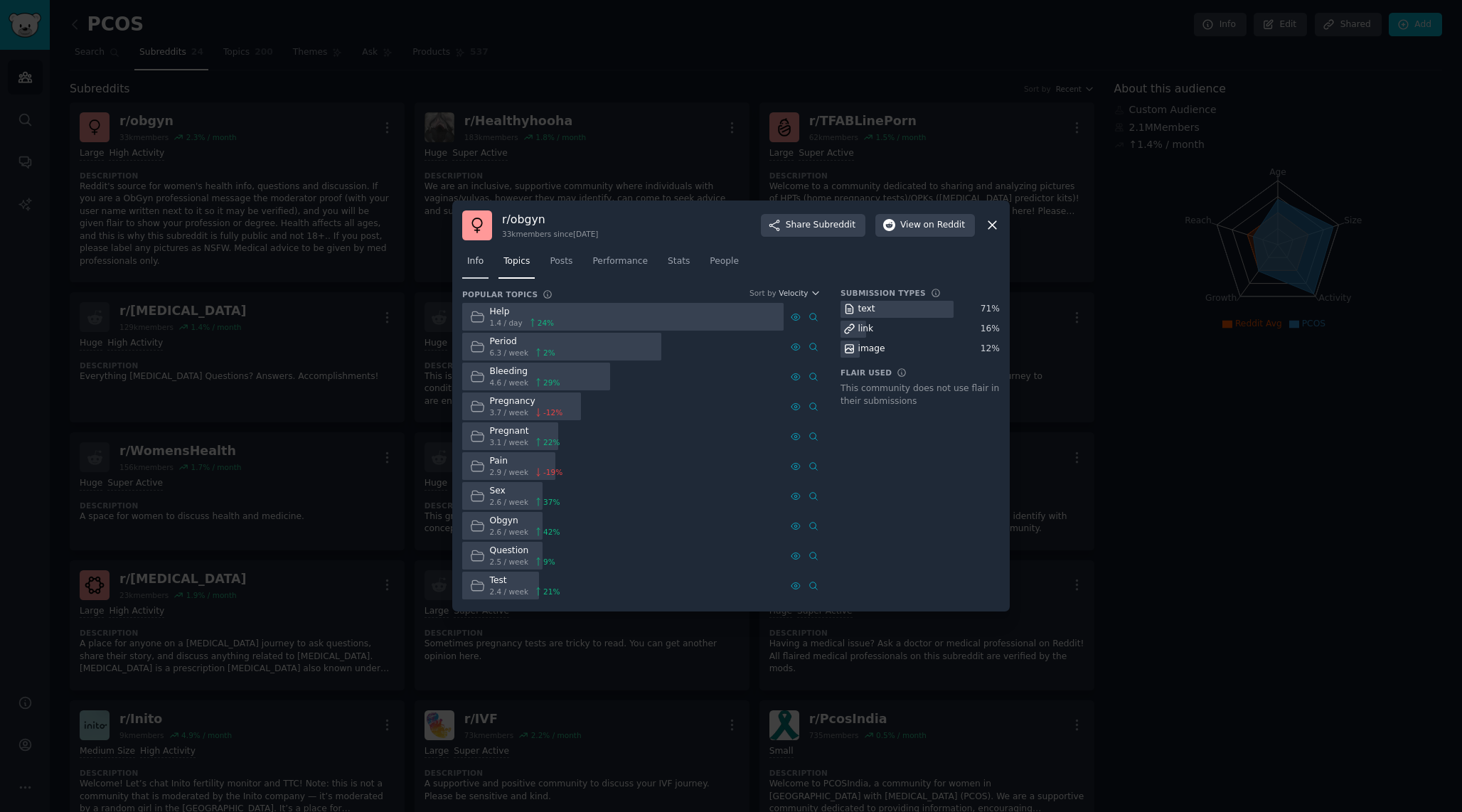
click at [473, 268] on link "Info" at bounding box center [475, 265] width 26 height 29
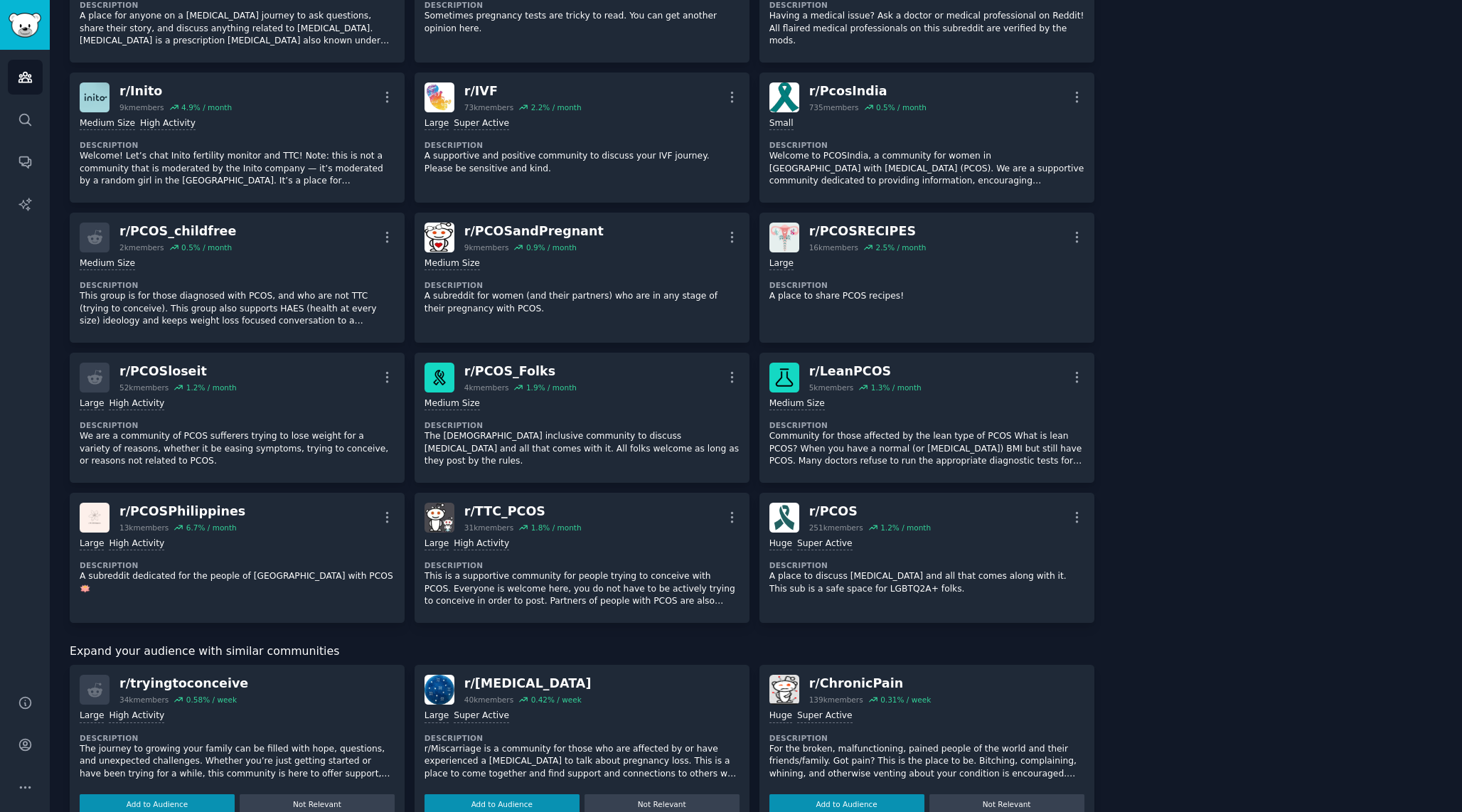
scroll to position [630, 0]
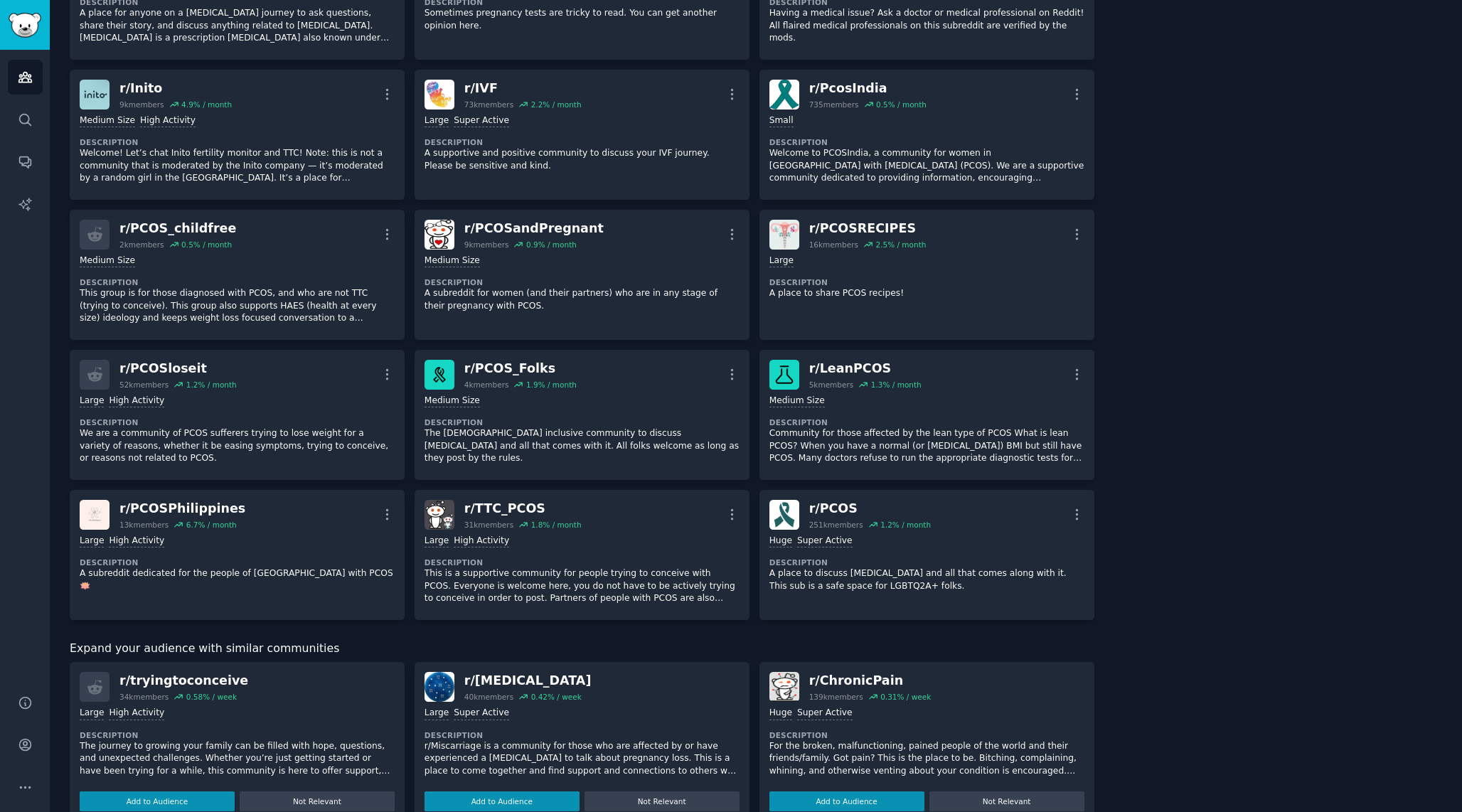
click at [1191, 118] on div "About this audience Custom Audience 2.1M Members ↑ 1.4 % / month Age Size Activ…" at bounding box center [1279, 389] width 328 height 1879
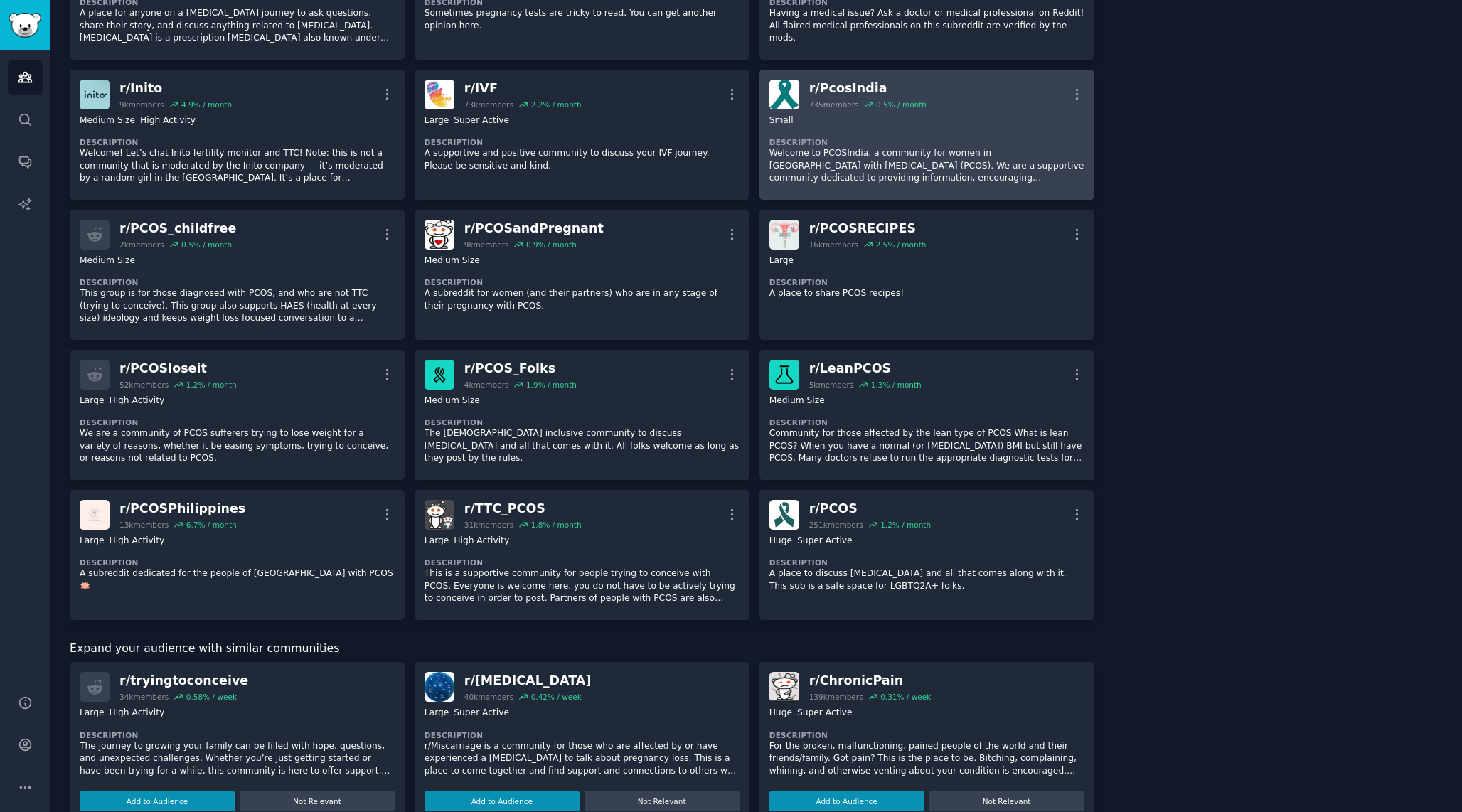
scroll to position [0, 0]
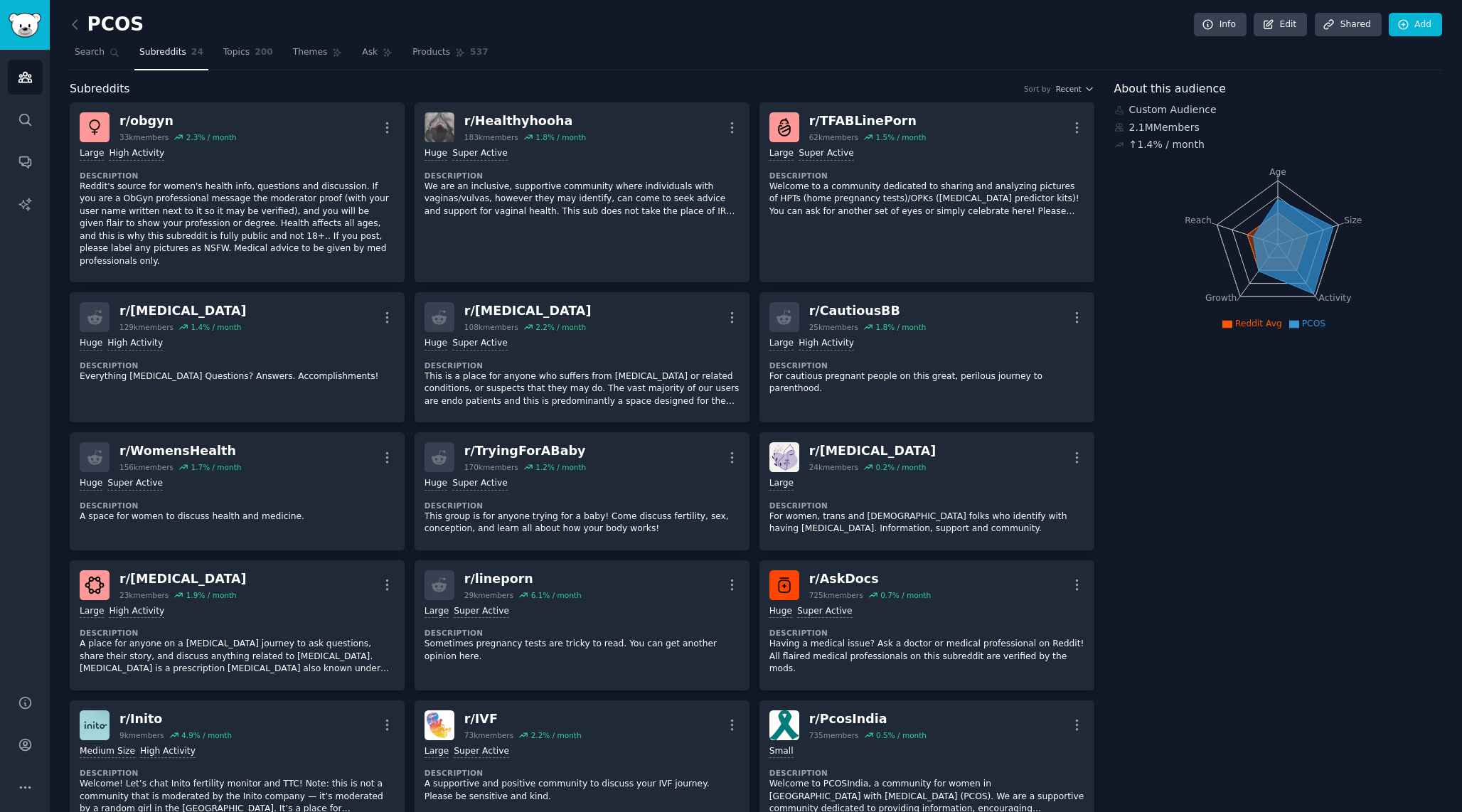
click at [666, 63] on nav "Search Subreddits 24 Topics 200 Themes Ask Products 537" at bounding box center [756, 56] width 1372 height 29
